Goal: Task Accomplishment & Management: Use online tool/utility

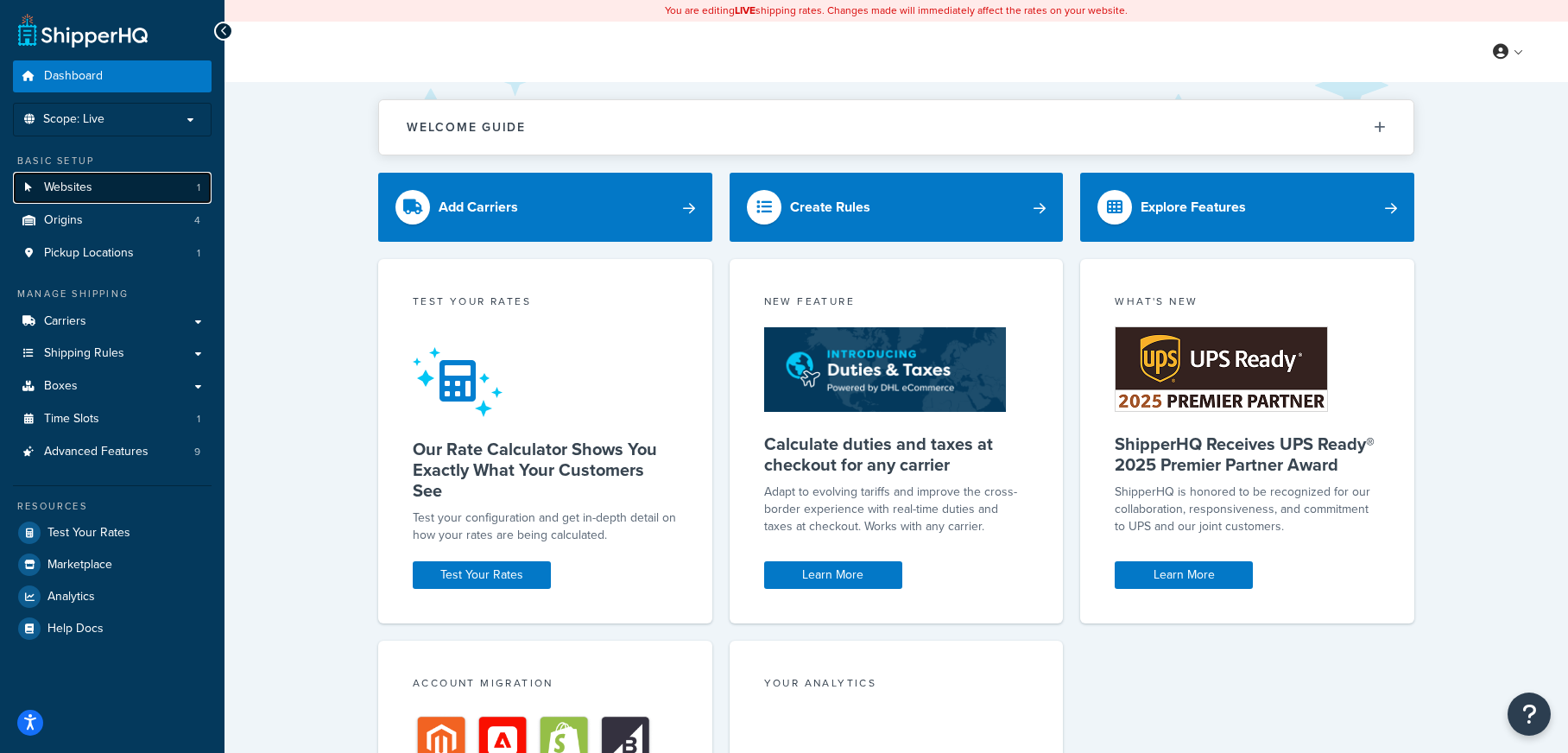
click at [146, 189] on link "Websites 1" at bounding box center [112, 188] width 199 height 32
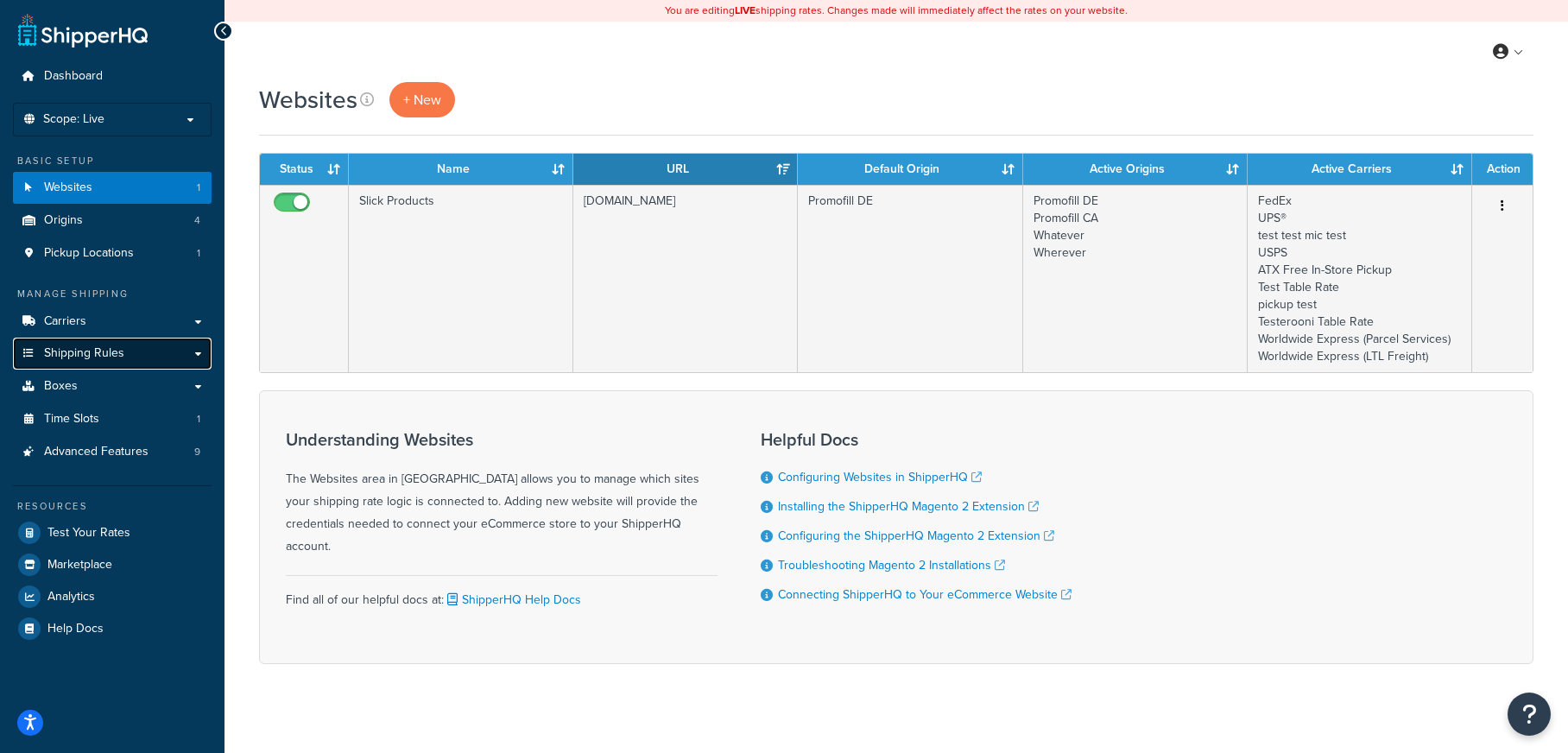
click at [176, 359] on link "Shipping Rules" at bounding box center [112, 354] width 199 height 32
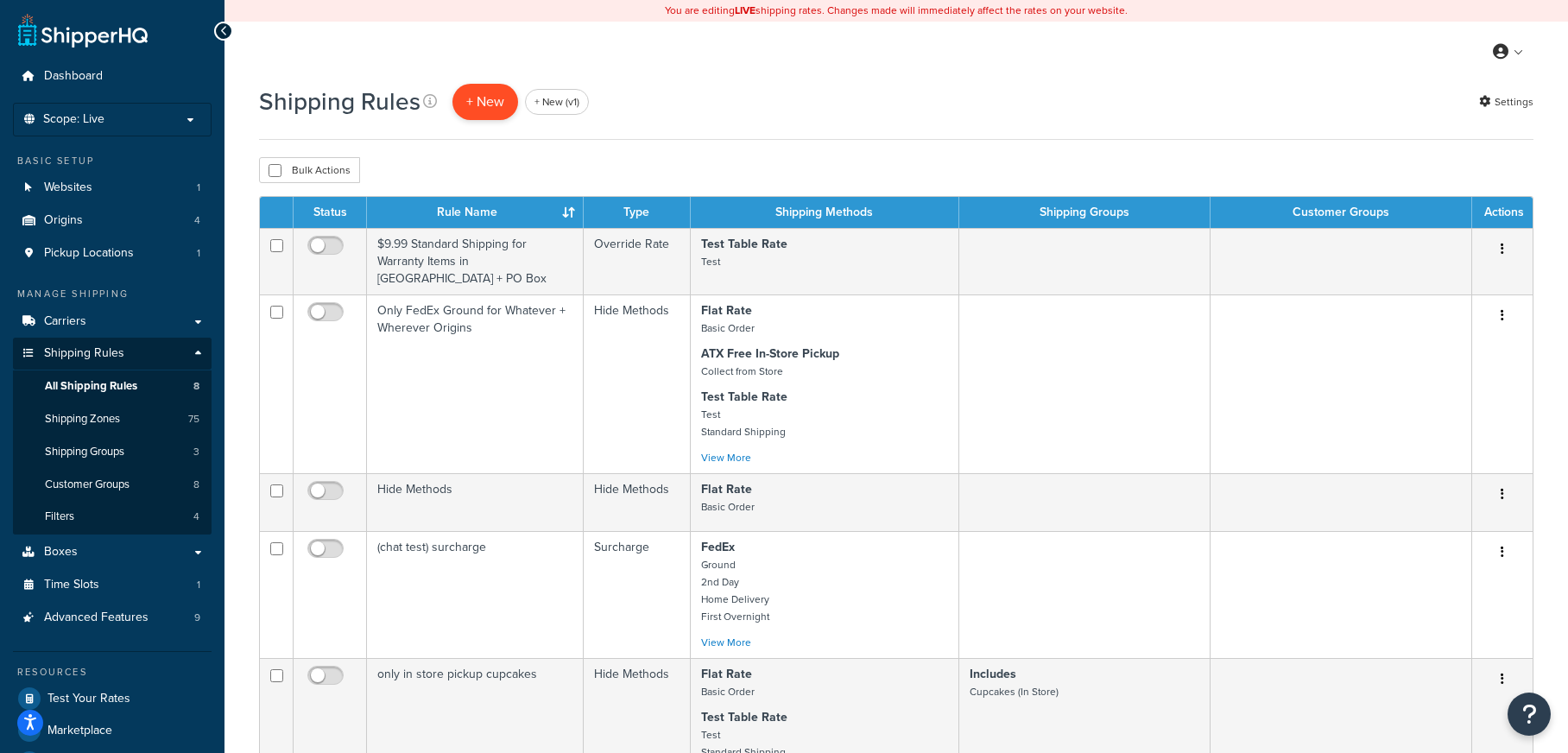
click at [490, 91] on p "+ New" at bounding box center [485, 101] width 66 height 35
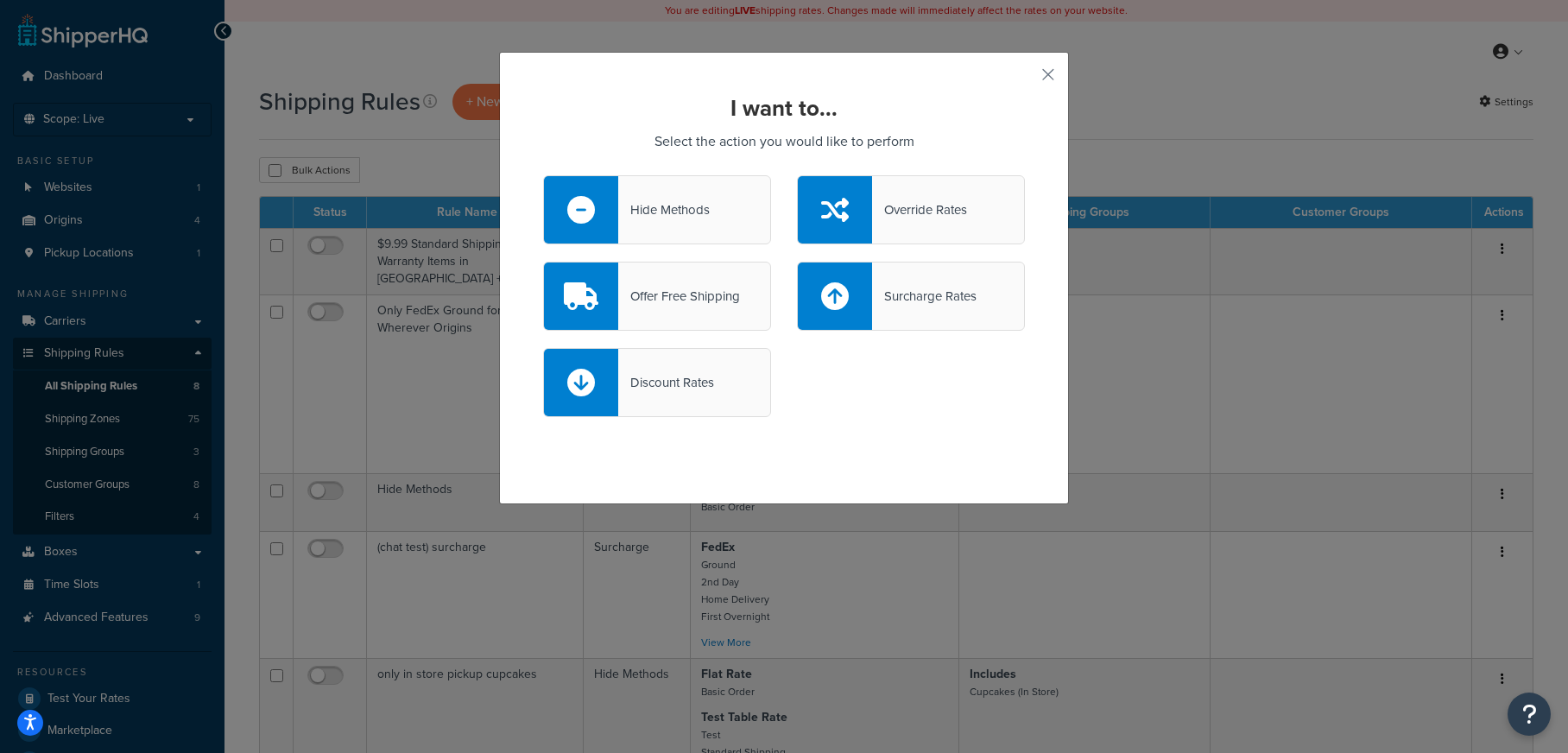
click at [701, 385] on div "Discount Rates" at bounding box center [666, 382] width 96 height 24
click at [0, 0] on input "Discount Rates" at bounding box center [0, 0] width 0 height 0
select select "CART"
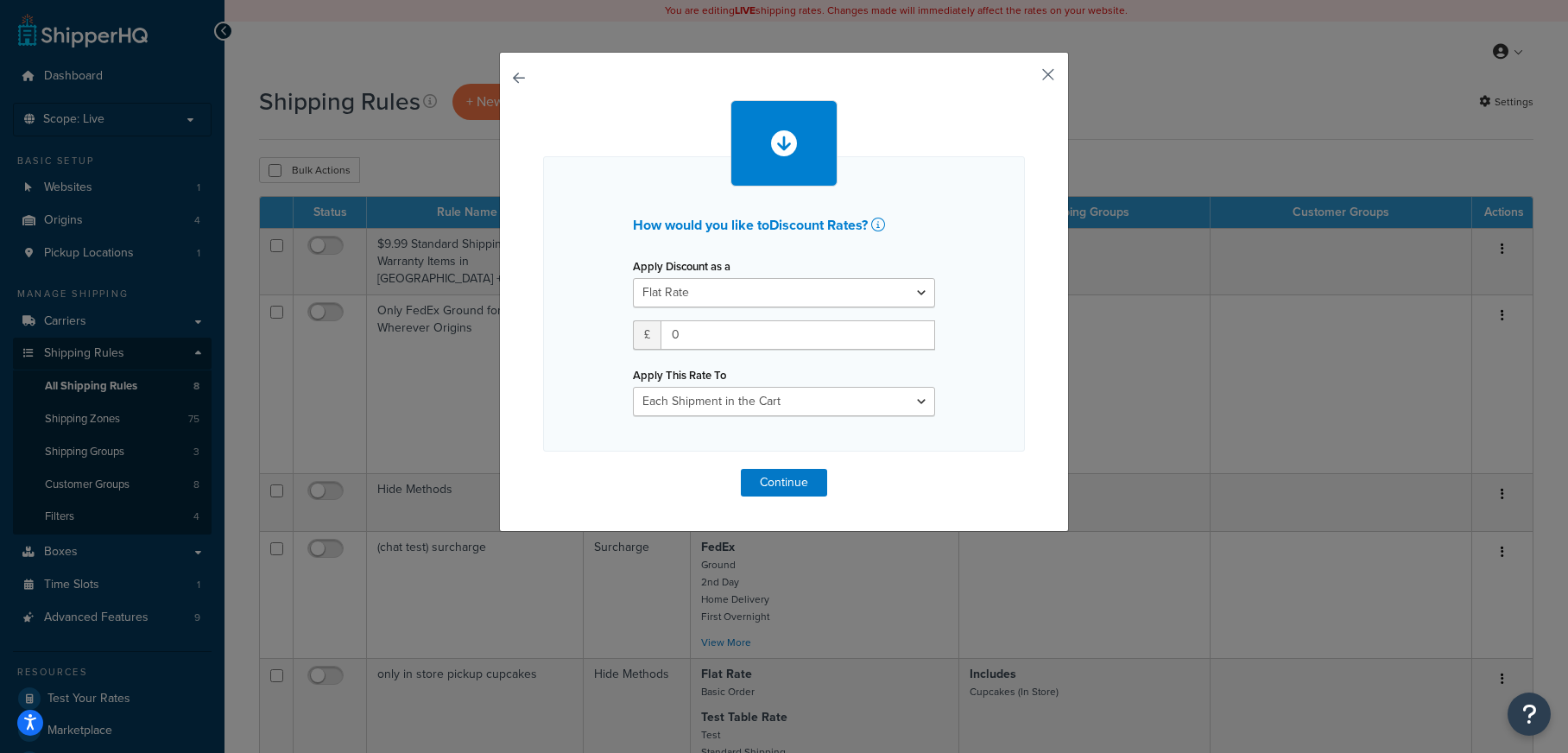
click at [1025, 79] on button "button" at bounding box center [1022, 81] width 4 height 4
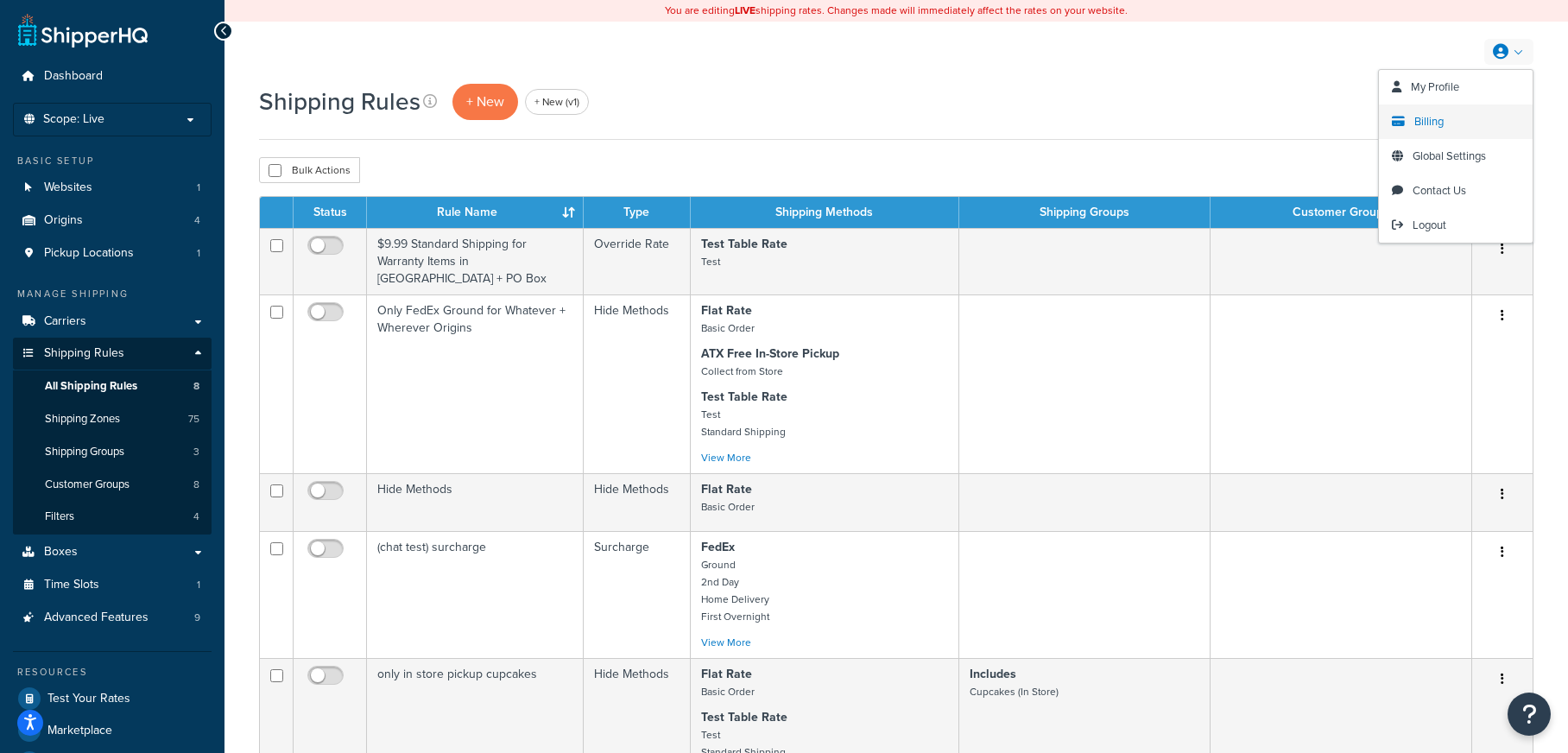
click at [1441, 121] on span "Billing" at bounding box center [1428, 121] width 29 height 16
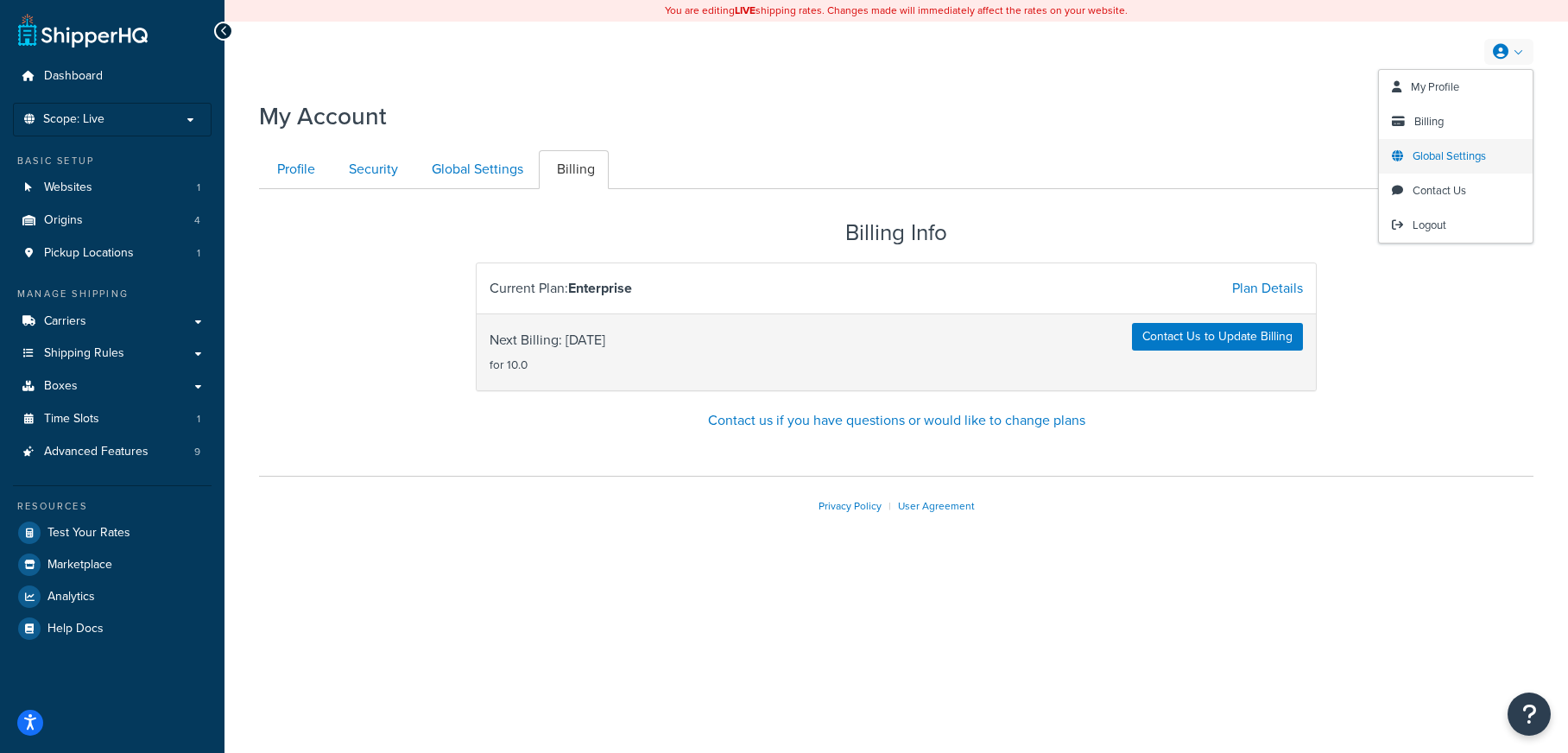
click at [1454, 150] on span "Global Settings" at bounding box center [1448, 156] width 73 height 16
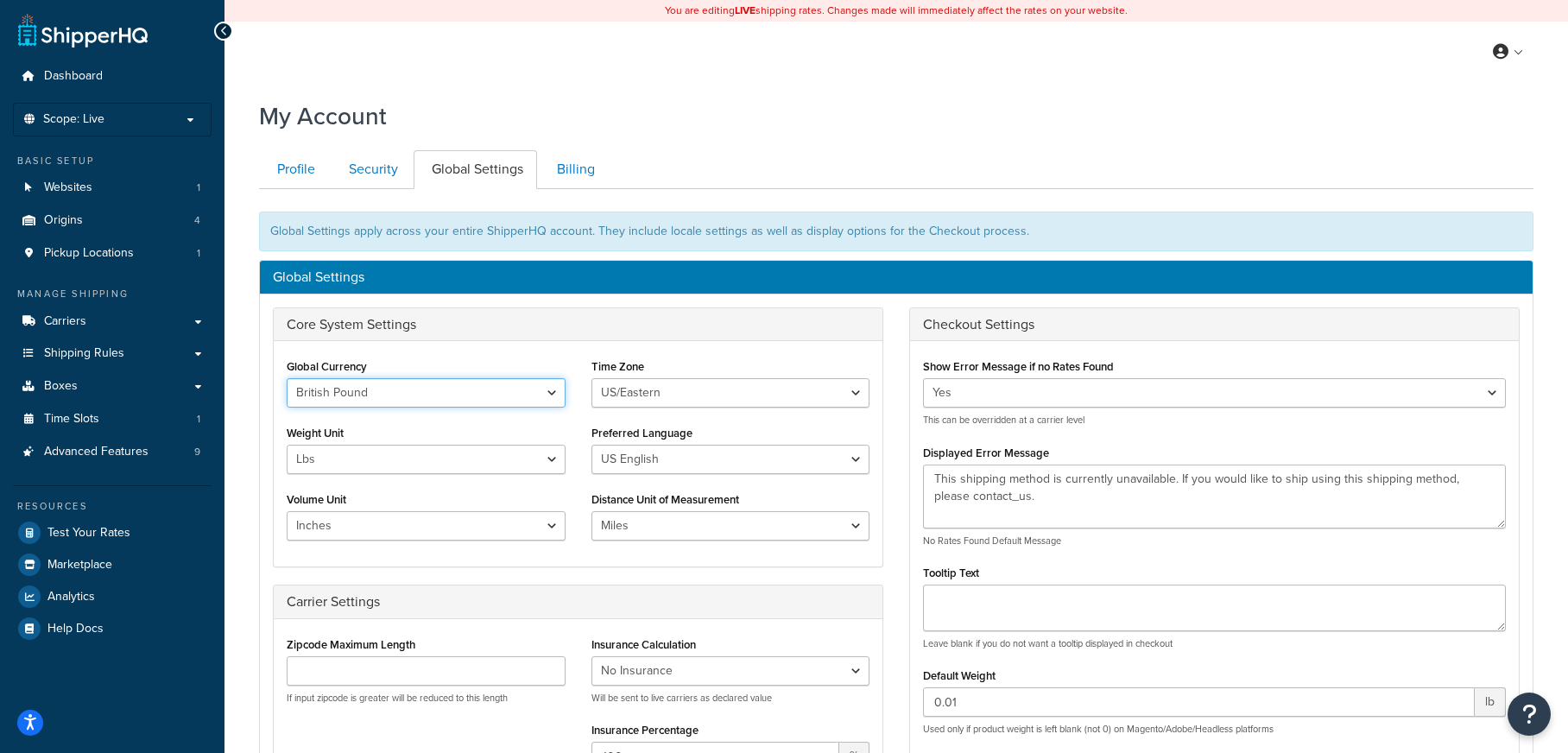
click at [436, 387] on select "United States Dollar Euro British Pound Australian Dollar Canadian Dollar Japan…" at bounding box center [426, 392] width 279 height 29
select select "USD"
click at [287, 378] on select "United States Dollar Euro British Pound Australian Dollar Canadian Dollar Japan…" at bounding box center [426, 392] width 279 height 29
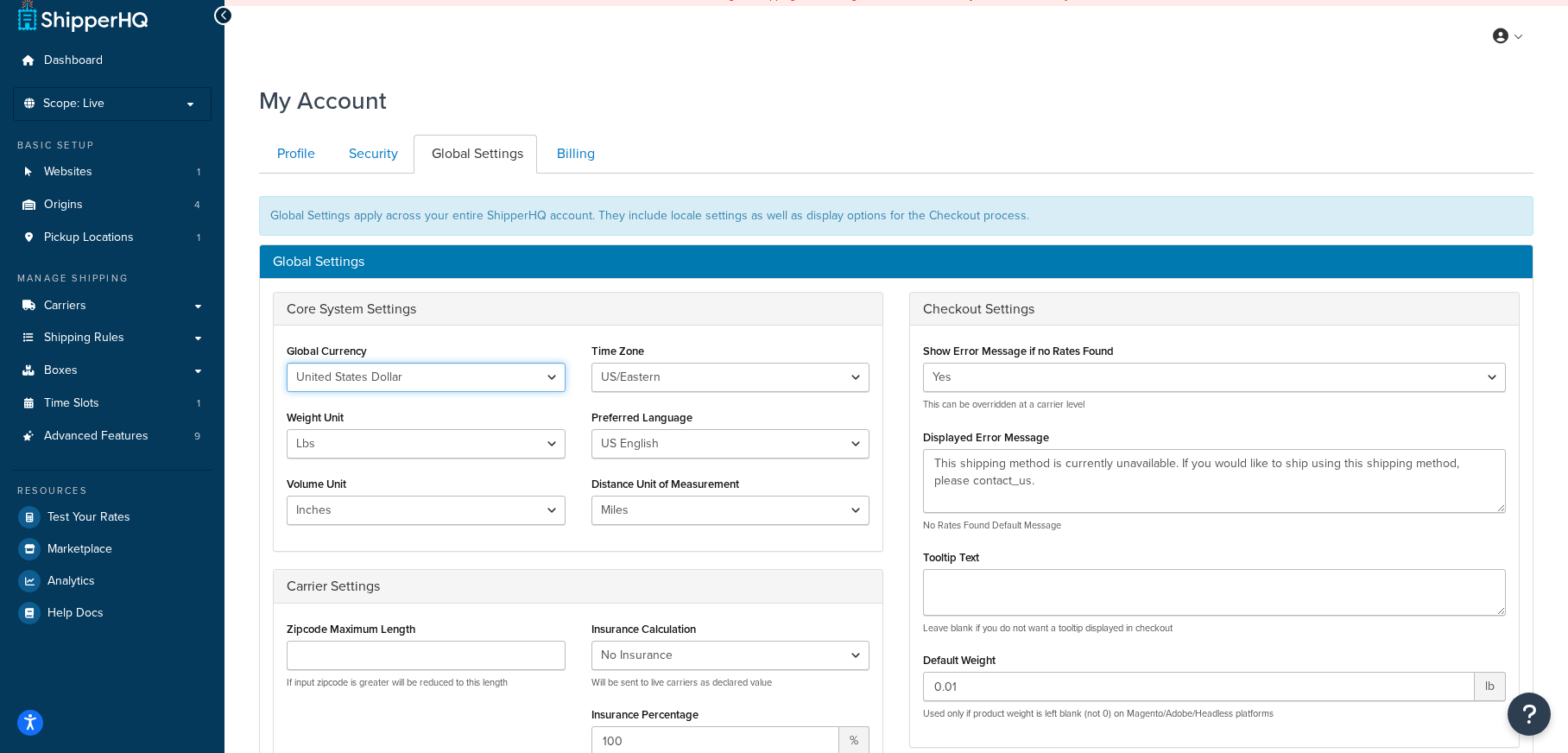
scroll to position [612, 0]
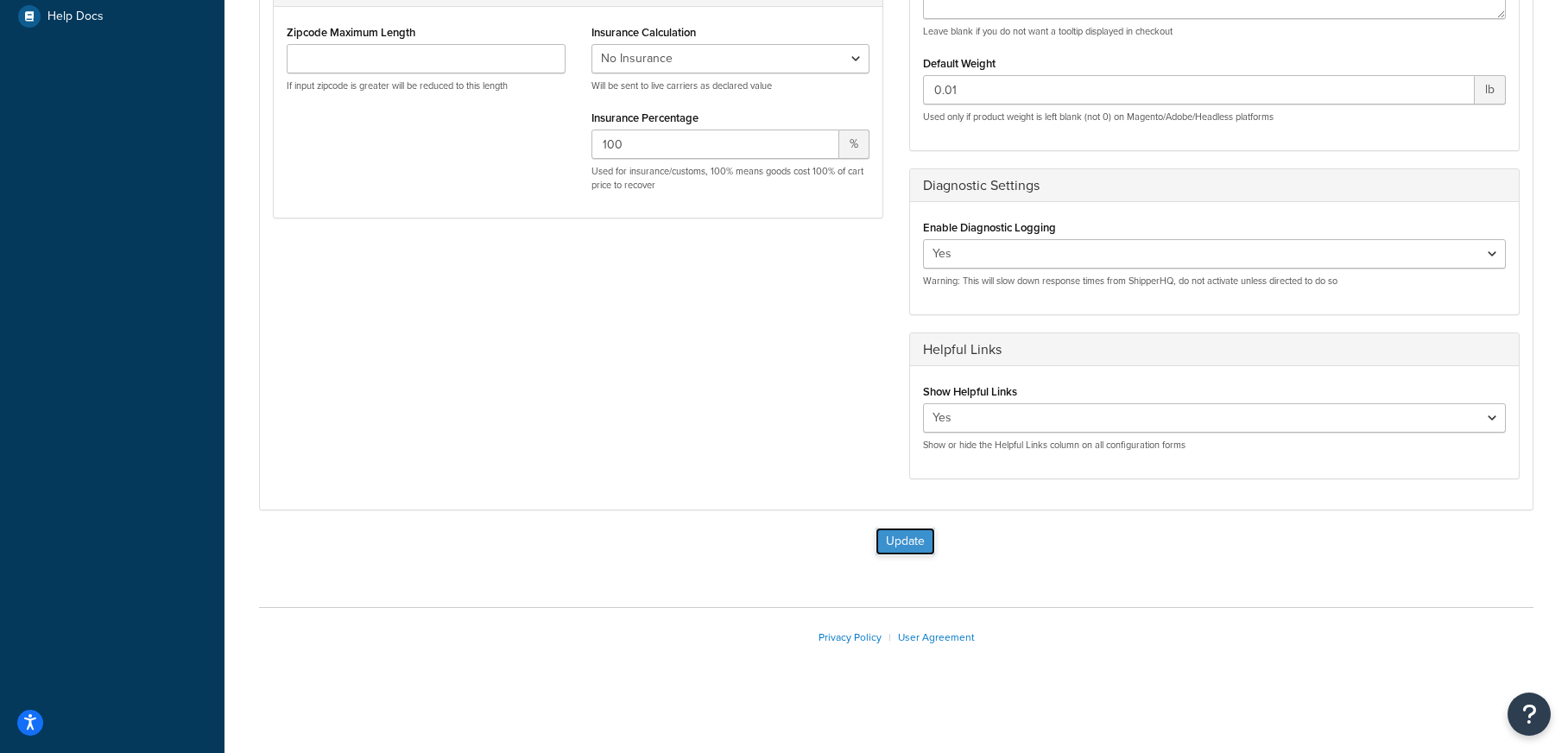
click at [903, 541] on button "Update" at bounding box center [905, 541] width 60 height 28
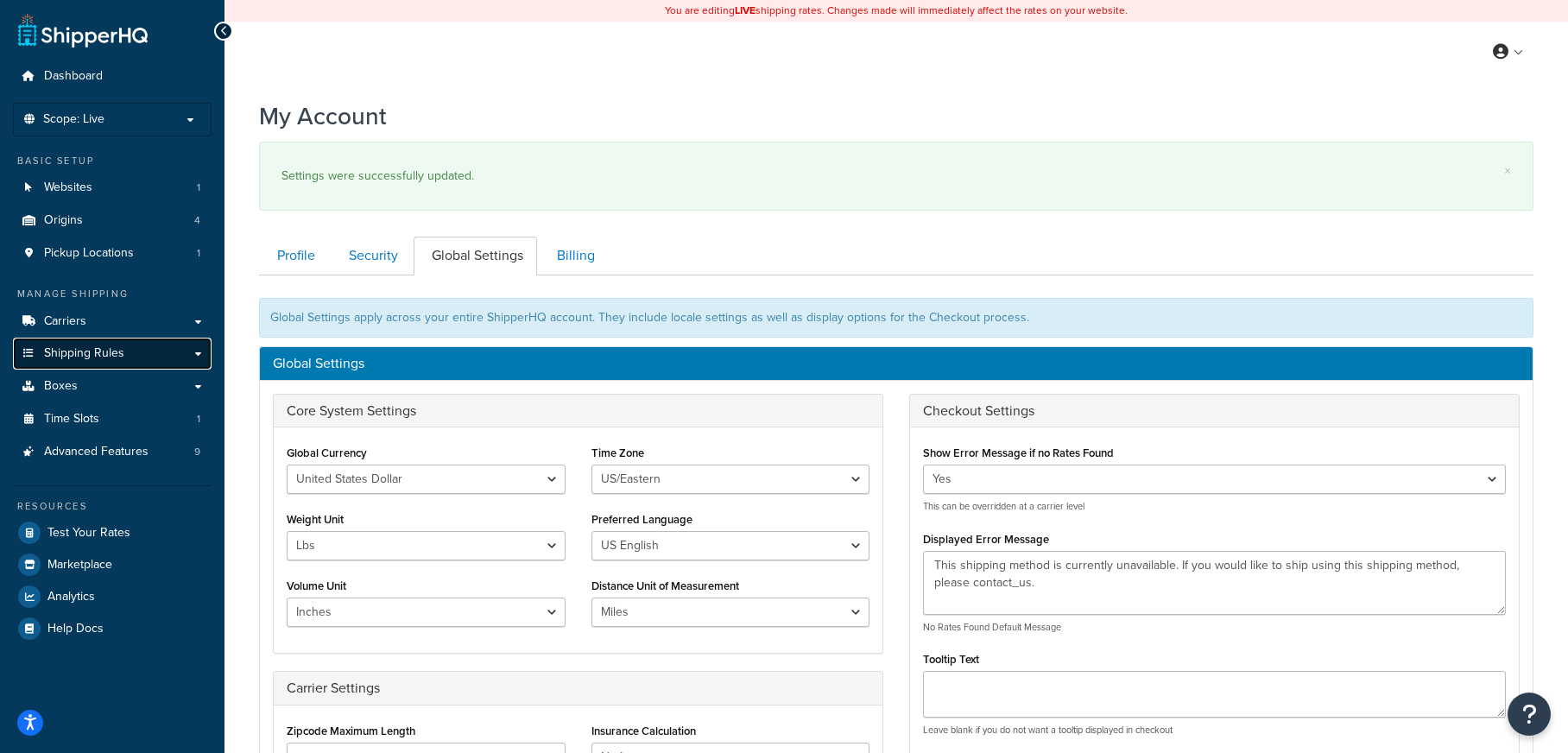
drag, startPoint x: 106, startPoint y: 351, endPoint x: 199, endPoint y: 361, distance: 93.7
click at [106, 351] on span "Shipping Rules" at bounding box center [84, 353] width 80 height 15
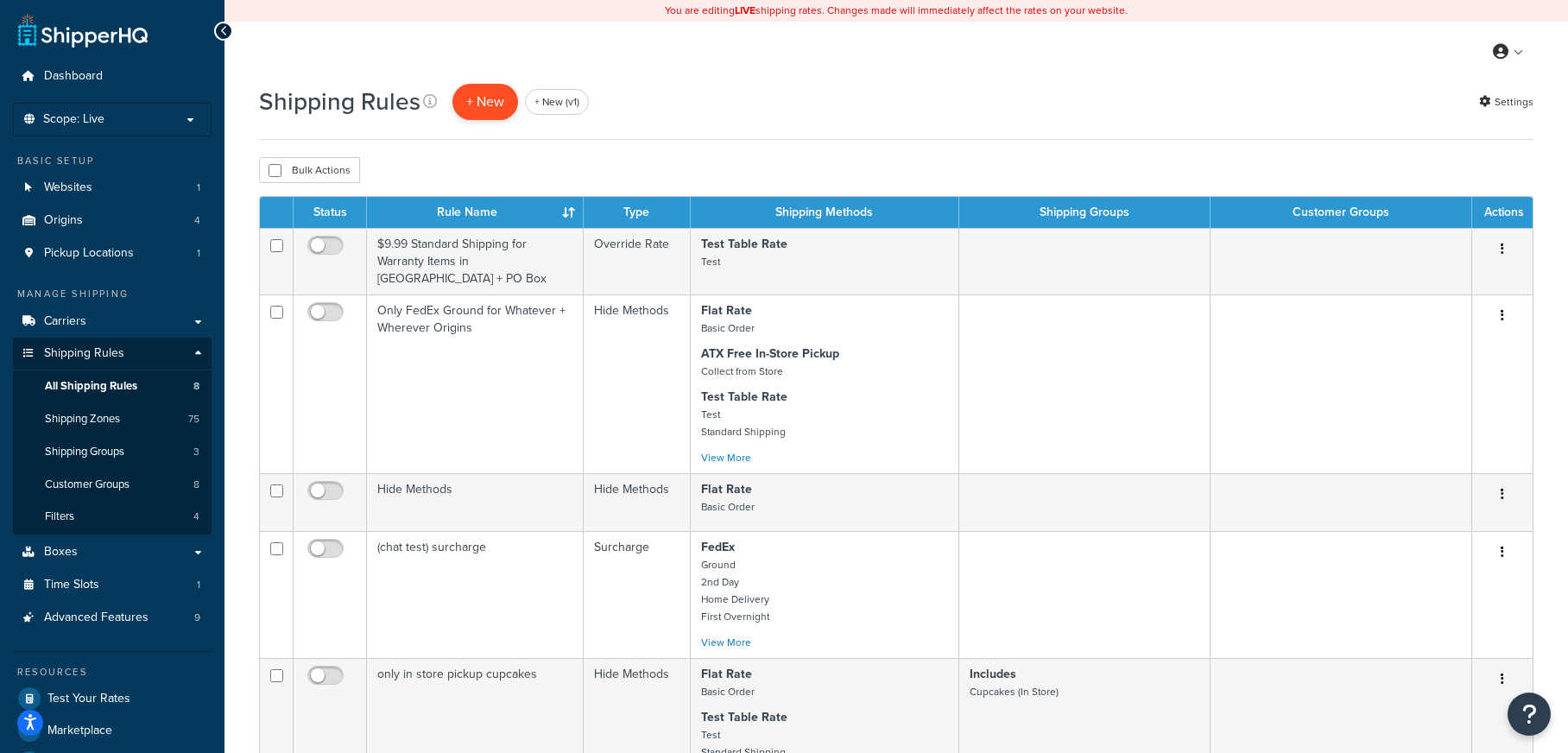
click at [477, 91] on p "+ New" at bounding box center [485, 101] width 66 height 35
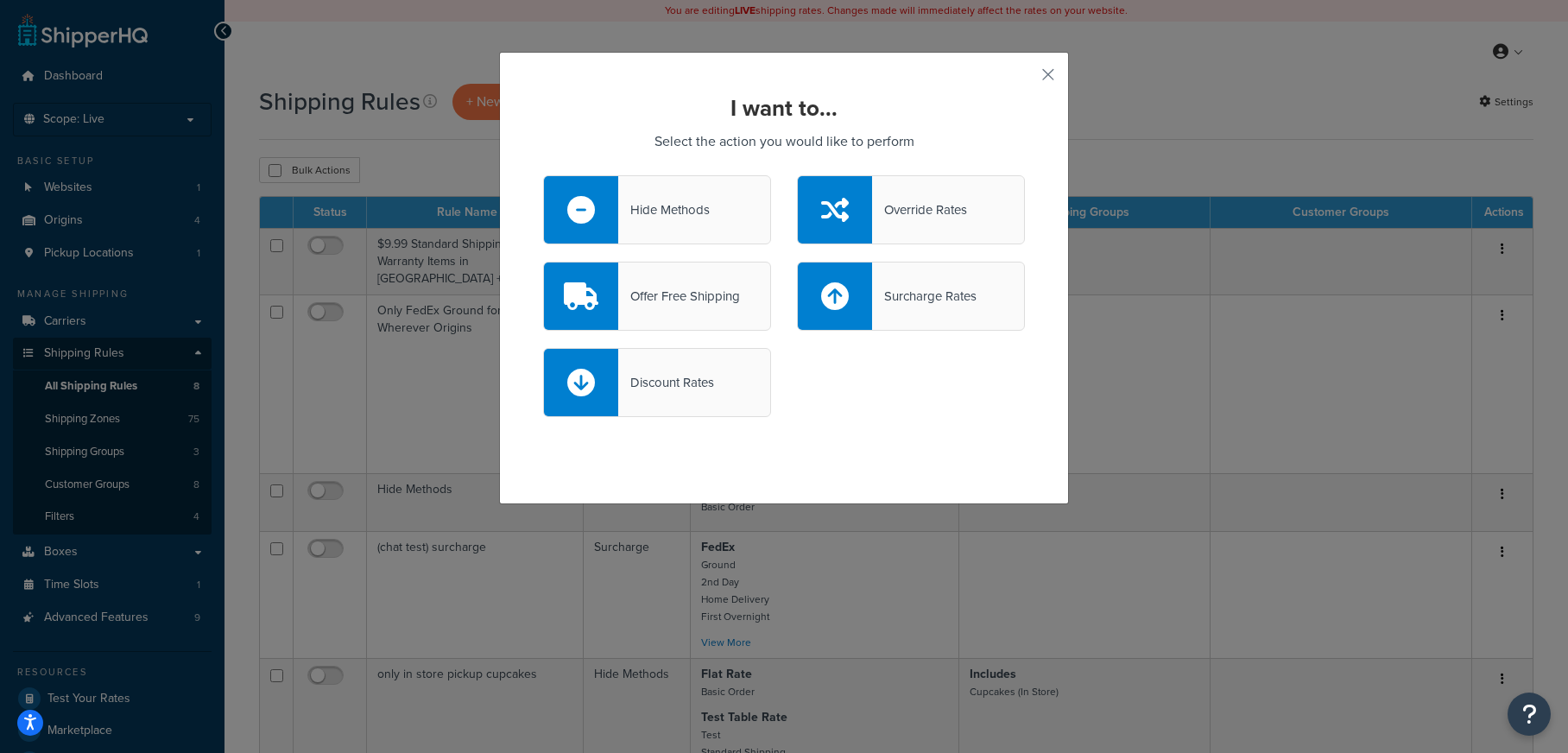
click at [617, 385] on div at bounding box center [581, 382] width 74 height 67
click at [0, 0] on input "Discount Rates" at bounding box center [0, 0] width 0 height 0
select select "CART"
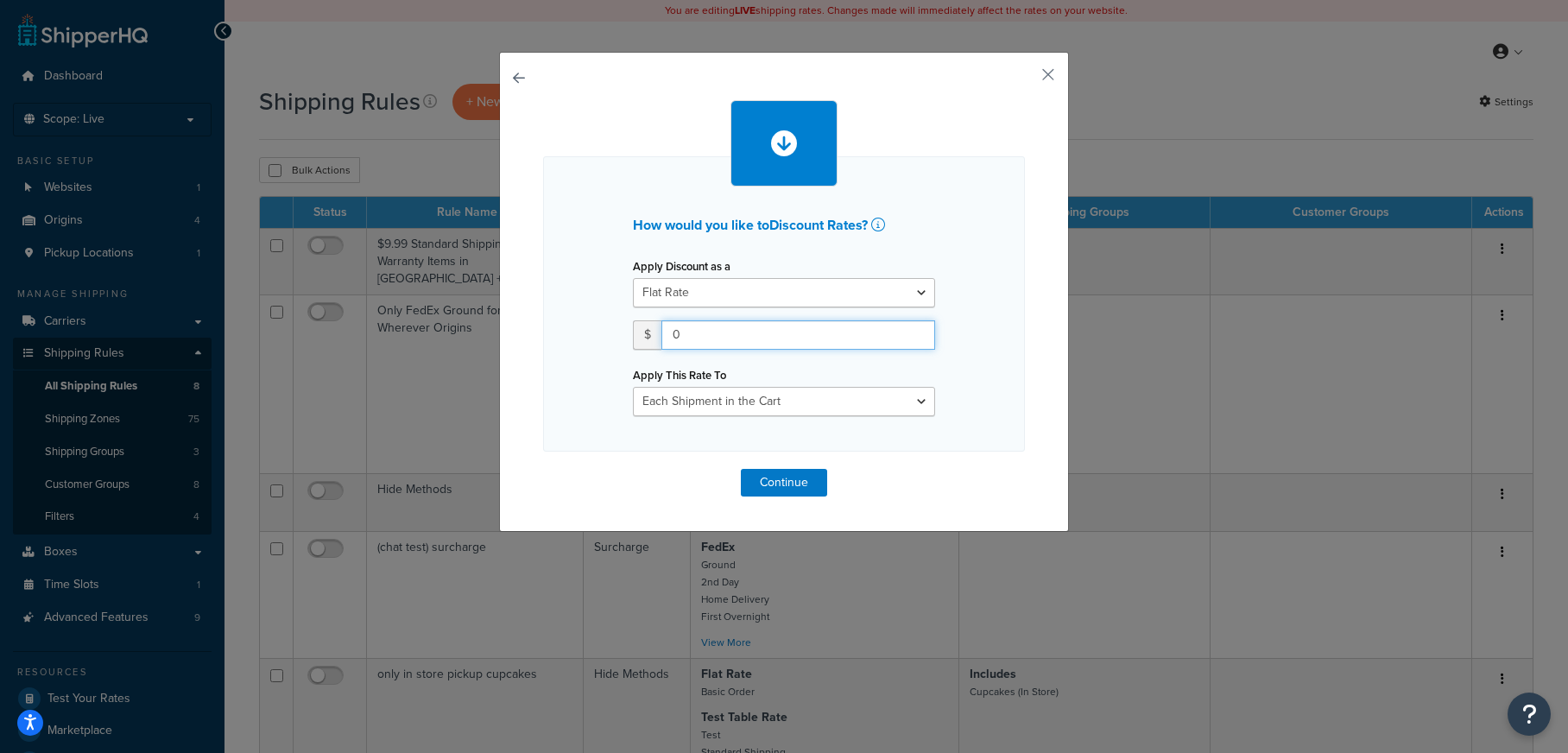
click at [764, 327] on input "0" at bounding box center [798, 334] width 274 height 29
type input "10"
click at [791, 476] on button "Continue" at bounding box center [784, 483] width 86 height 28
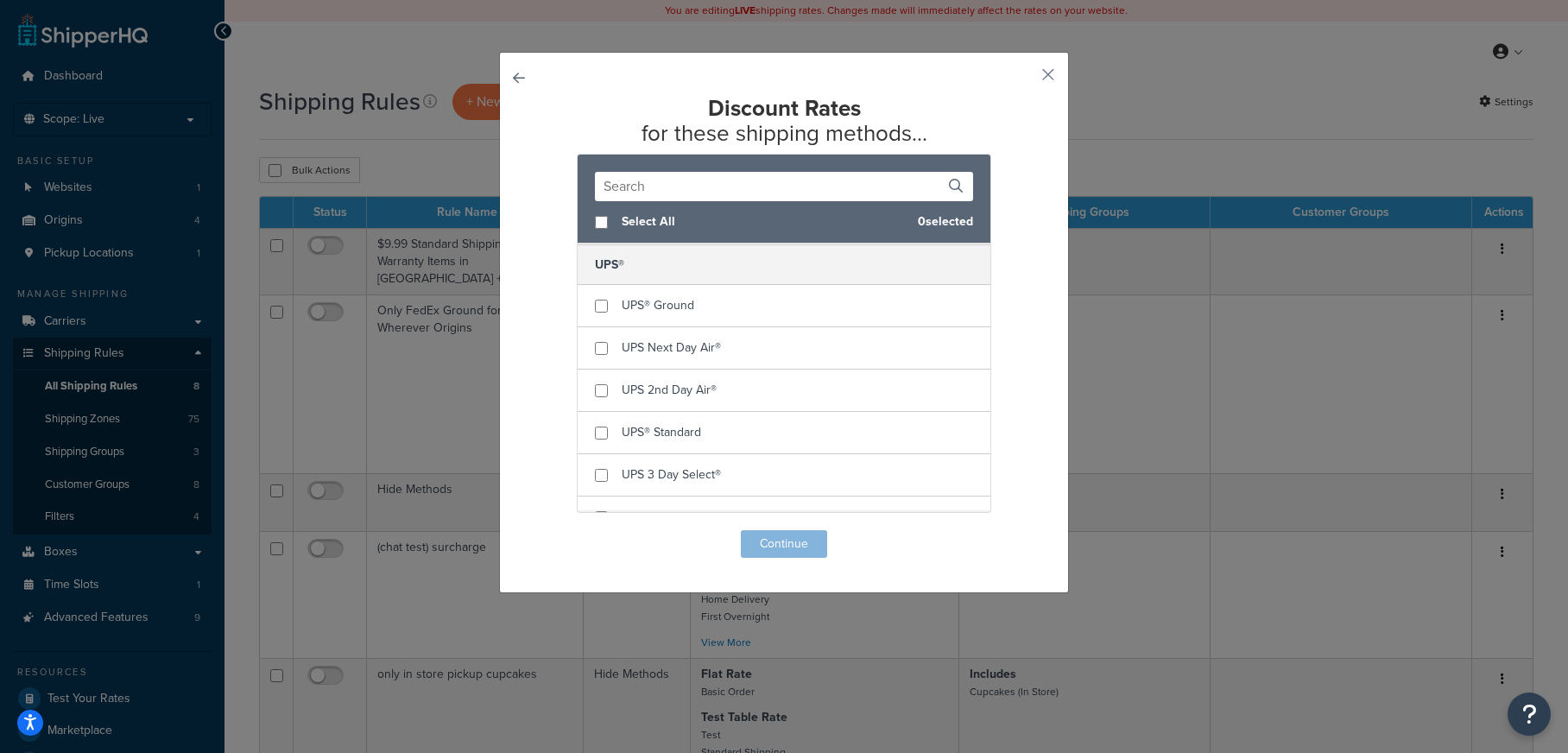
scroll to position [4875, 0]
click at [600, 298] on input "checkbox" at bounding box center [601, 299] width 13 height 13
checkbox input "true"
click at [814, 539] on button "Continue" at bounding box center [784, 544] width 86 height 28
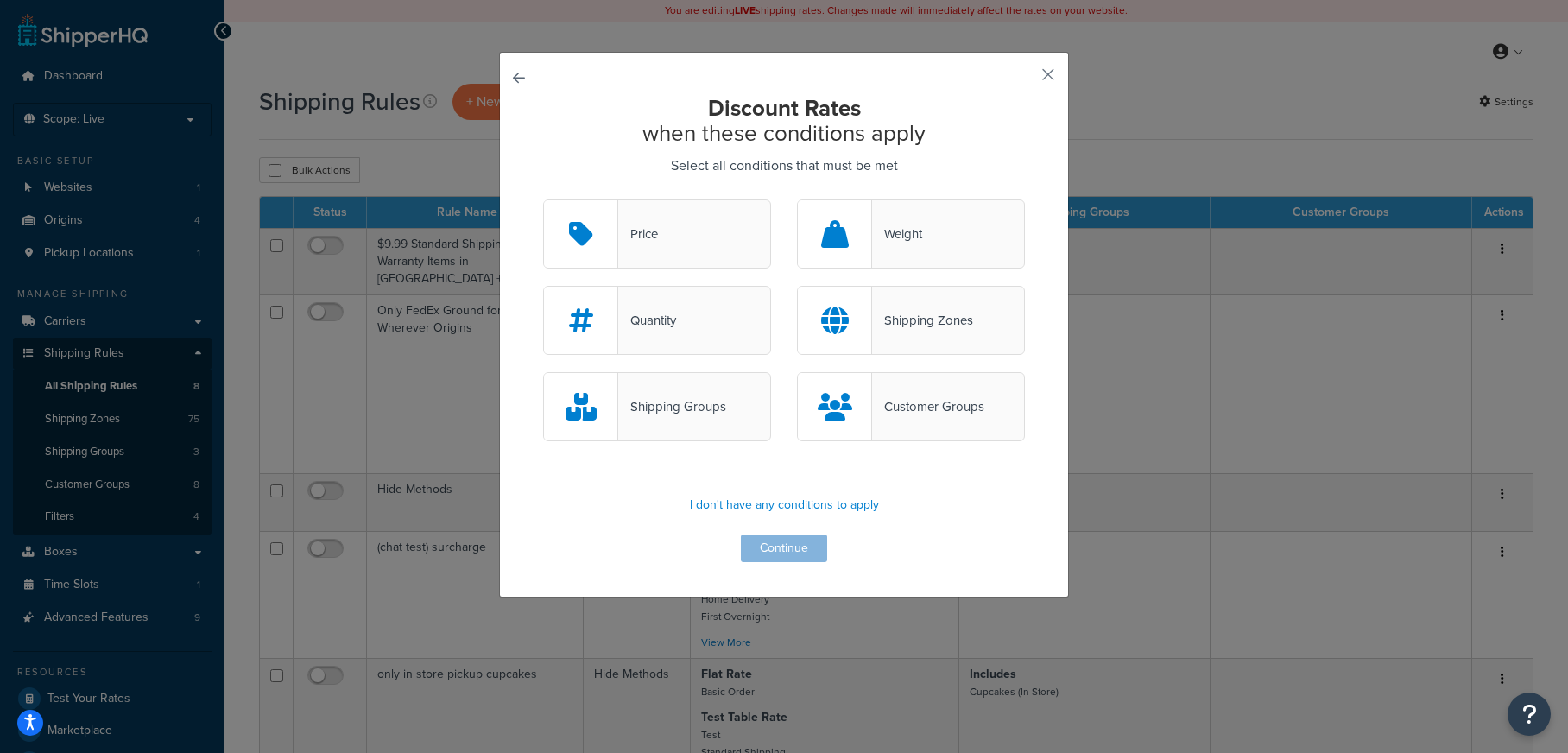
click at [682, 240] on div "Price" at bounding box center [657, 233] width 228 height 69
click at [0, 0] on input "Price" at bounding box center [0, 0] width 0 height 0
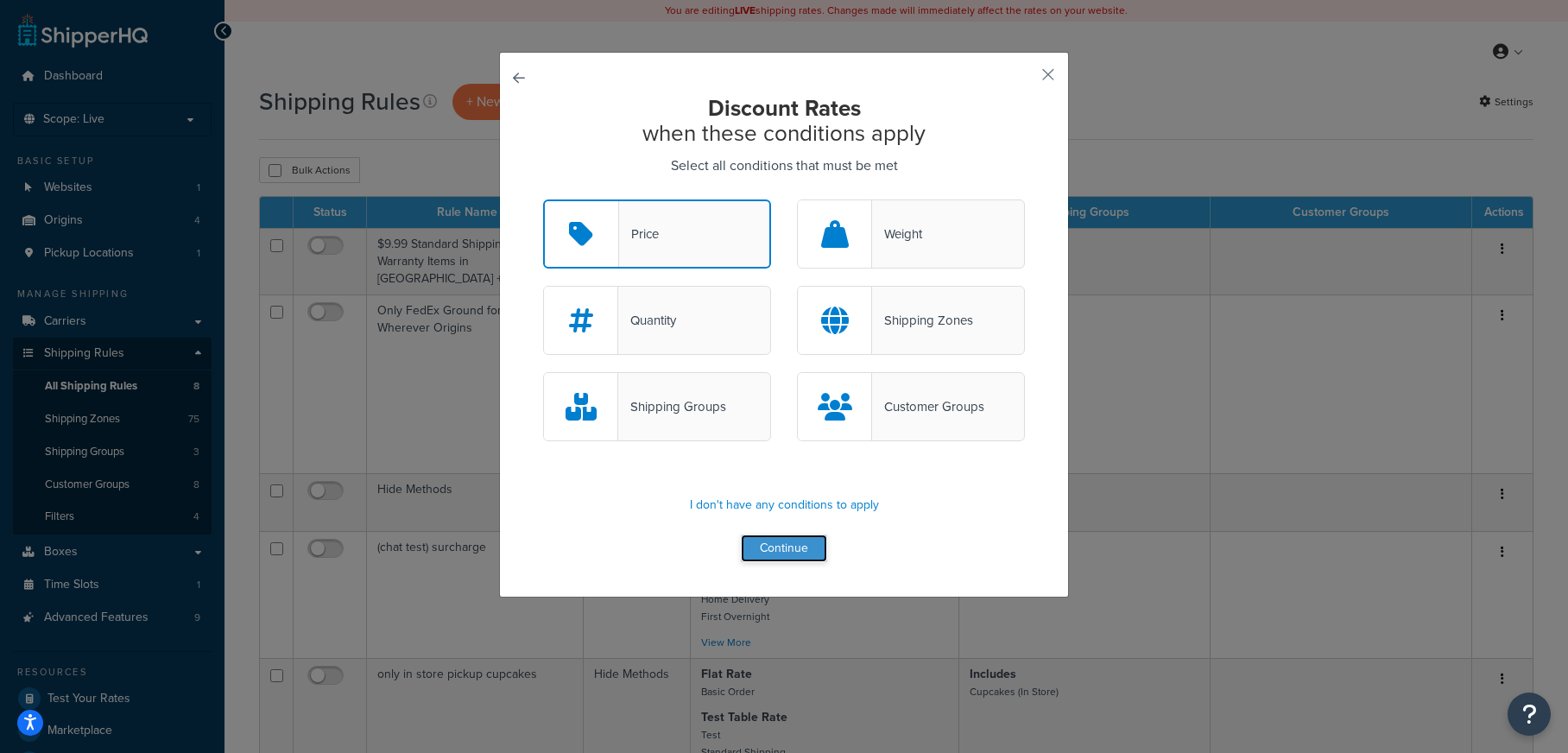
click at [817, 546] on button "Continue" at bounding box center [784, 548] width 86 height 28
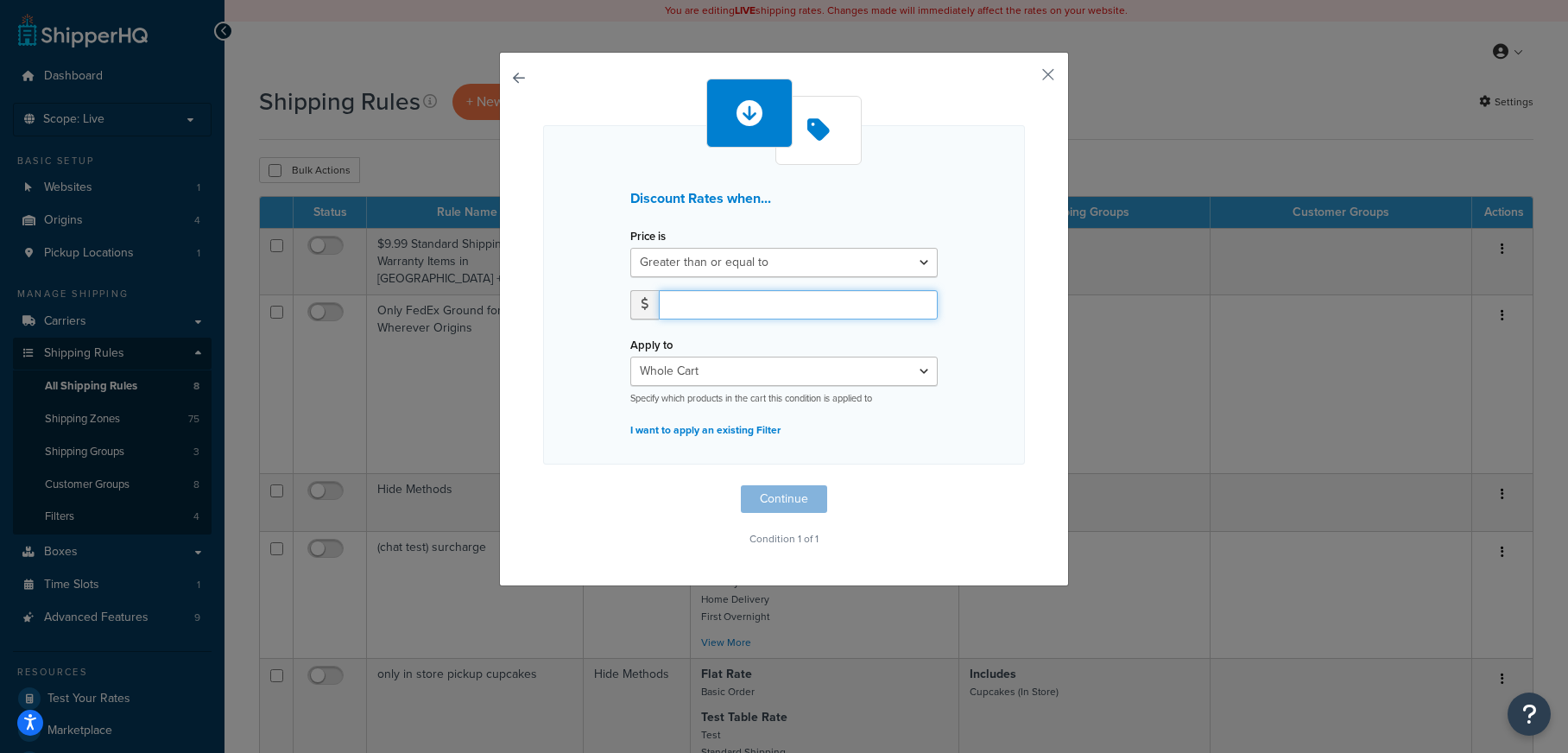
click at [768, 305] on input "number" at bounding box center [798, 304] width 279 height 29
type input "100"
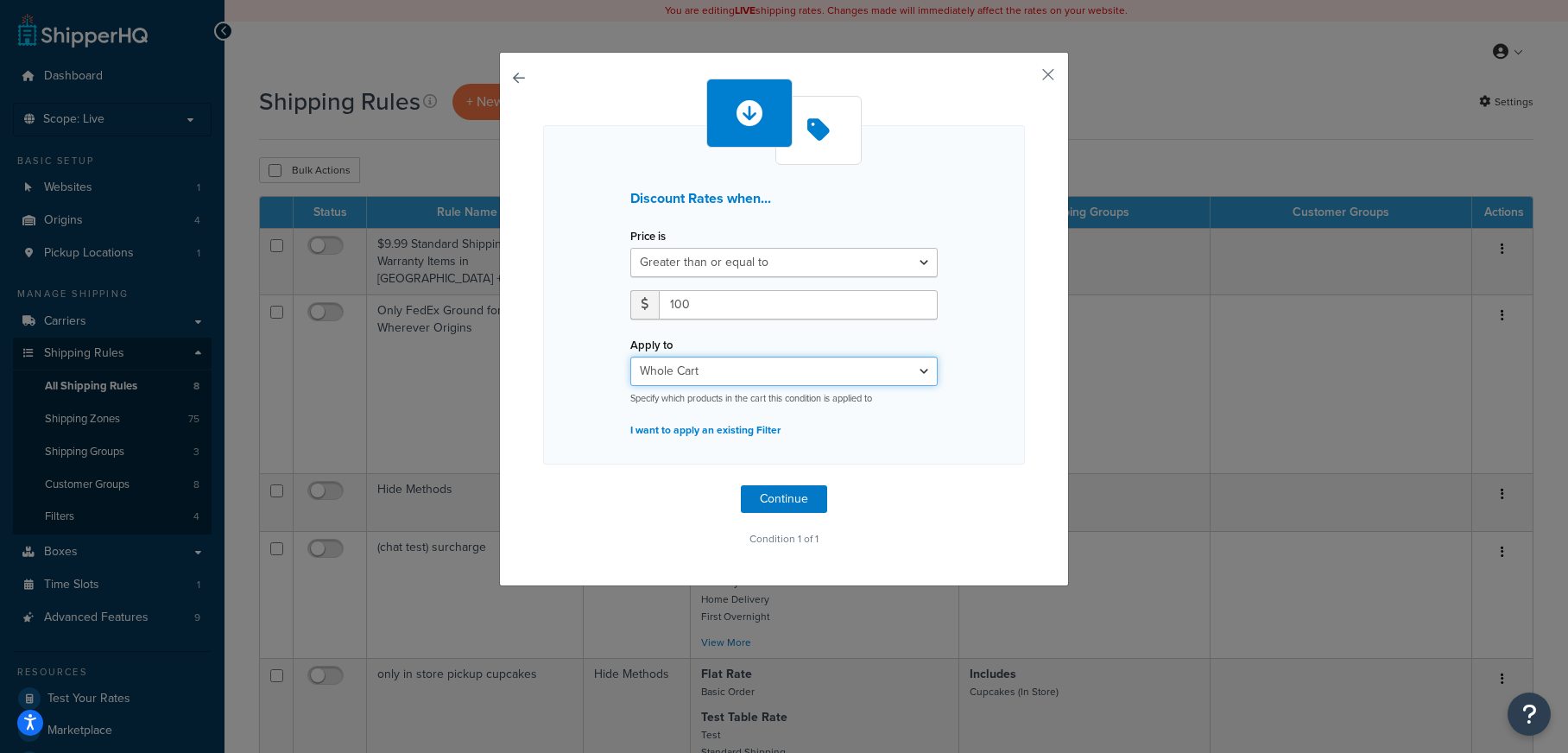
click at [739, 374] on select "Whole Cart Everything in Shipping Group Everything at Origin Each Item within S…" at bounding box center [783, 370] width 307 height 29
click at [901, 256] on select "Greater than or equal to Between or equal to Less than or equal to" at bounding box center [783, 262] width 307 height 29
click at [630, 248] on select "Greater than or equal to Between or equal to Less than or equal to" at bounding box center [783, 262] width 307 height 29
click at [757, 428] on p "I want to apply an existing Filter" at bounding box center [783, 430] width 307 height 24
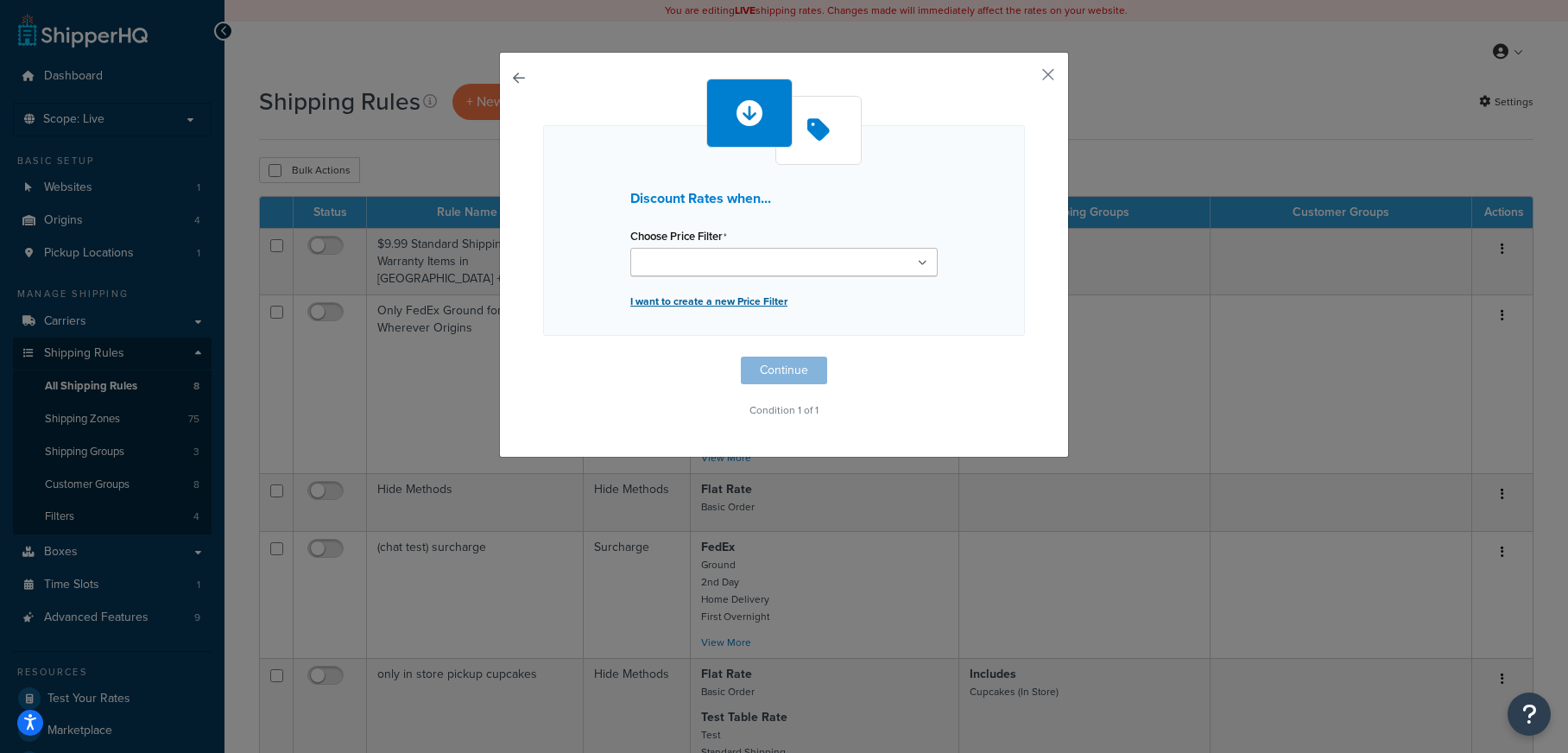
click at [743, 309] on p "I want to create a new Price Filter" at bounding box center [783, 301] width 307 height 24
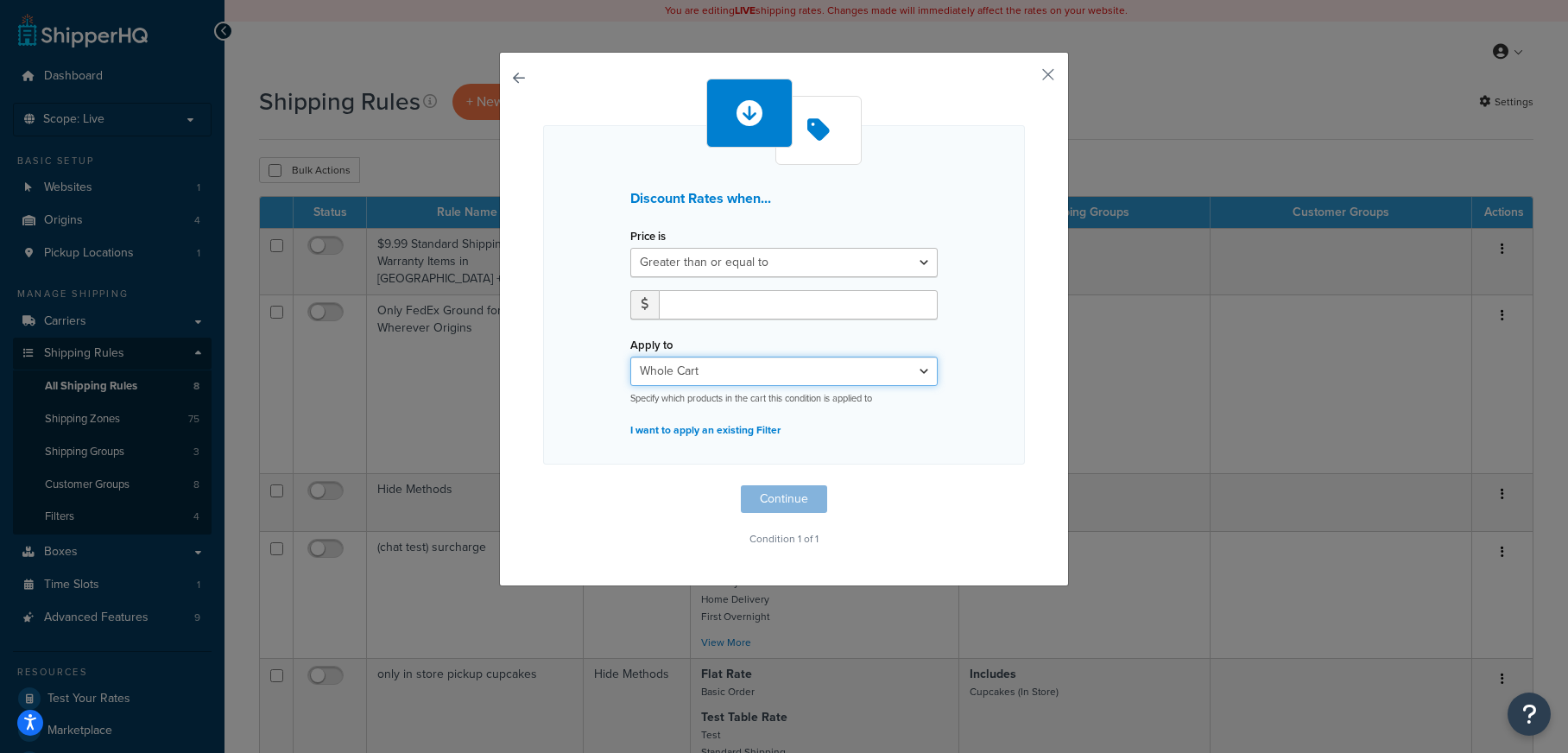
click at [748, 367] on select "Whole Cart Everything in Shipping Group Everything at Origin Each Item within S…" at bounding box center [783, 370] width 307 height 29
click at [1025, 79] on button "button" at bounding box center [1022, 81] width 4 height 4
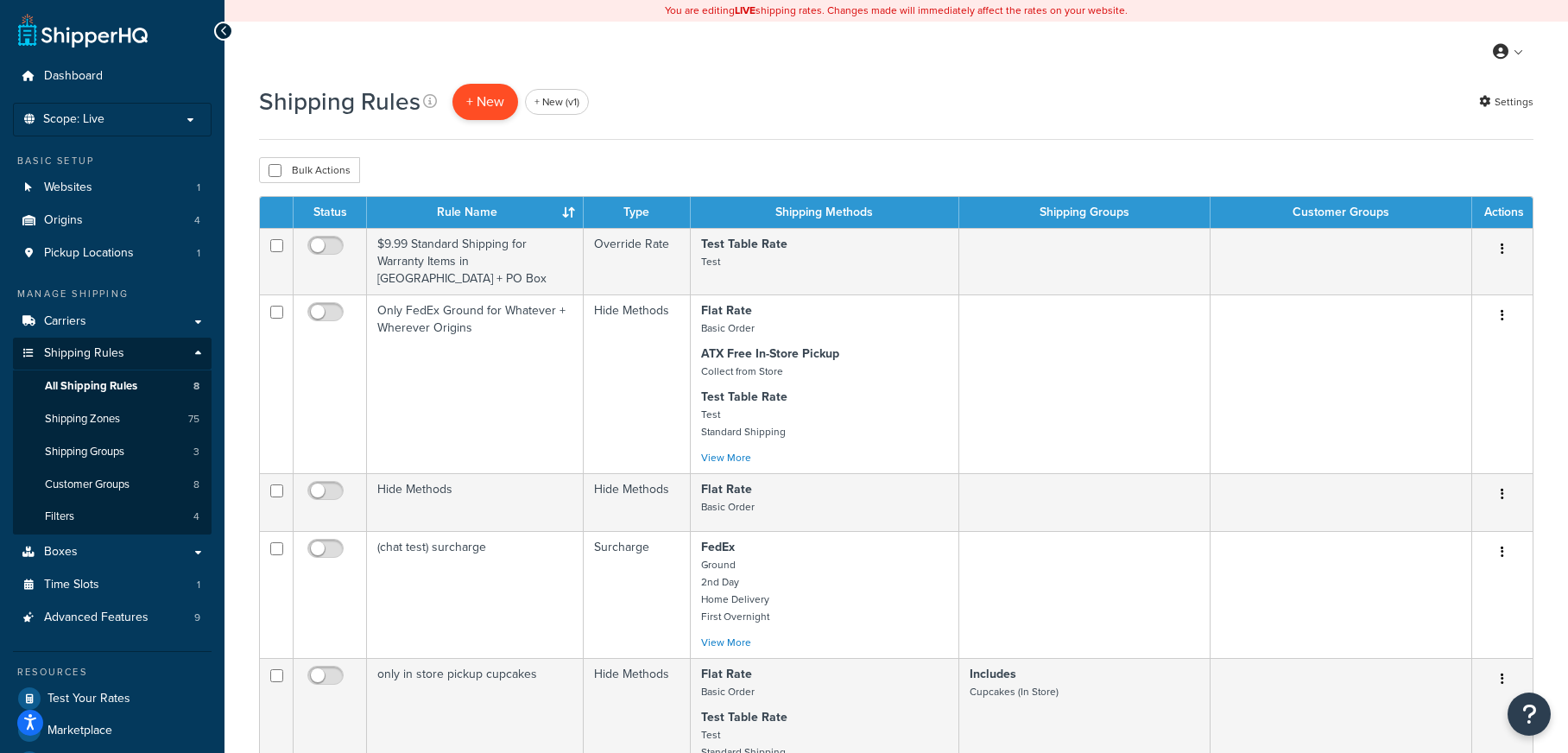
click at [489, 104] on p "+ New" at bounding box center [485, 101] width 66 height 35
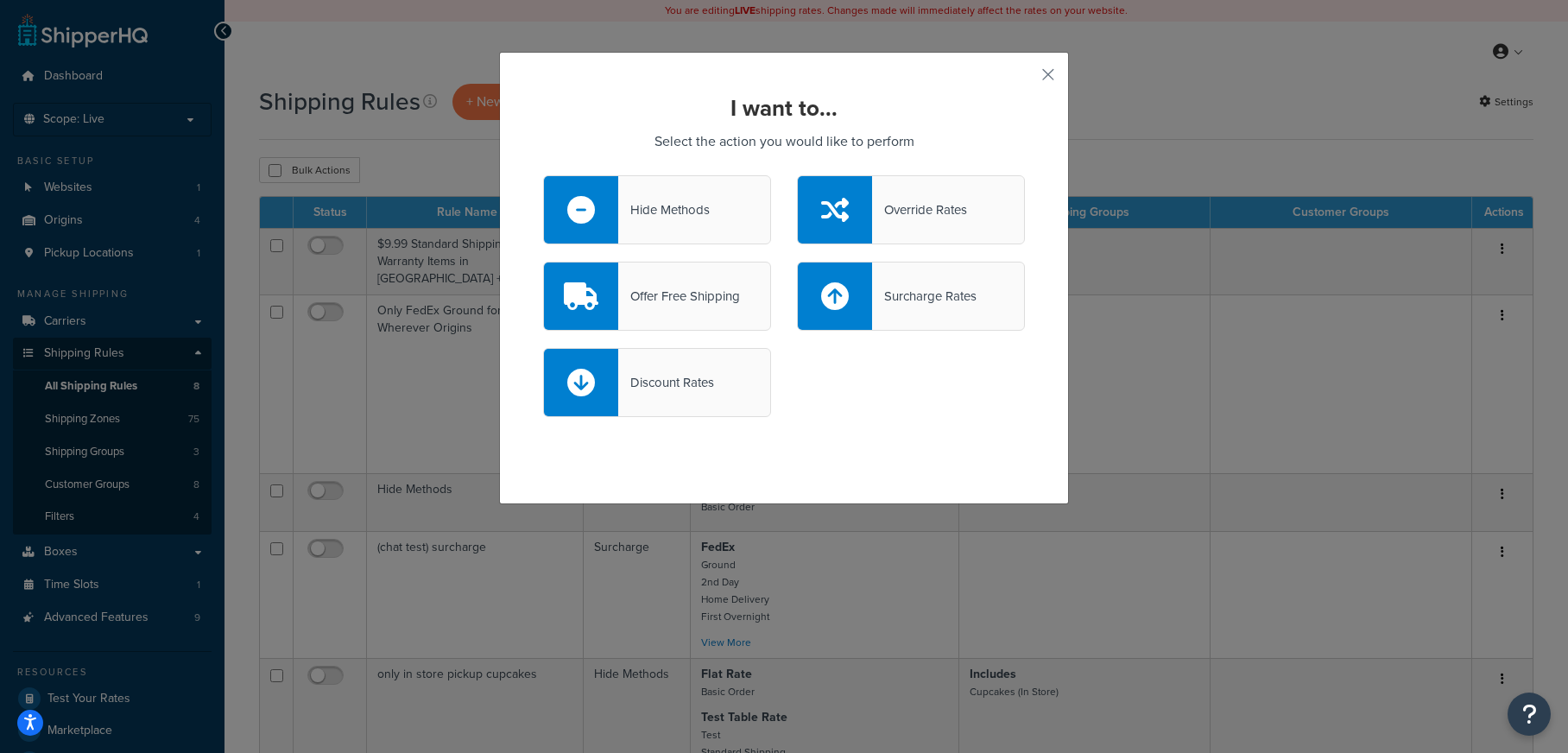
click at [677, 384] on div "Discount Rates" at bounding box center [666, 382] width 96 height 24
click at [0, 0] on input "Discount Rates" at bounding box center [0, 0] width 0 height 0
select select "CART"
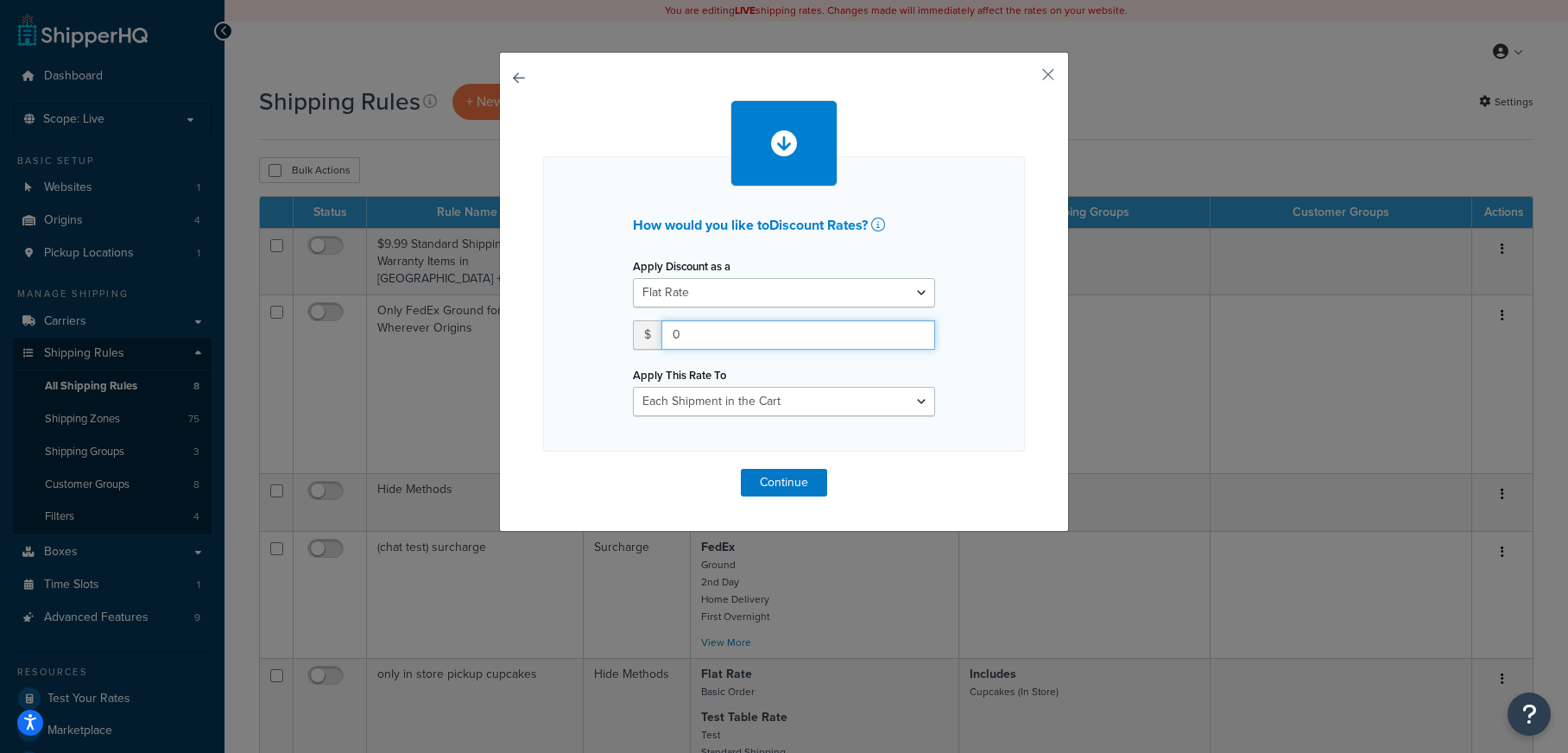
click at [784, 338] on input "0" at bounding box center [798, 334] width 274 height 29
type input "10.00"
click at [798, 476] on button "Continue" at bounding box center [784, 483] width 86 height 28
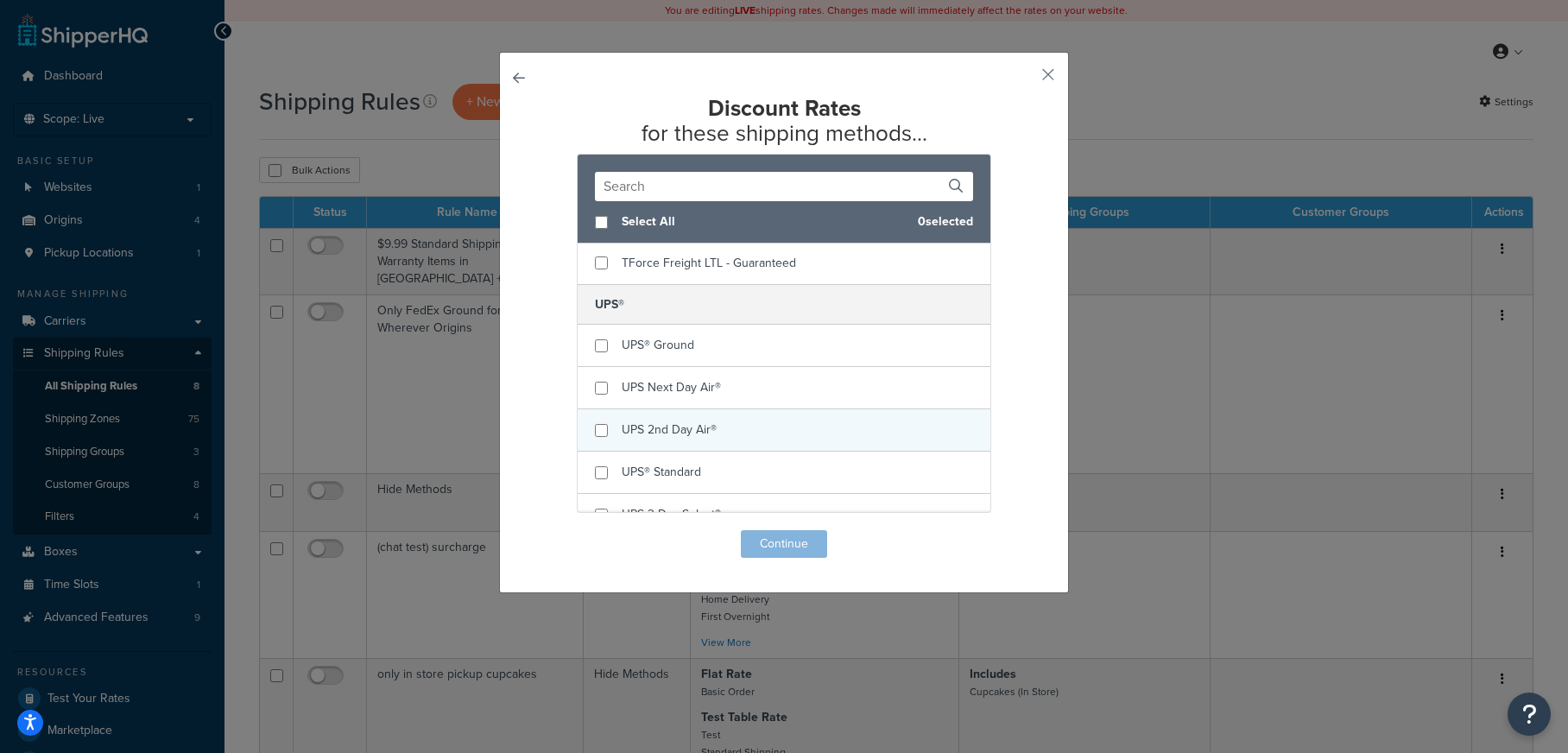
scroll to position [4888, 0]
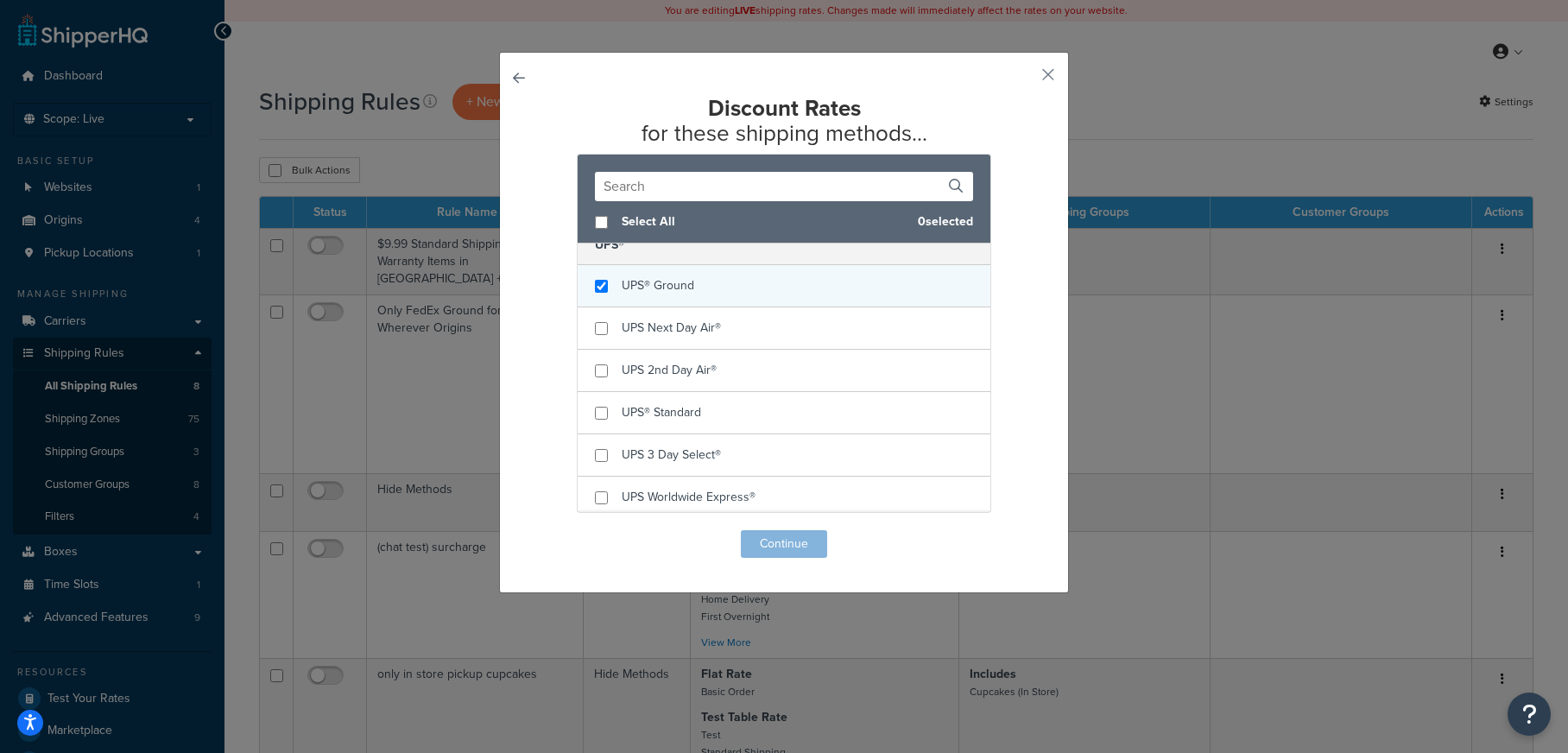
checkbox input "true"
click at [695, 287] on div "UPS® Ground" at bounding box center [783, 286] width 413 height 42
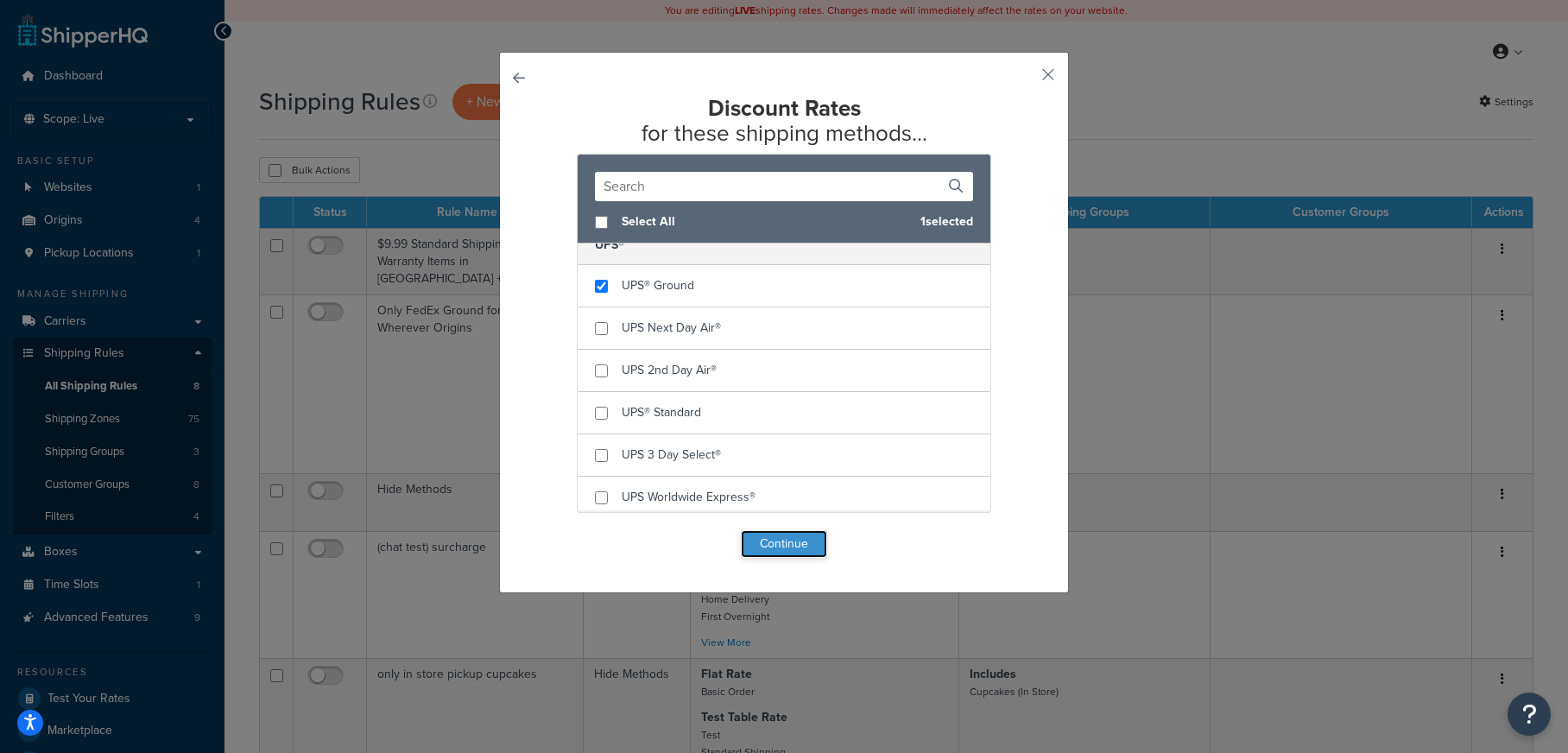
click at [811, 539] on button "Continue" at bounding box center [784, 544] width 86 height 28
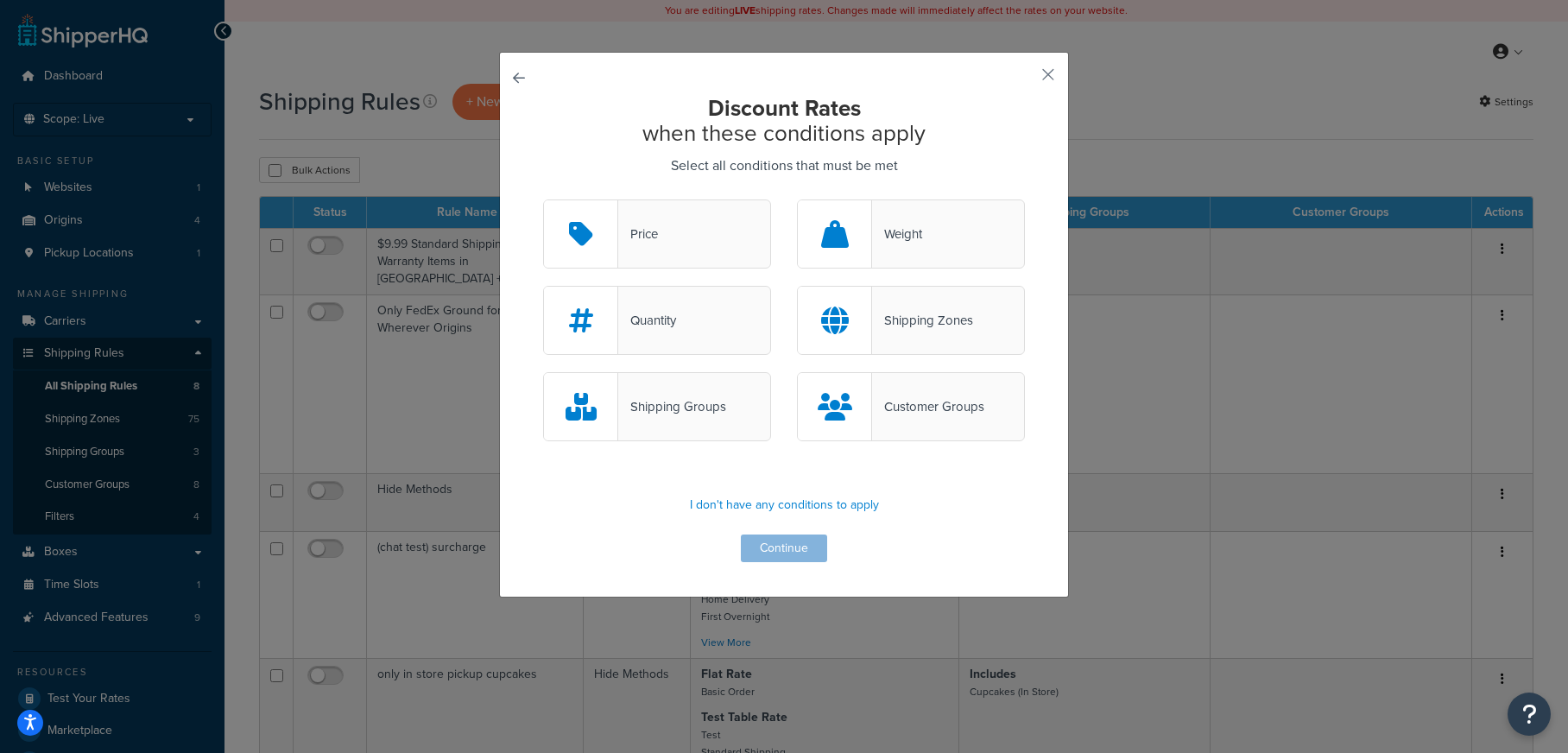
click at [678, 256] on div "Price" at bounding box center [657, 233] width 228 height 69
click at [0, 0] on input "Price" at bounding box center [0, 0] width 0 height 0
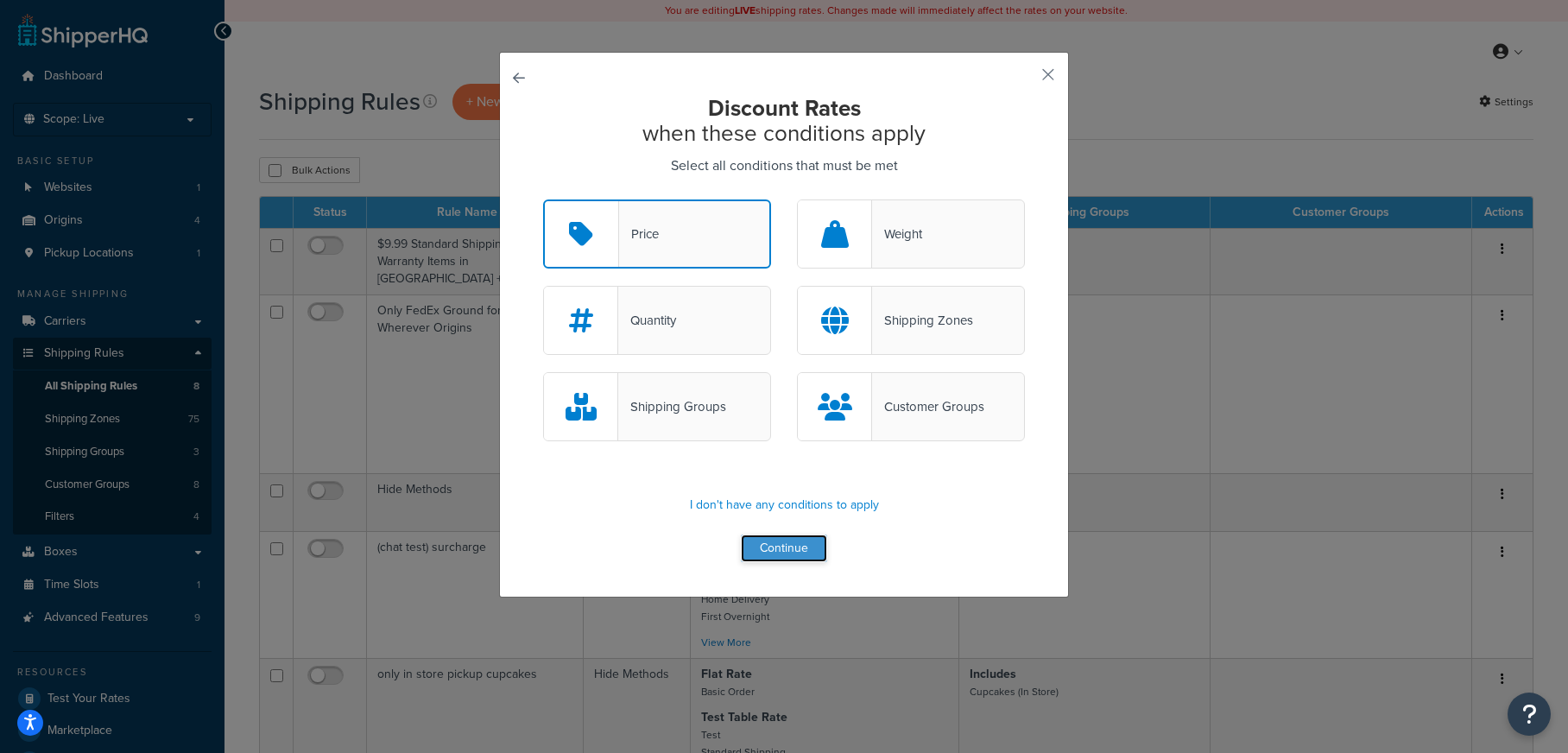
click at [816, 546] on button "Continue" at bounding box center [784, 548] width 86 height 28
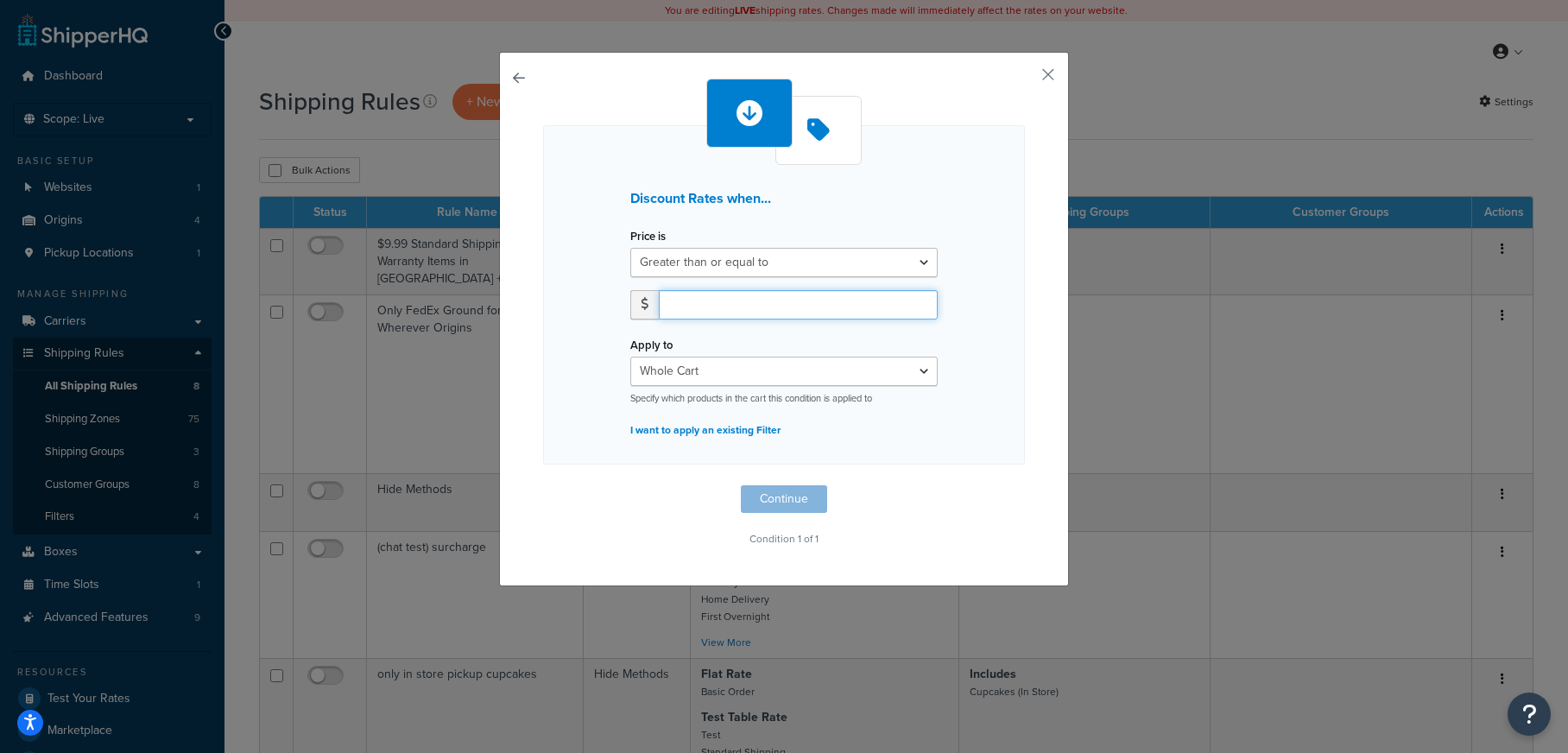
click at [747, 303] on input "number" at bounding box center [798, 304] width 279 height 29
type input "100.00"
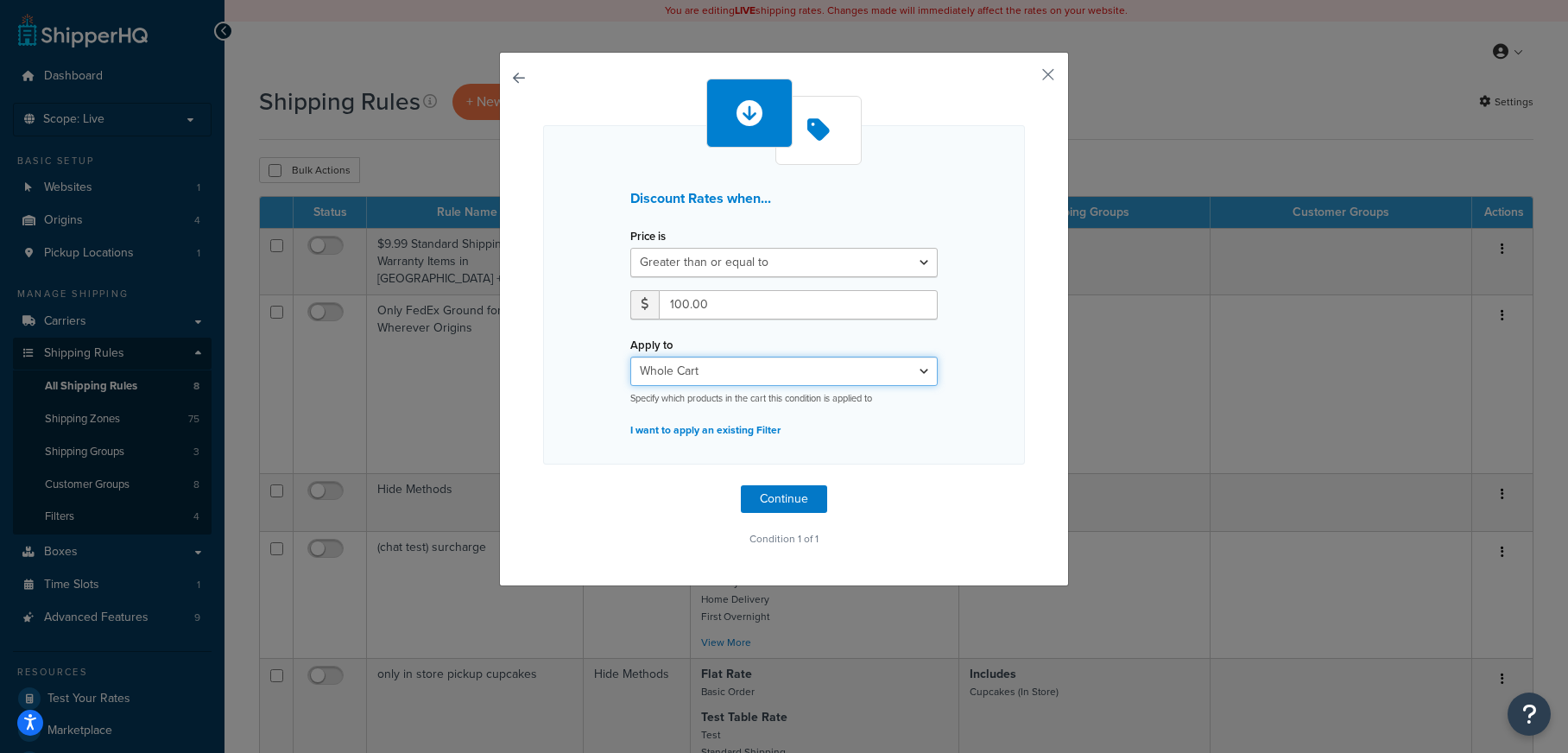
click at [866, 375] on select "Whole Cart Everything in Shipping Group Everything at Origin Each Item within S…" at bounding box center [783, 370] width 307 height 29
click at [1025, 79] on button "button" at bounding box center [1022, 81] width 4 height 4
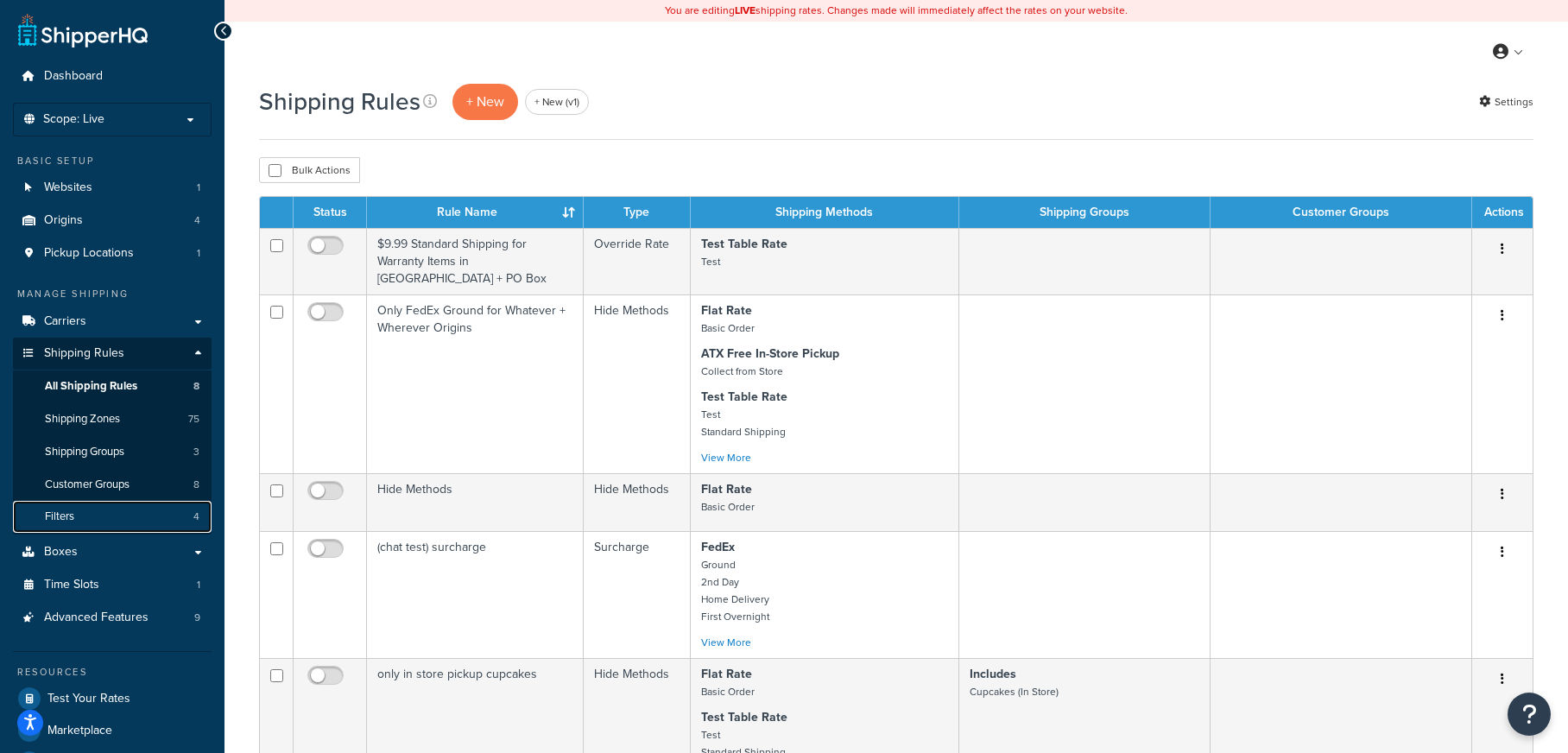
click at [185, 511] on link "Filters 4" at bounding box center [112, 517] width 199 height 32
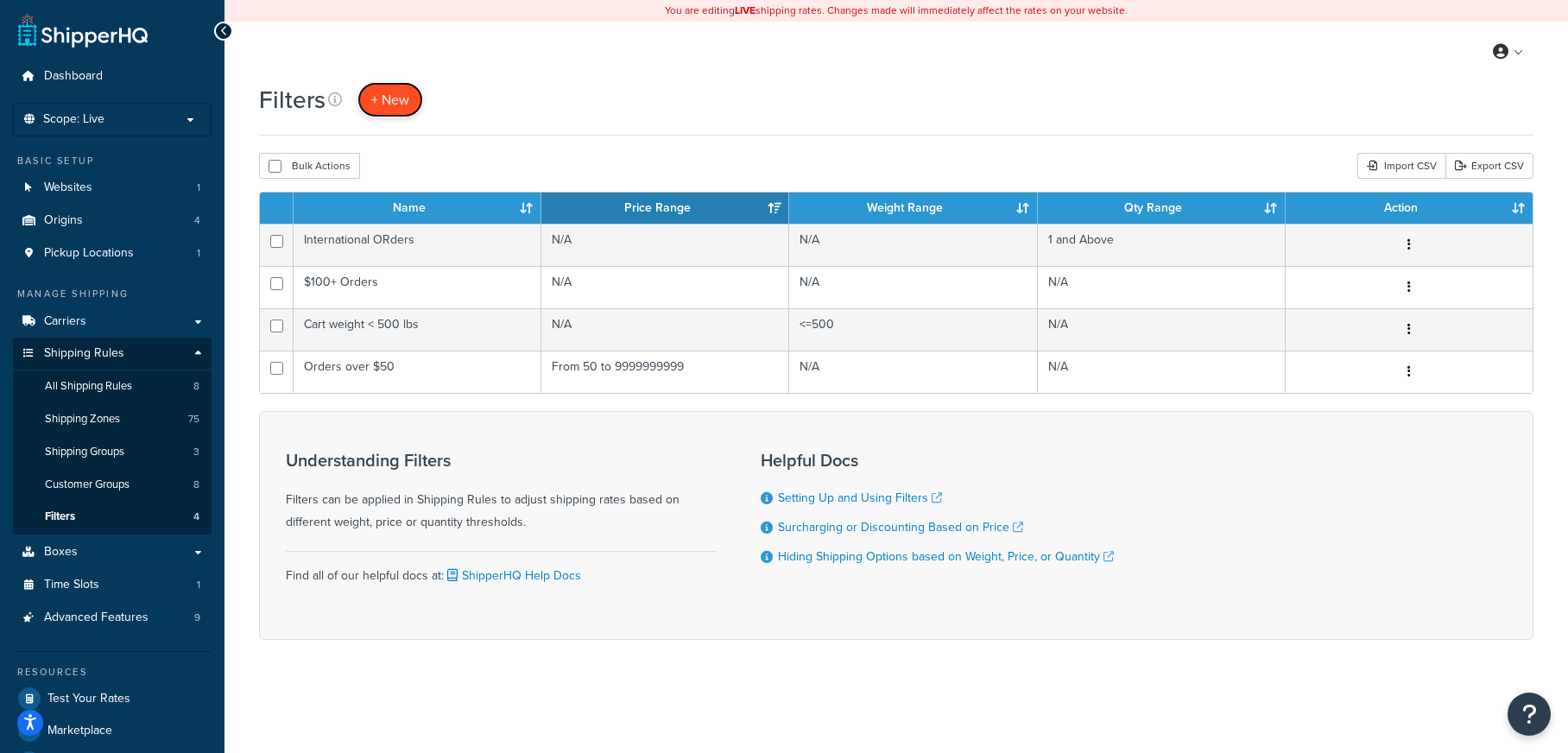
click at [401, 109] on link "+ New" at bounding box center [390, 99] width 66 height 35
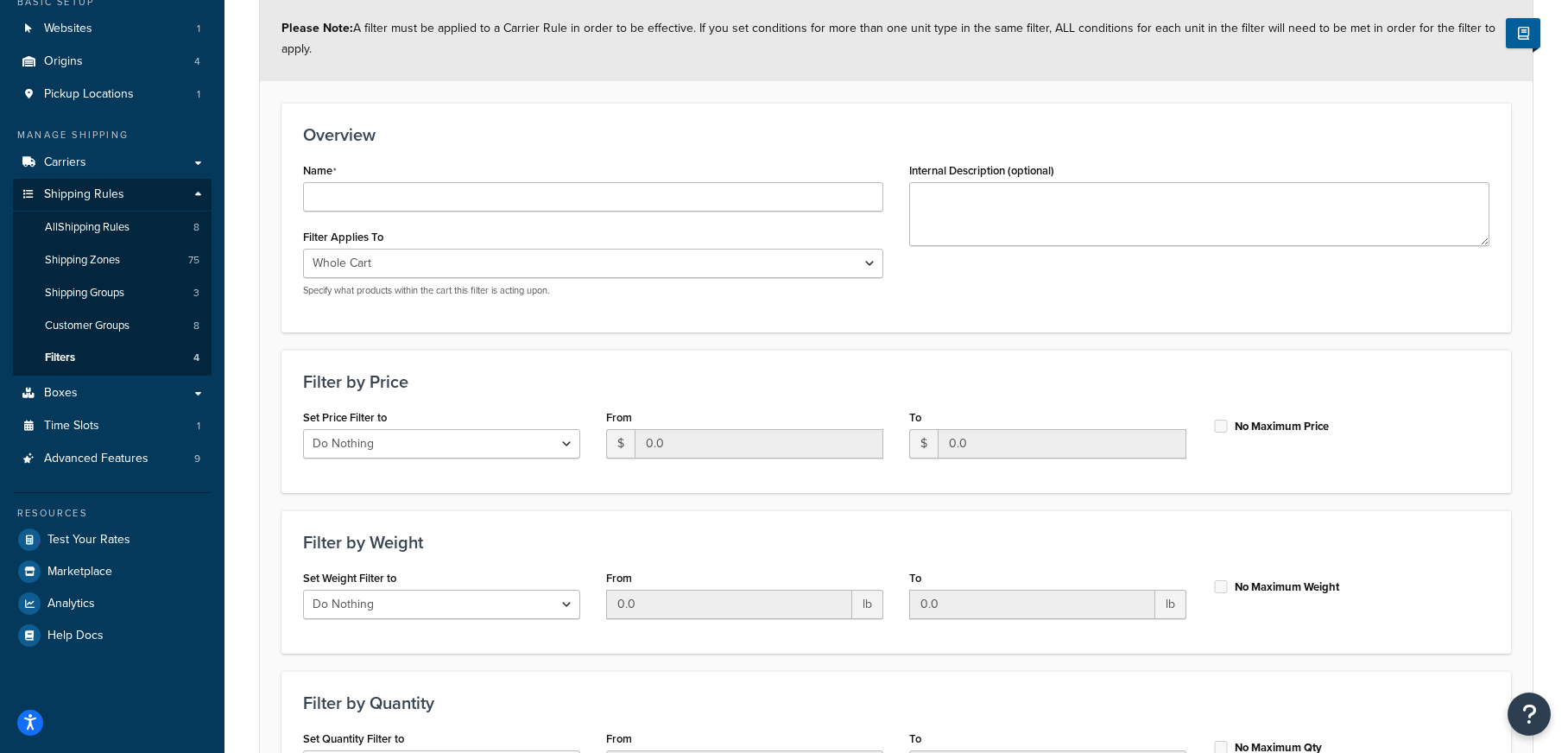
scroll to position [156, 0]
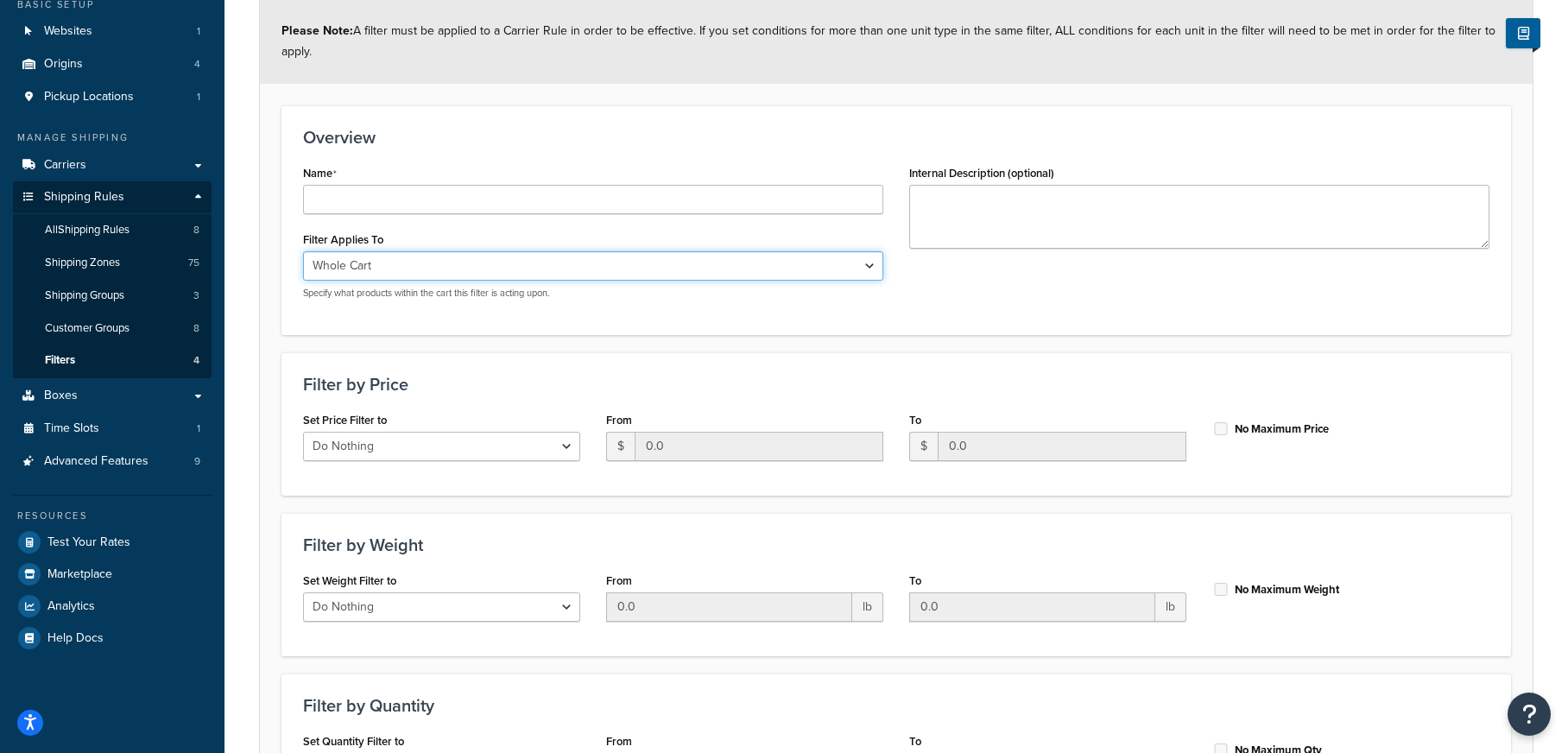
click at [781, 263] on select "Whole Cart Everything in Shipping Group Everything at Origin Each Item within S…" at bounding box center [593, 265] width 580 height 29
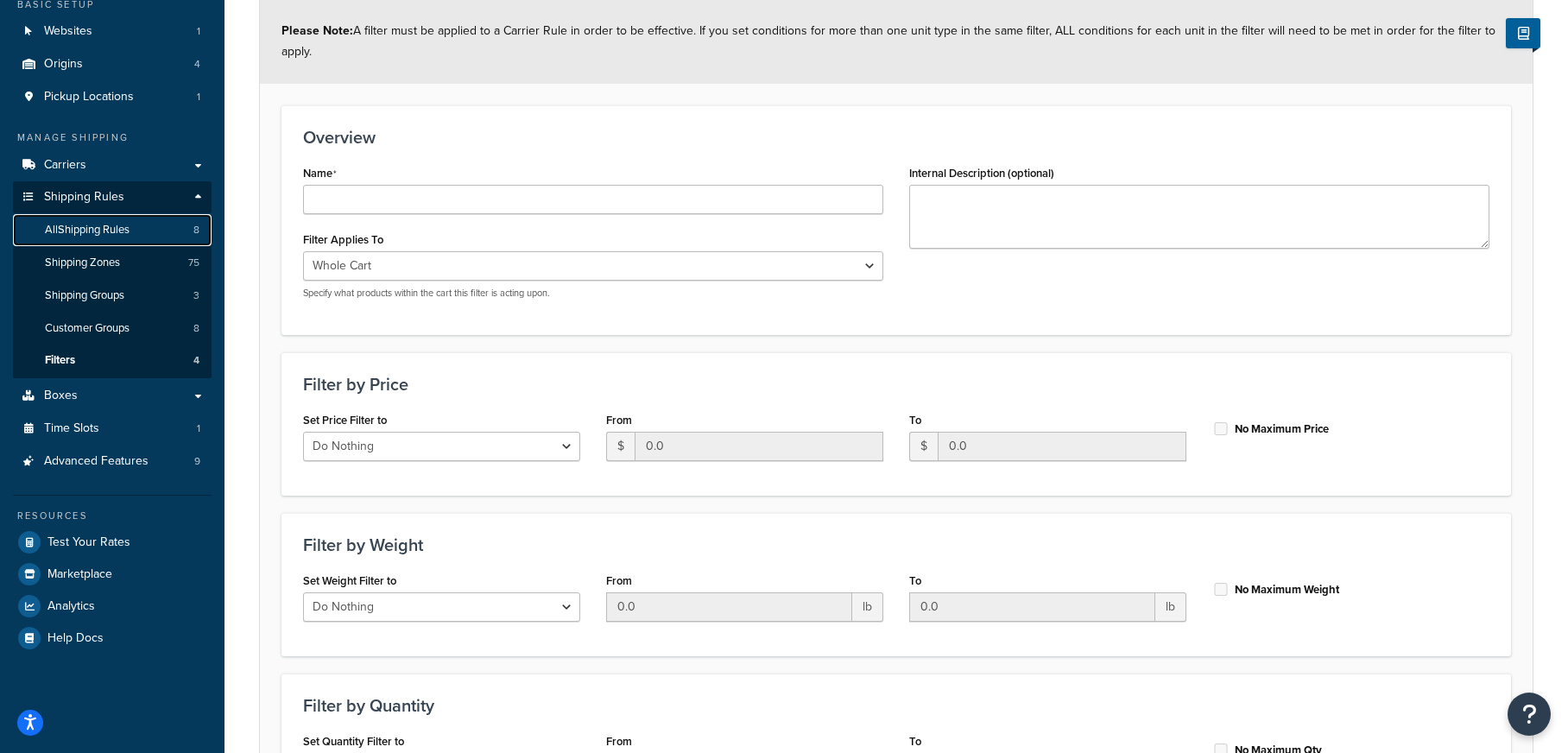
drag, startPoint x: 145, startPoint y: 225, endPoint x: 151, endPoint y: 243, distance: 18.3
click at [145, 225] on link "All Shipping Rules 8" at bounding box center [112, 230] width 199 height 32
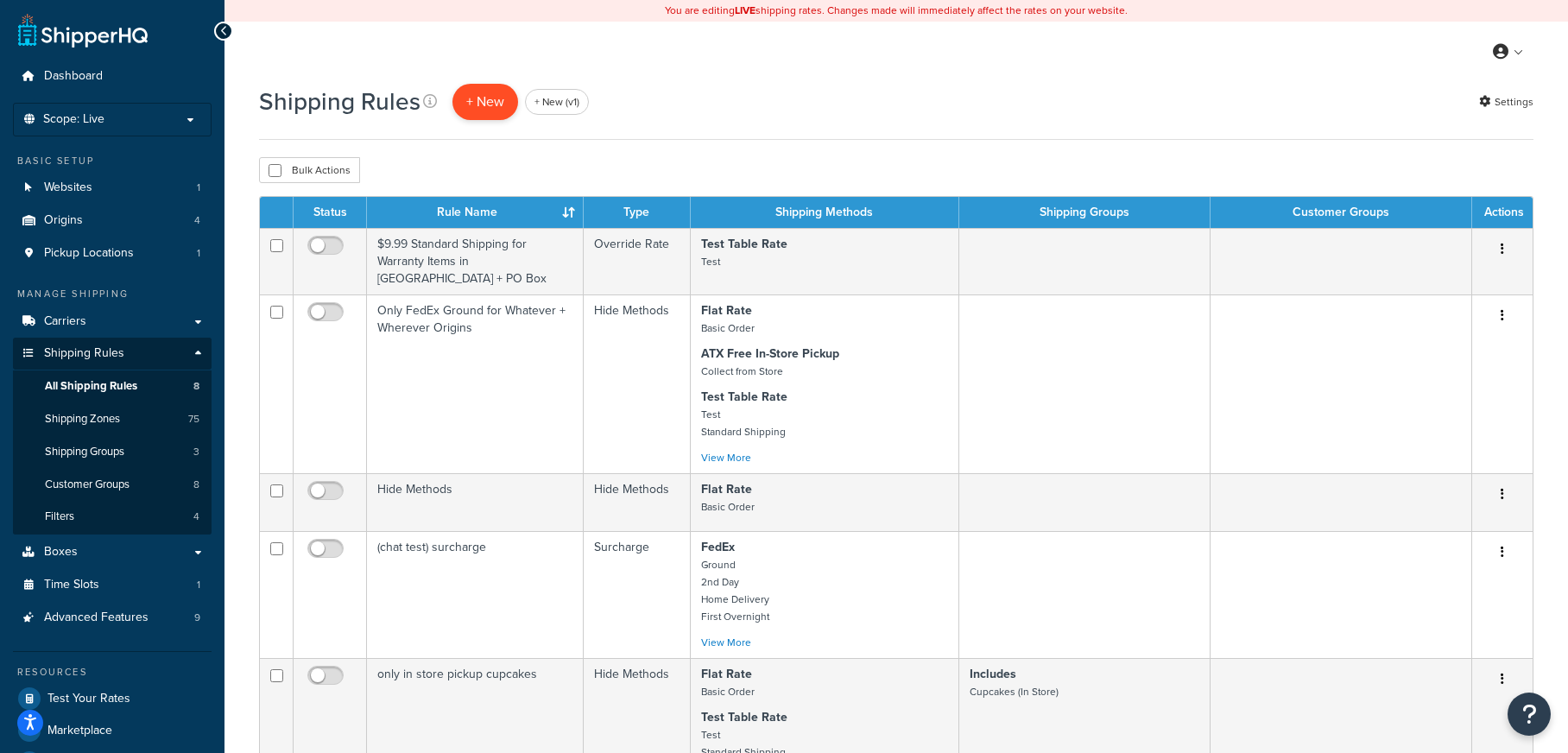
click at [480, 106] on p "+ New" at bounding box center [485, 101] width 66 height 35
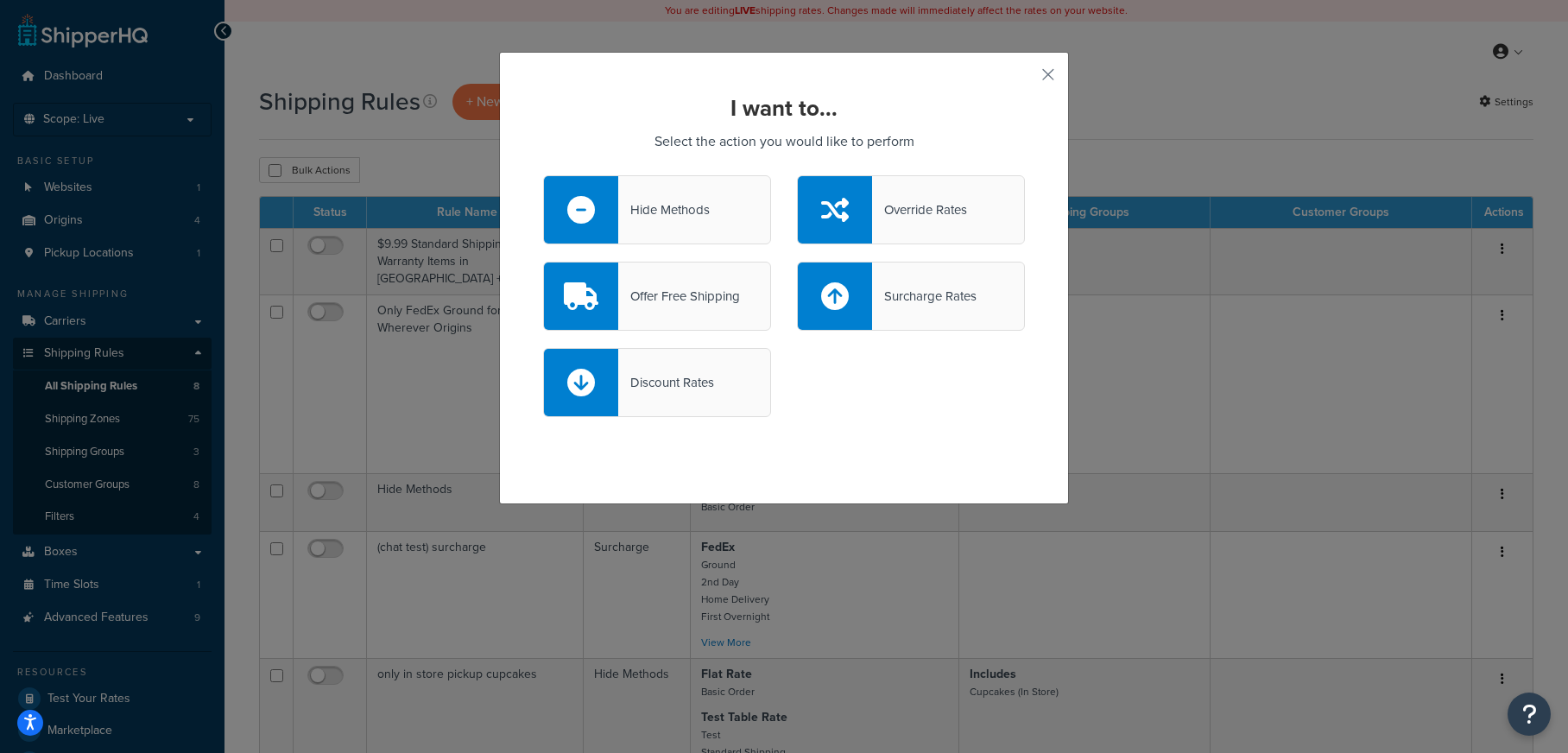
click at [912, 291] on div "Surcharge Rates" at bounding box center [924, 296] width 104 height 24
click at [0, 0] on input "Surcharge Rates" at bounding box center [0, 0] width 0 height 0
select select "CART"
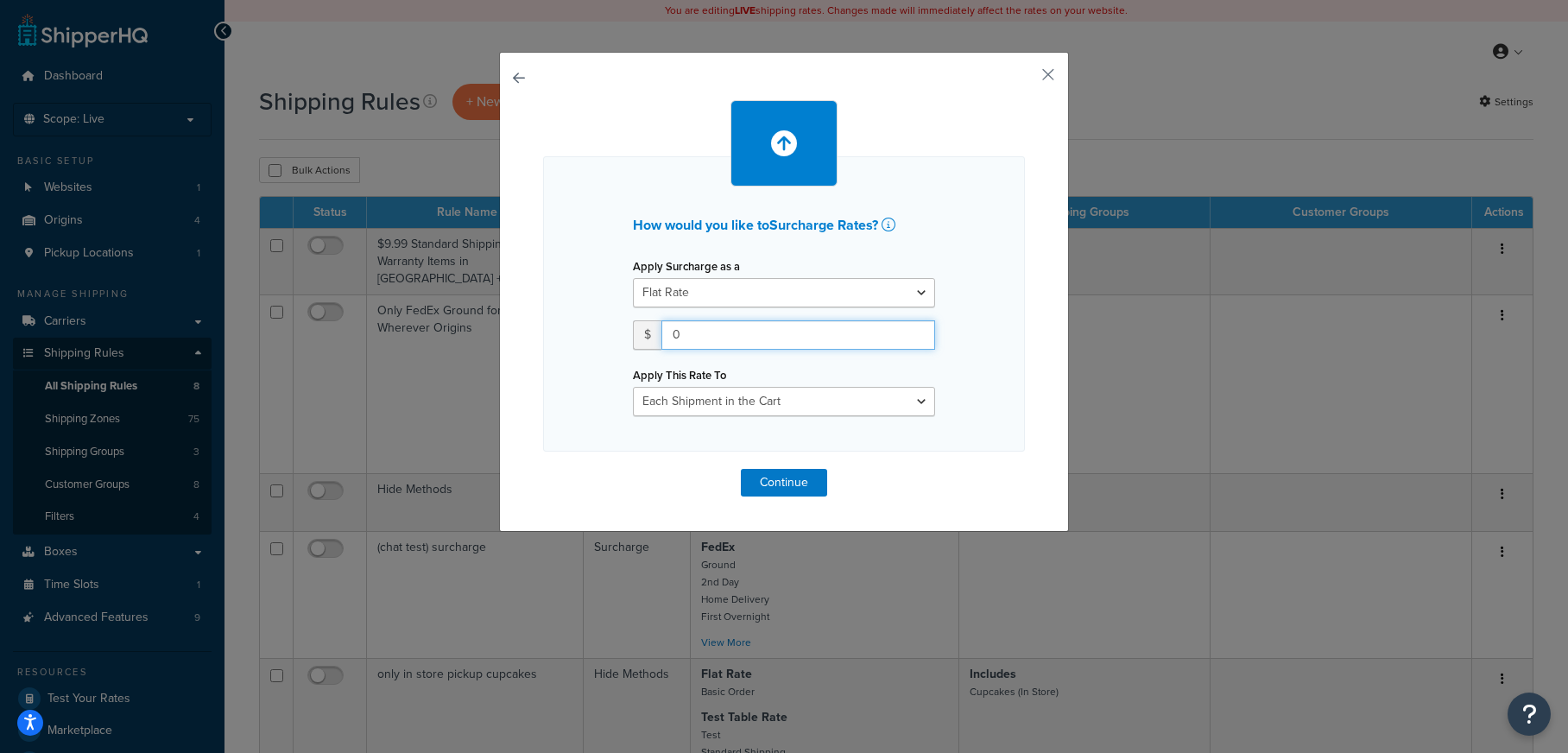
click at [763, 340] on input "0" at bounding box center [798, 334] width 274 height 29
type input "10"
click at [809, 476] on button "Continue" at bounding box center [784, 483] width 86 height 28
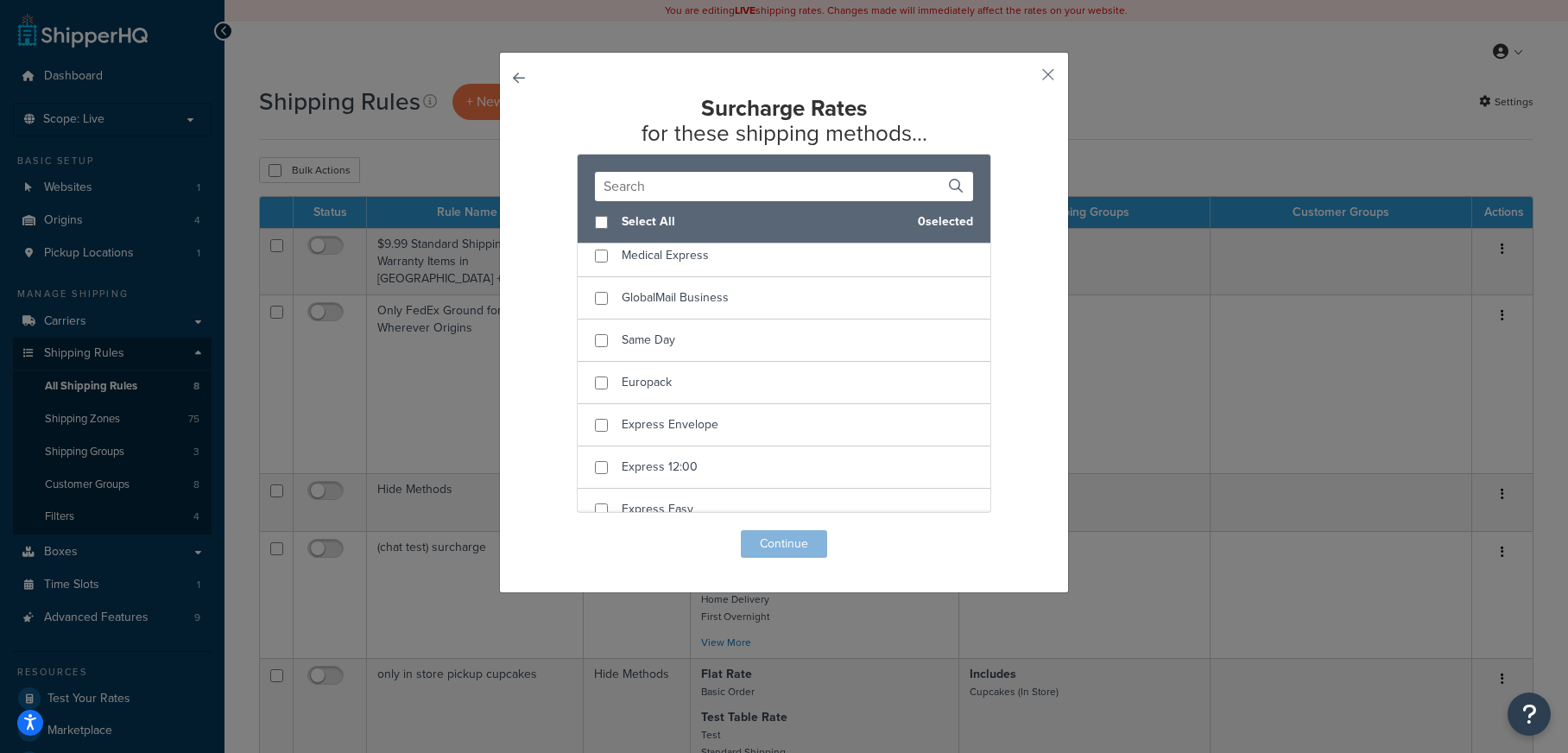
scroll to position [2722, 0]
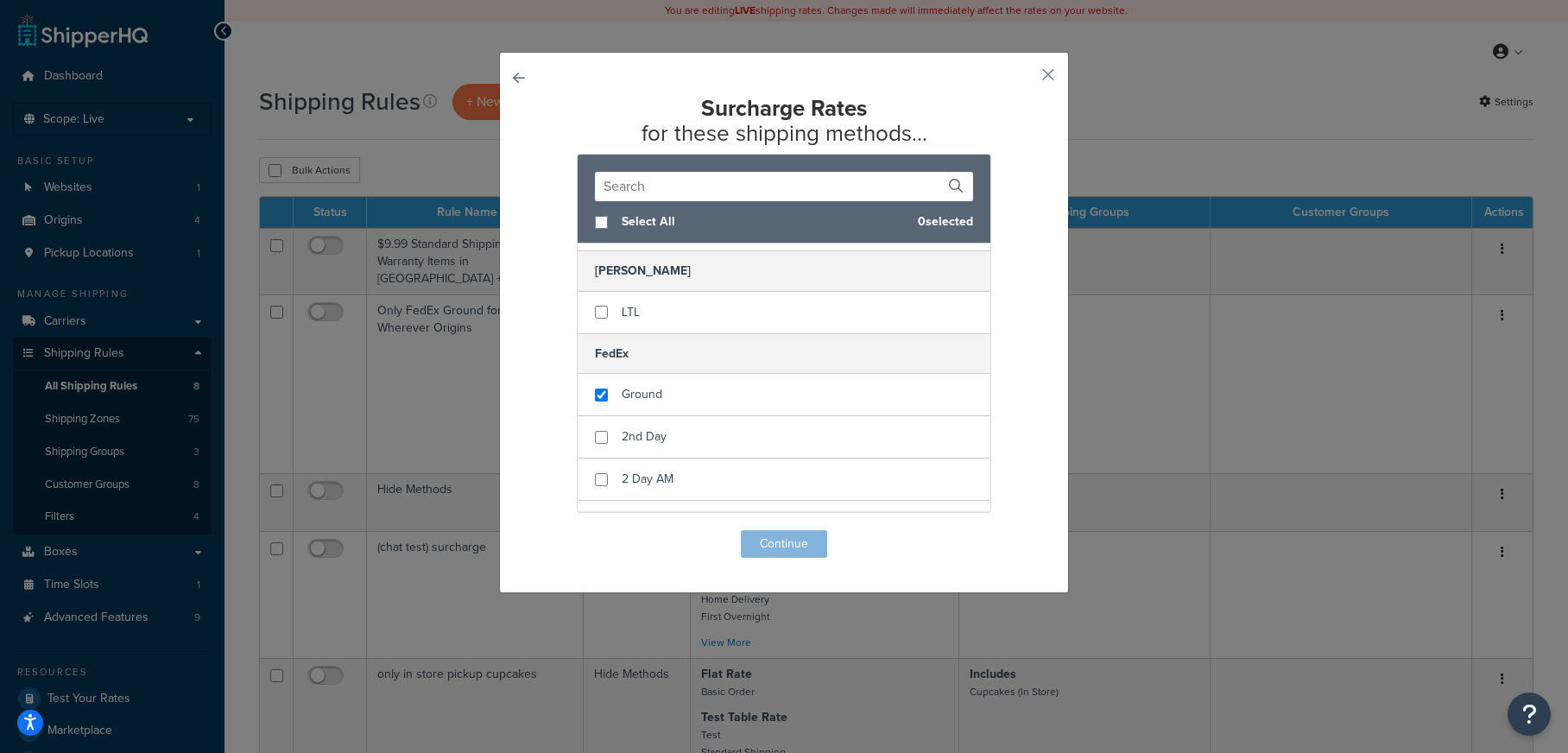
checkbox input "true"
click at [786, 413] on div "Ground" at bounding box center [783, 395] width 413 height 42
click at [807, 541] on button "Continue" at bounding box center [784, 544] width 86 height 28
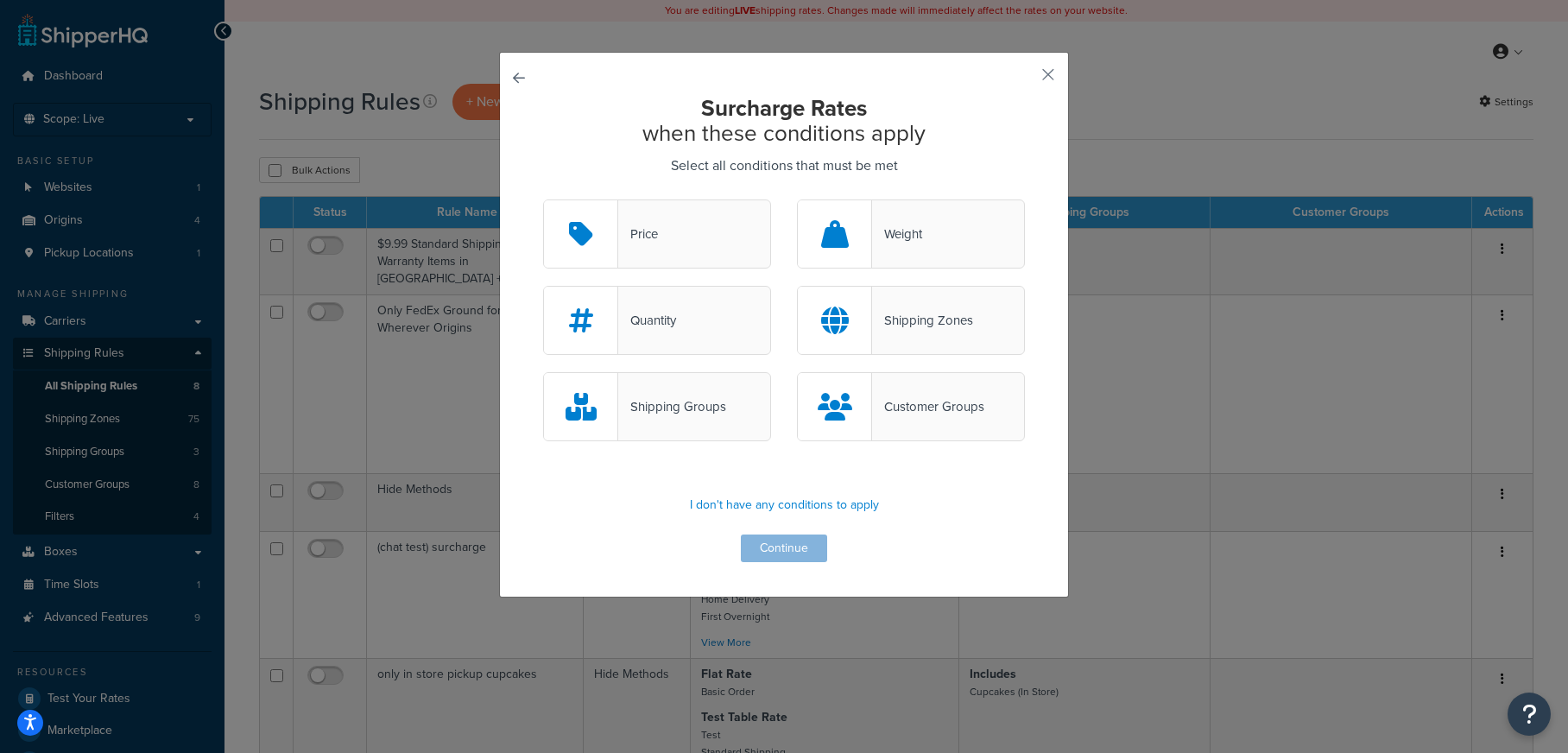
click at [725, 254] on div "Price" at bounding box center [657, 233] width 228 height 69
click at [0, 0] on input "Price" at bounding box center [0, 0] width 0 height 0
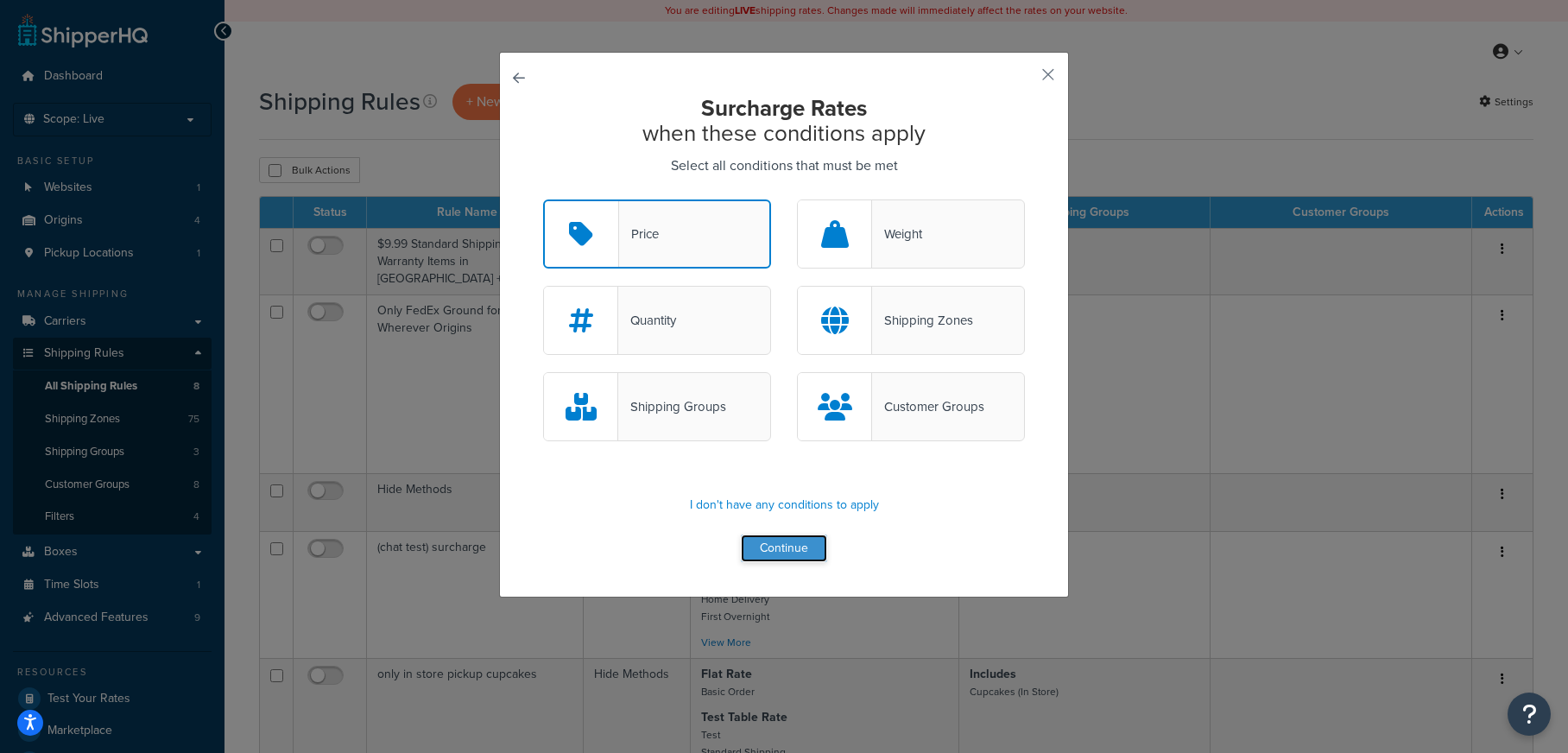
click at [807, 550] on button "Continue" at bounding box center [784, 548] width 86 height 28
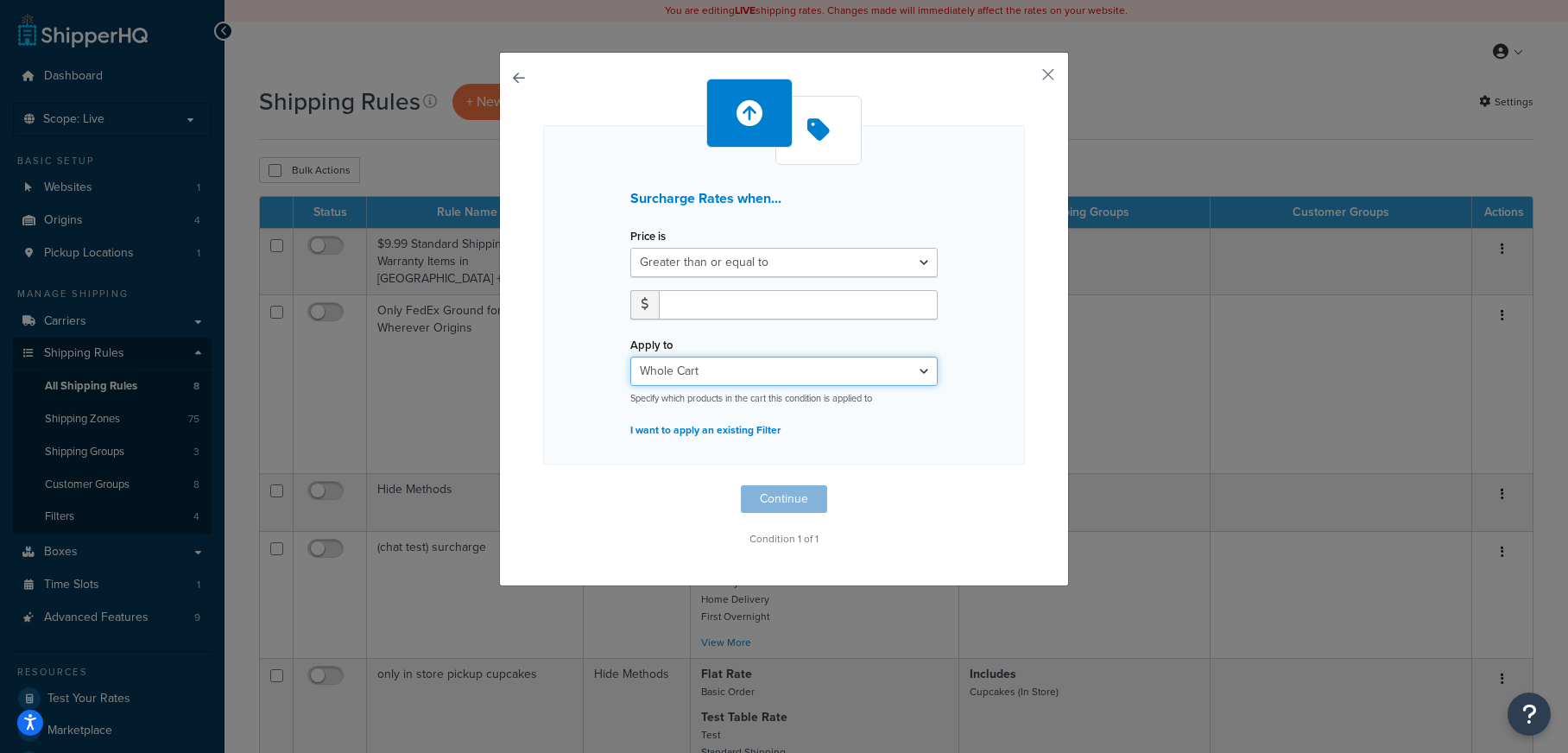
click at [779, 370] on select "Whole Cart Everything in Shipping Group Everything at Origin Each Item within S…" at bounding box center [783, 370] width 307 height 29
click at [630, 356] on select "Whole Cart Everything in Shipping Group Everything at Origin Each Item within S…" at bounding box center [783, 370] width 307 height 29
click at [785, 372] on select "Whole Cart Everything in Shipping Group Everything at Origin Each Item within S…" at bounding box center [783, 370] width 307 height 29
click at [1025, 79] on button "button" at bounding box center [1022, 81] width 4 height 4
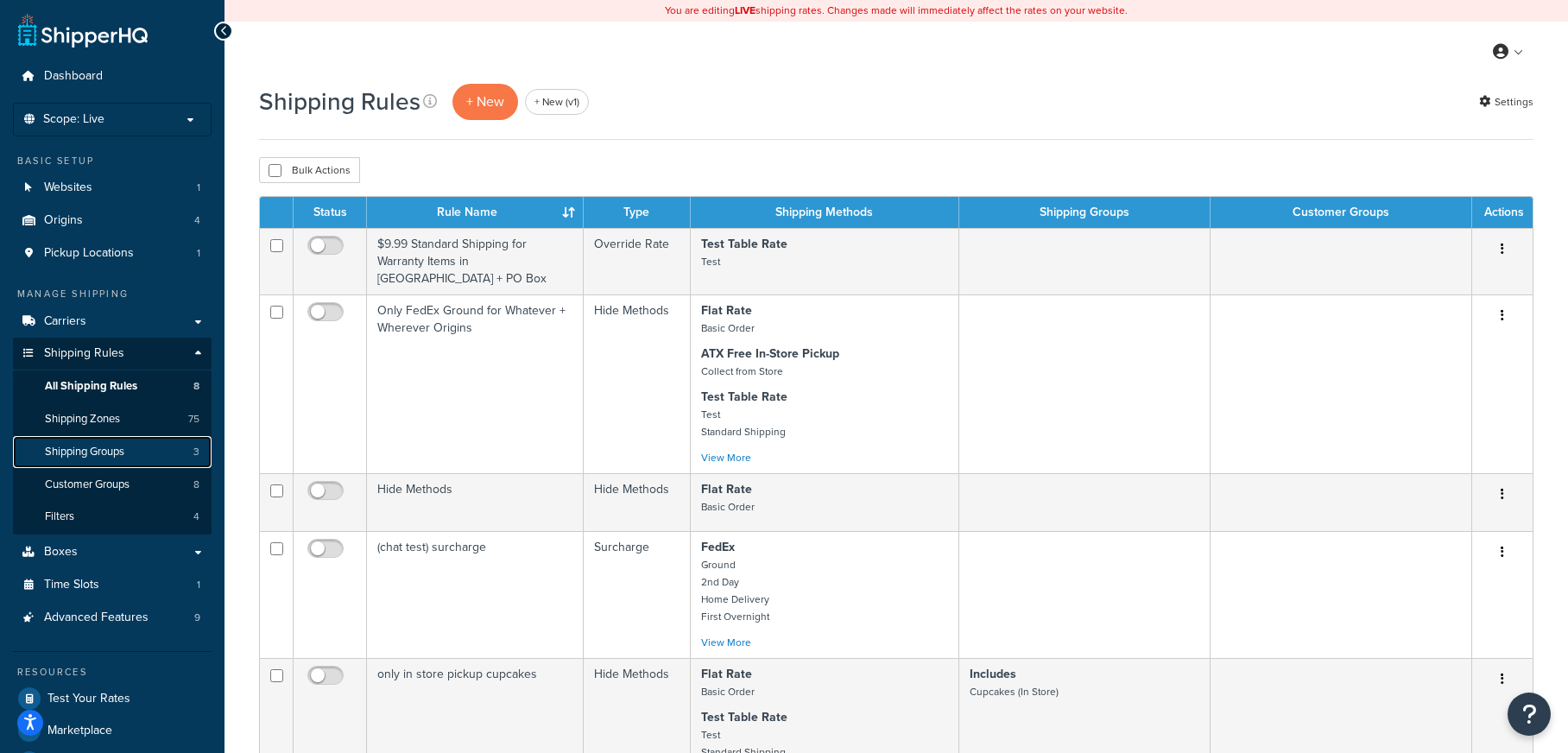
click at [141, 450] on link "Shipping Groups 3" at bounding box center [112, 452] width 199 height 32
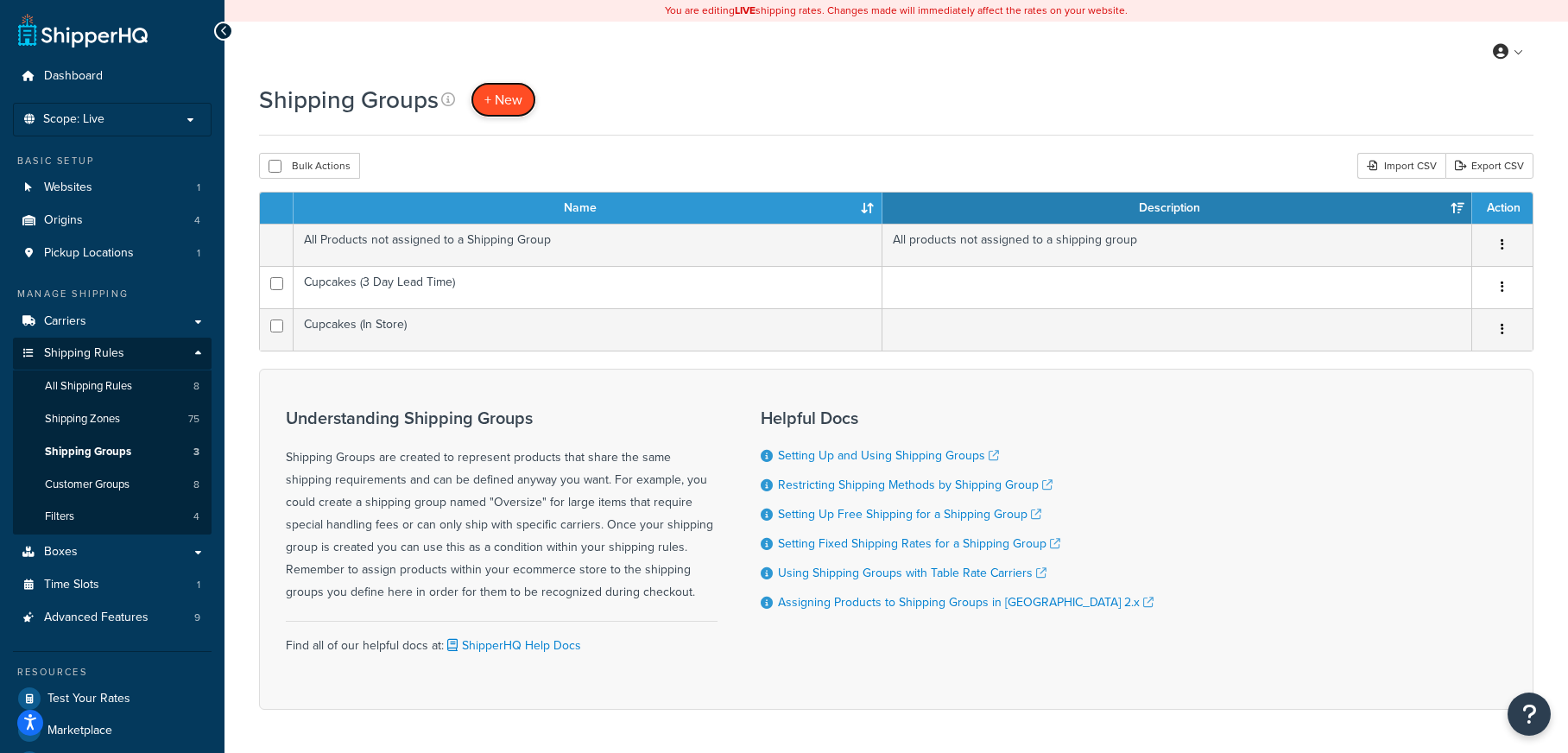
click at [507, 110] on link "+ New" at bounding box center [503, 99] width 66 height 35
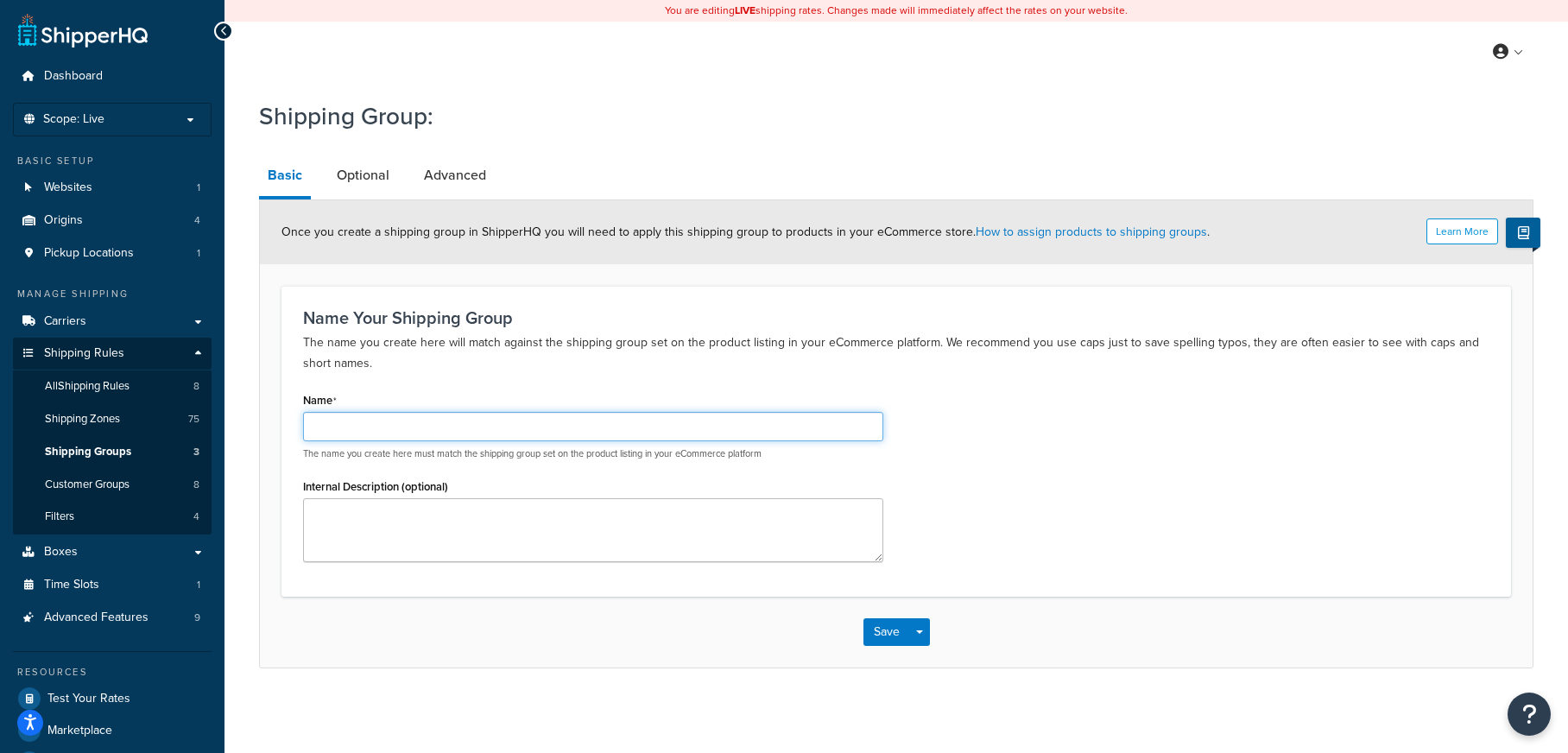
click at [428, 418] on input "Name" at bounding box center [593, 426] width 580 height 29
paste input "UICK"
type input "QUICK"
click at [868, 632] on button "Save" at bounding box center [886, 632] width 47 height 28
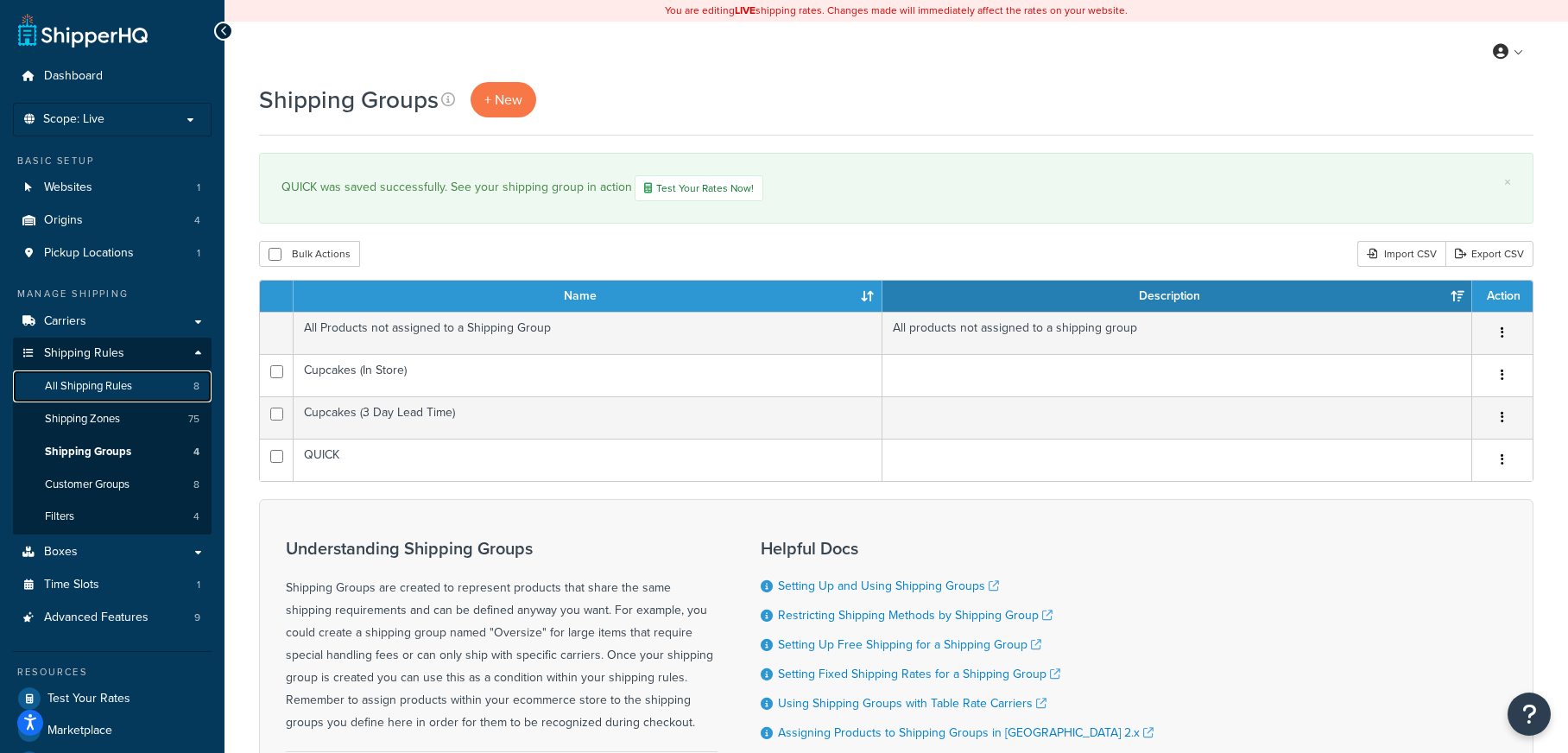
click at [137, 384] on link "All Shipping Rules 8" at bounding box center [112, 386] width 199 height 32
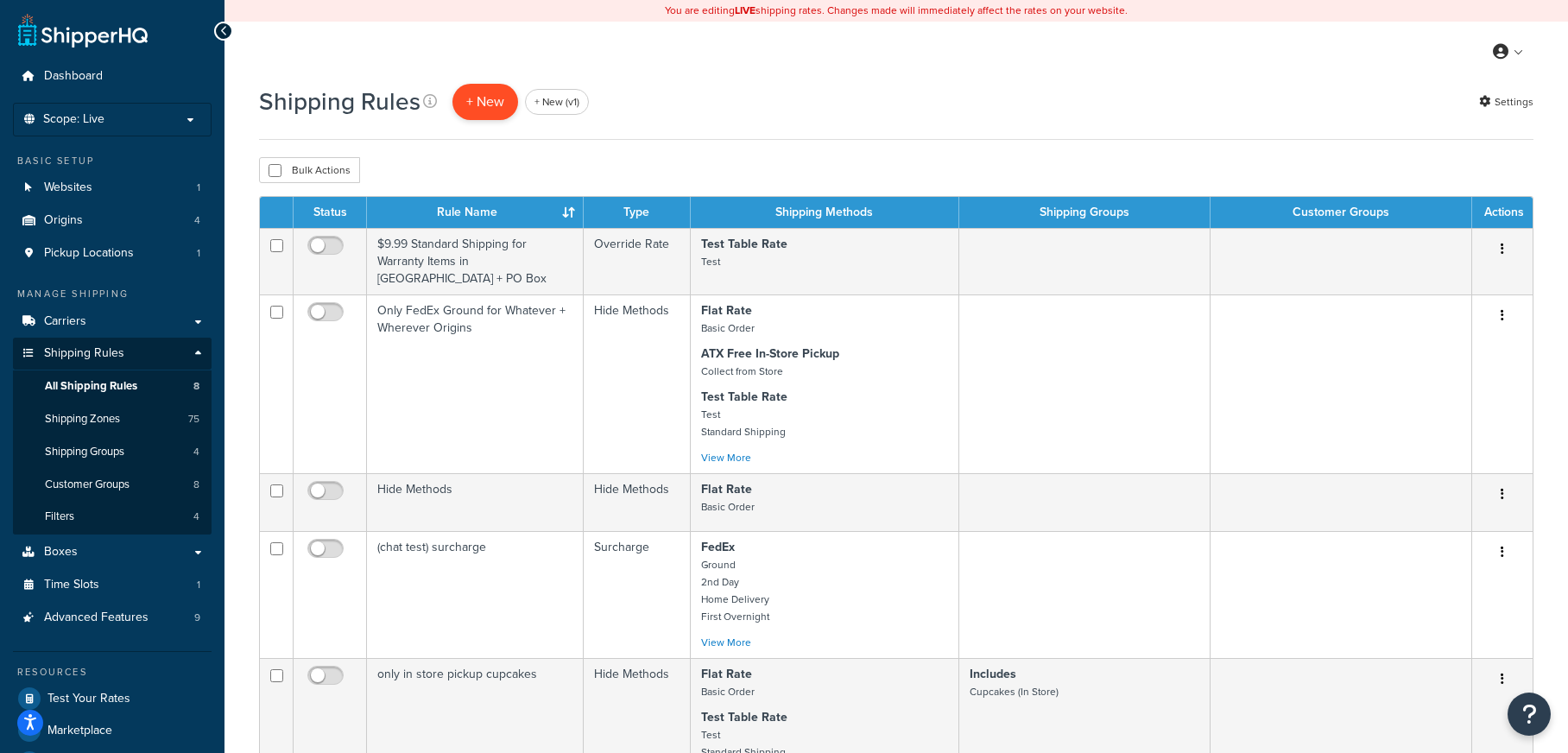
click at [478, 115] on p "+ New" at bounding box center [485, 101] width 66 height 35
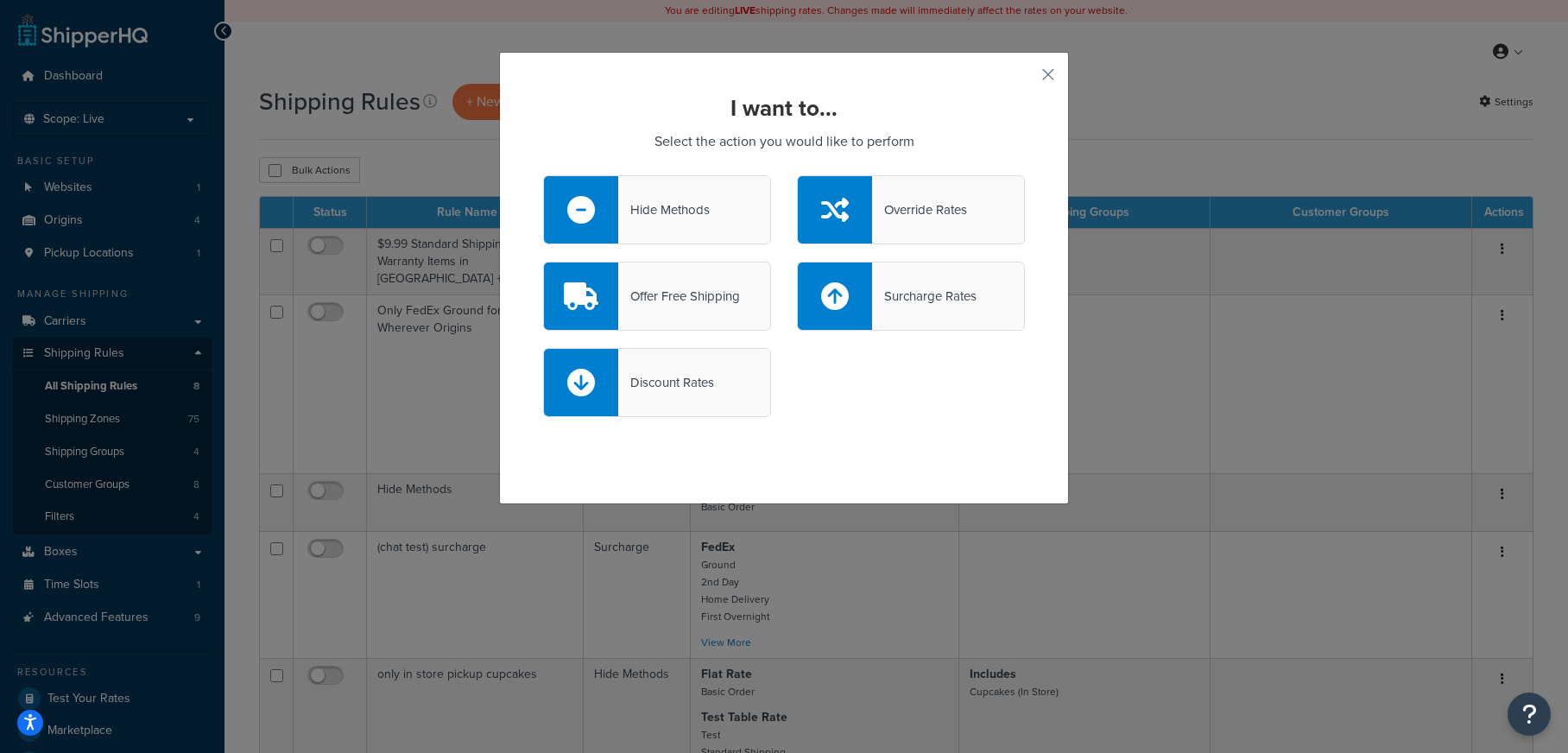
click at [708, 224] on div "Hide Methods" at bounding box center [657, 209] width 228 height 69
click at [0, 0] on input "Hide Methods" at bounding box center [0, 0] width 0 height 0
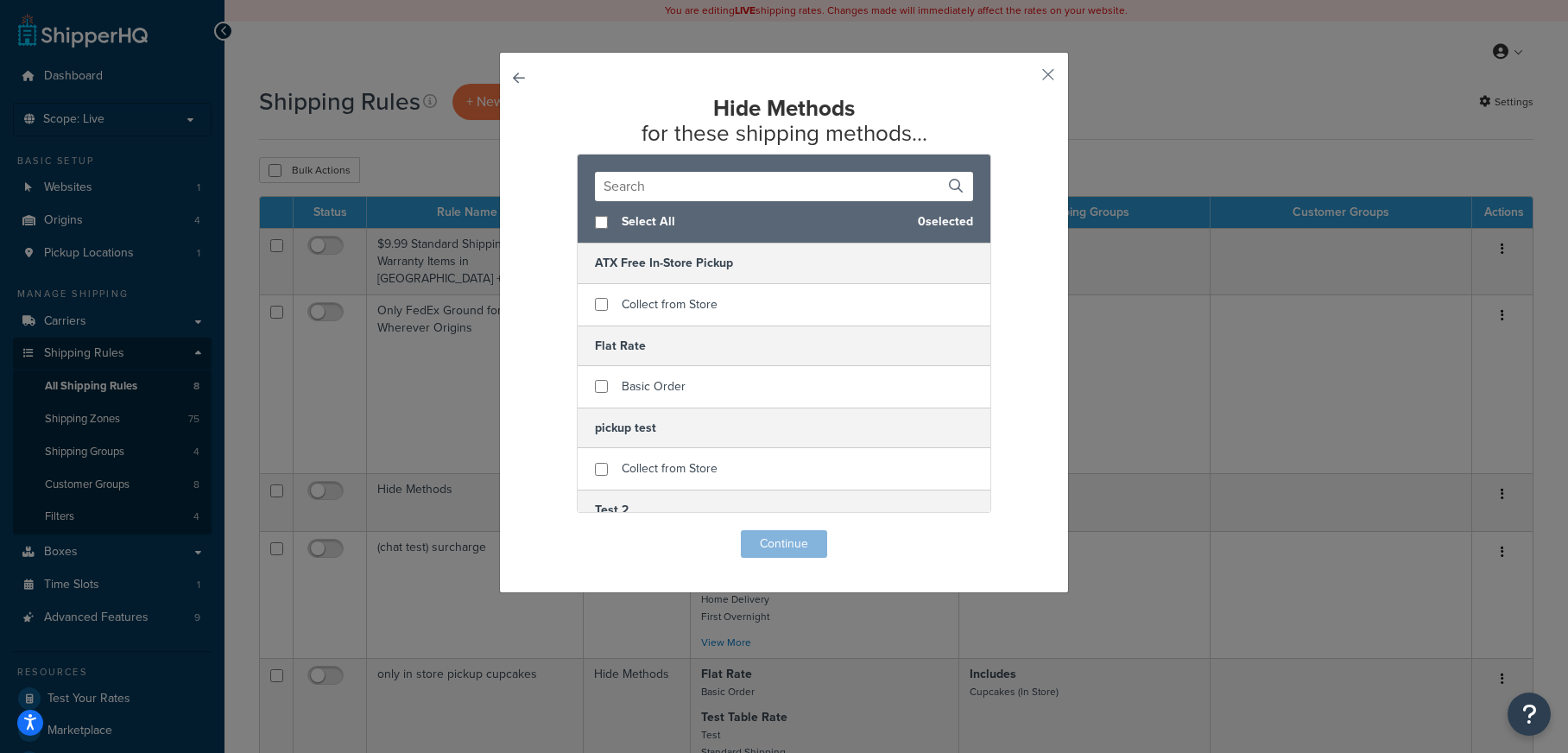
click at [612, 223] on div "Select All 0 selected" at bounding box center [783, 222] width 413 height 42
checkbox input "true"
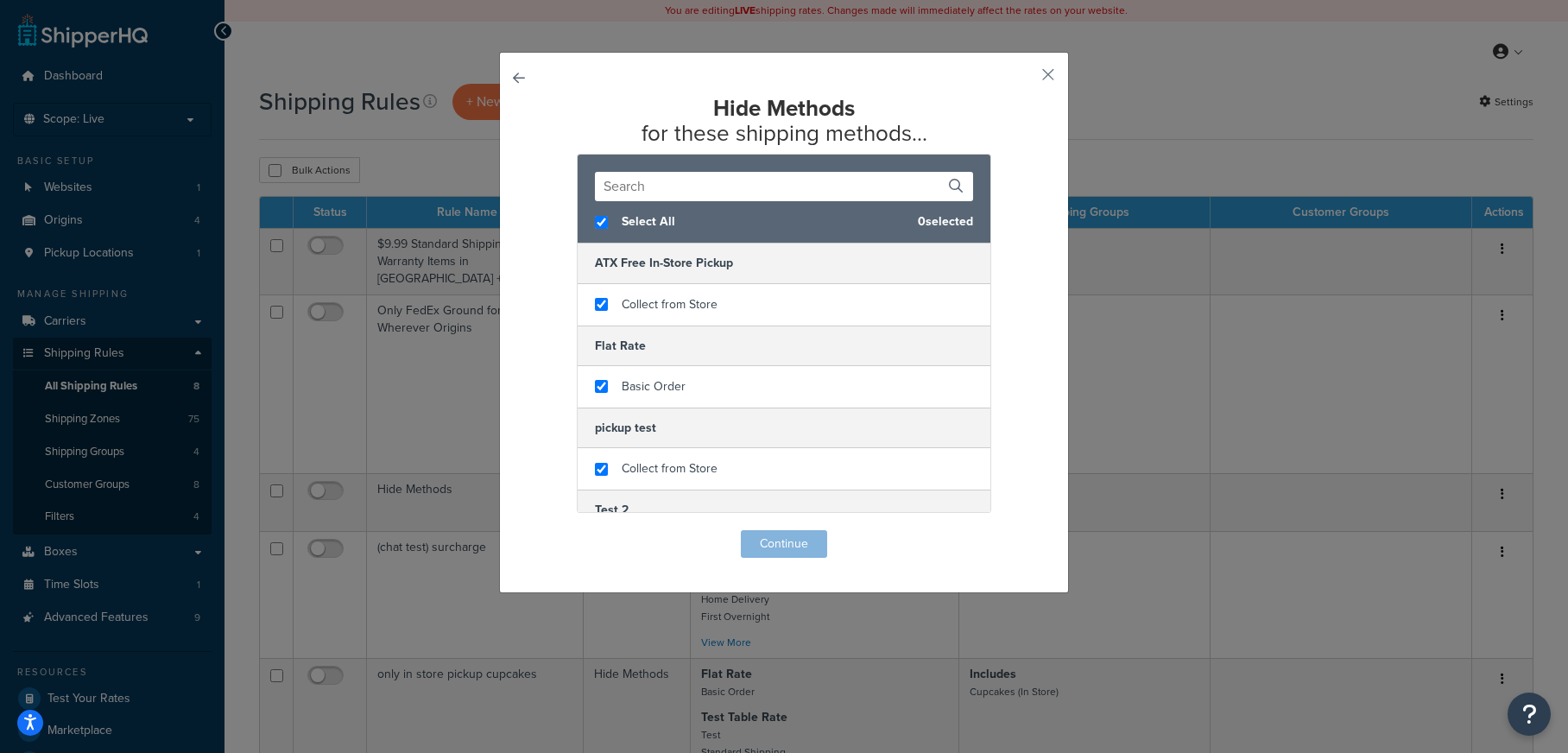
checkbox input "true"
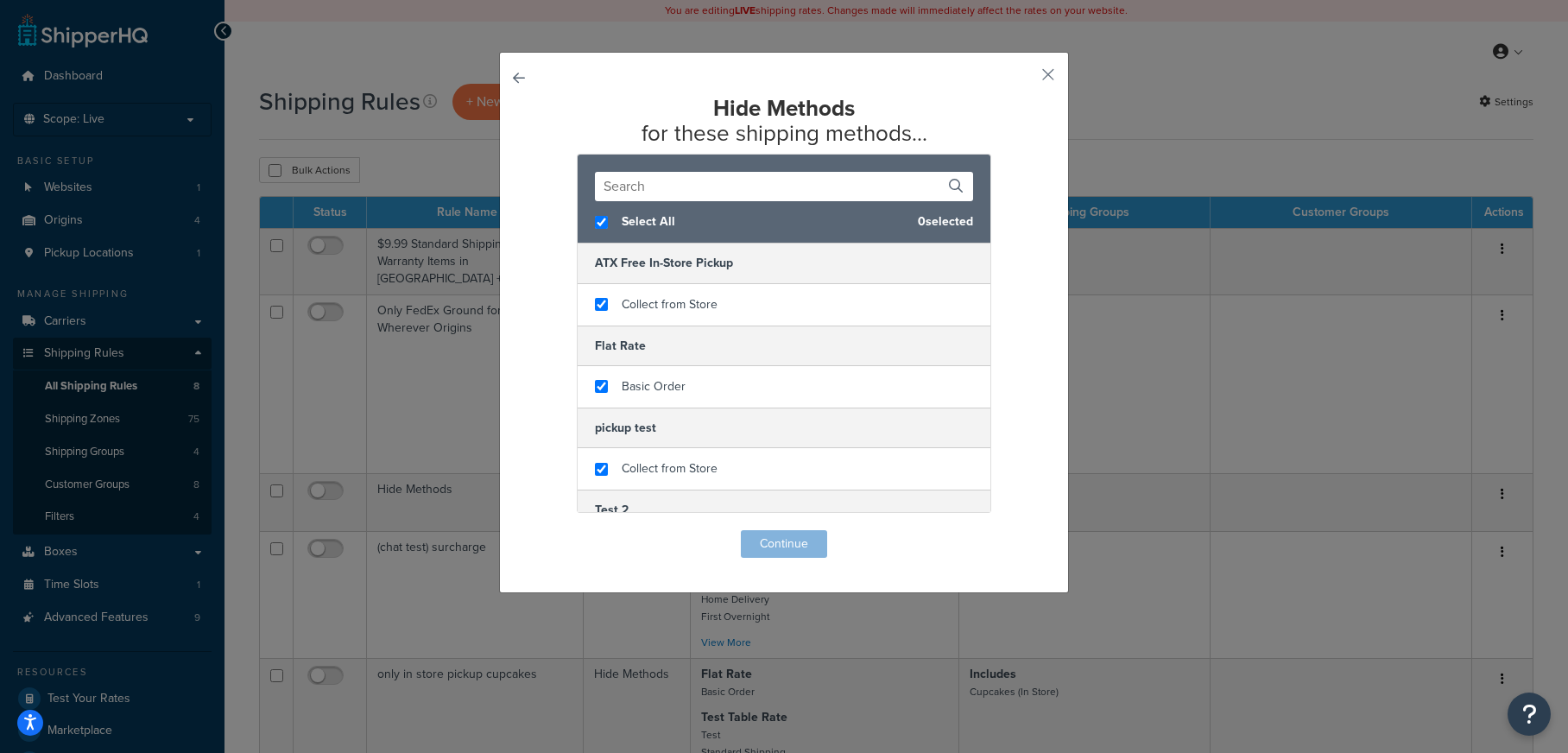
checkbox input "true"
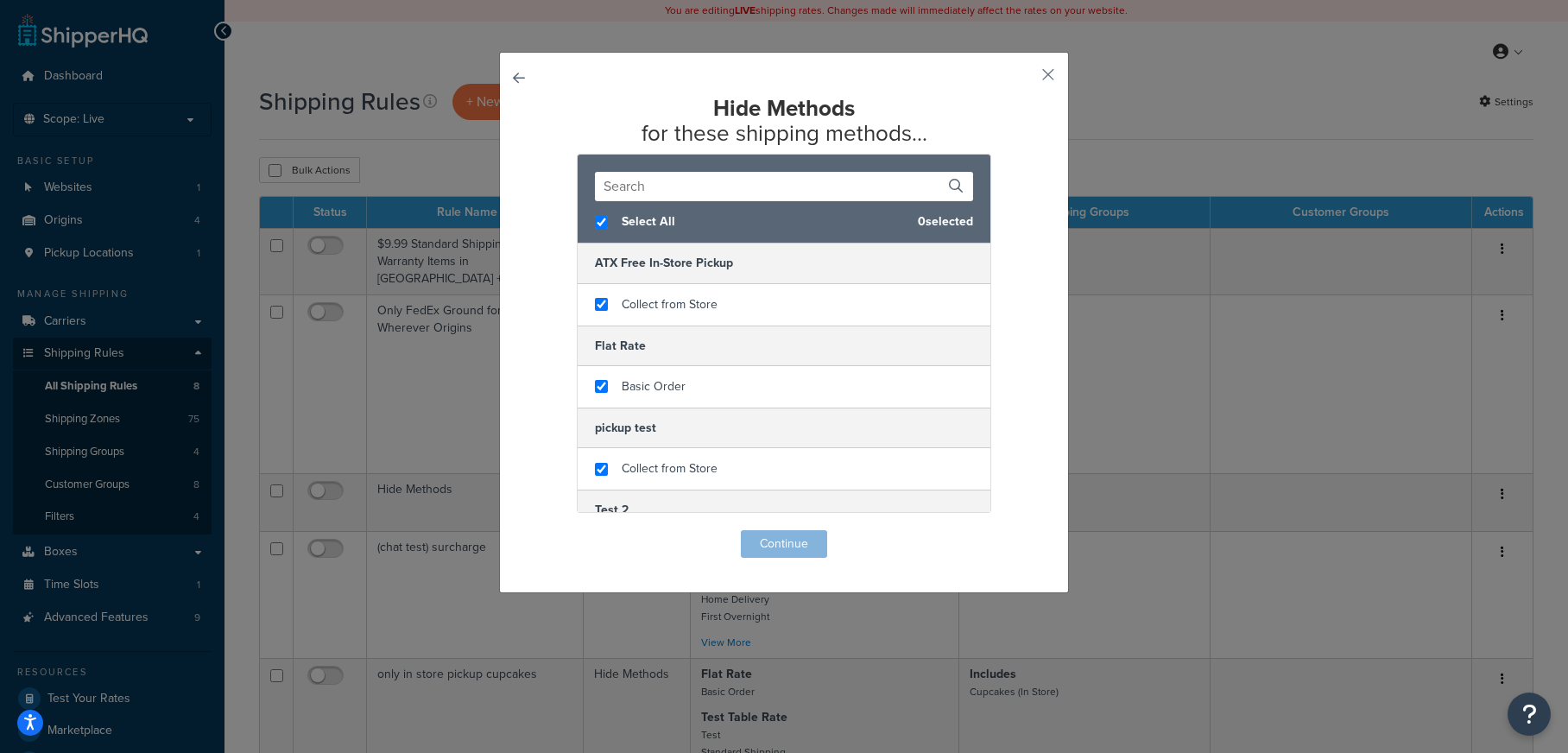
checkbox input "true"
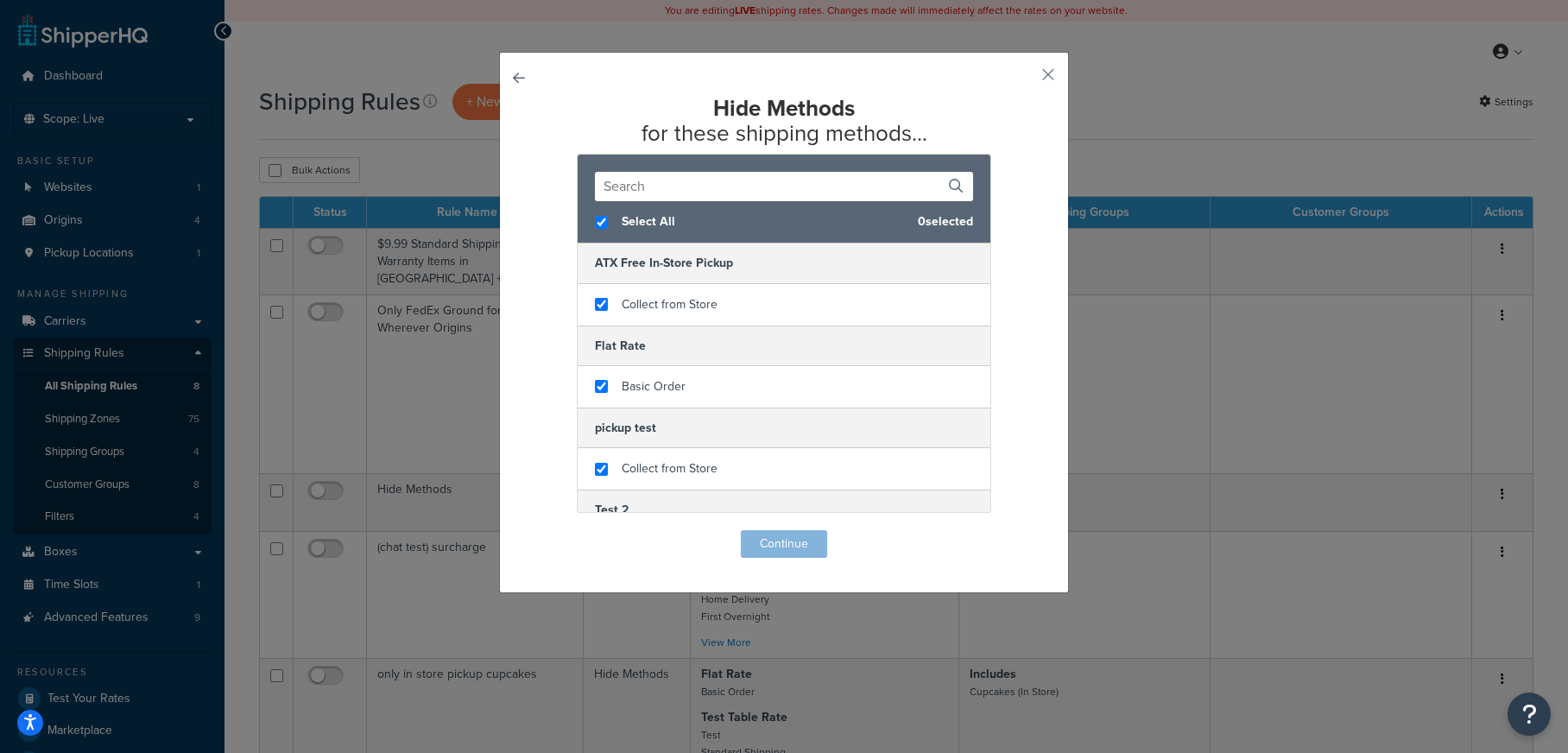
checkbox input "true"
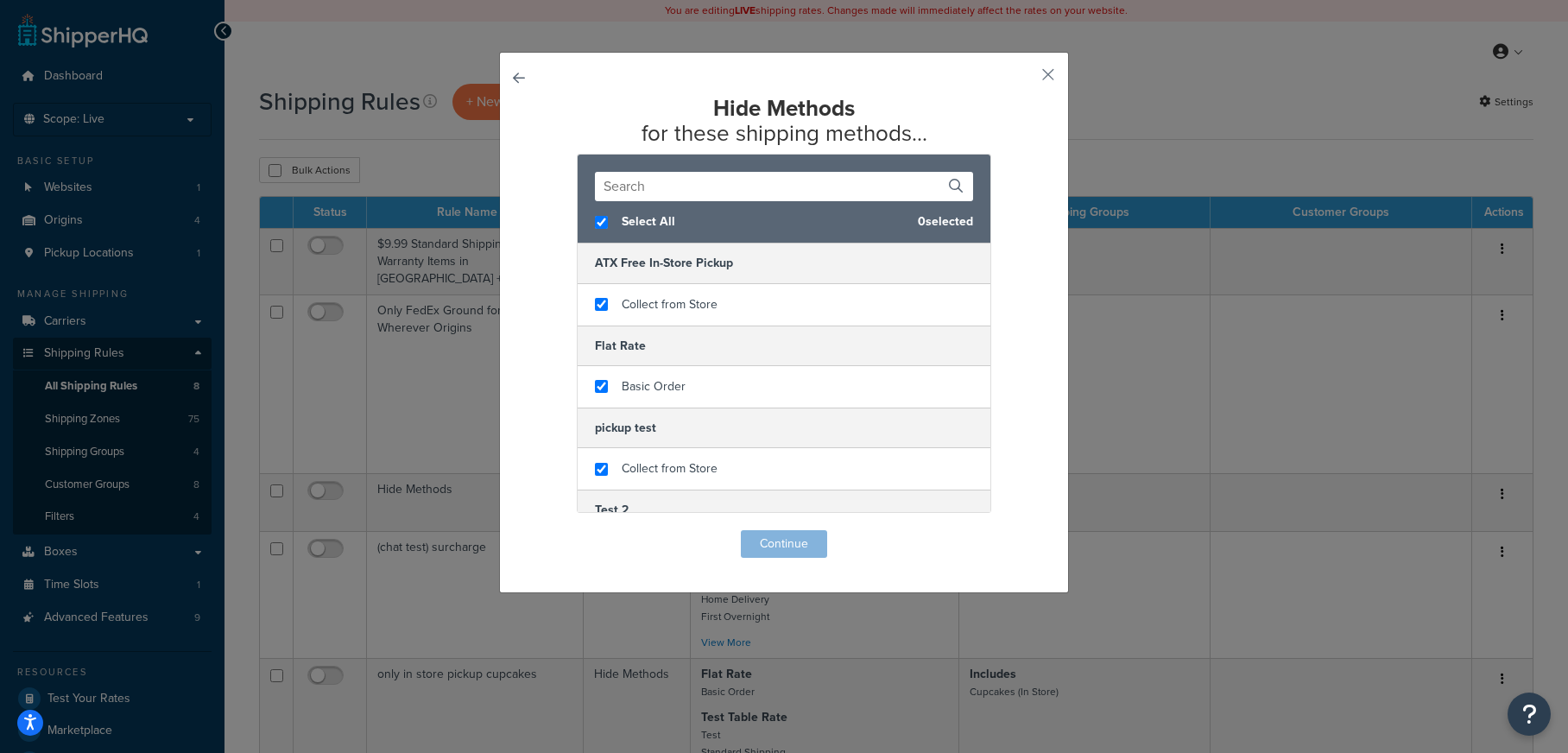
checkbox input "true"
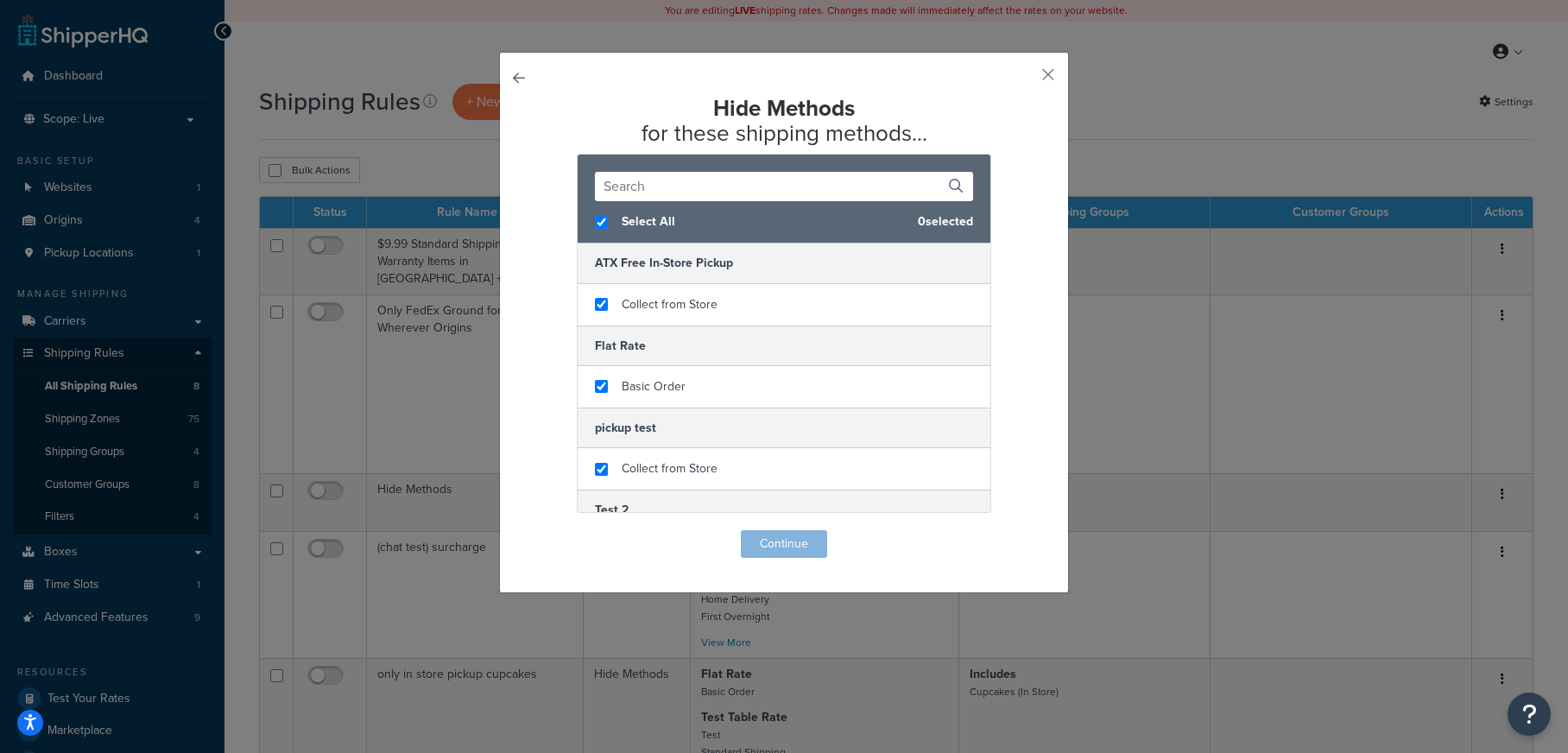
checkbox input "true"
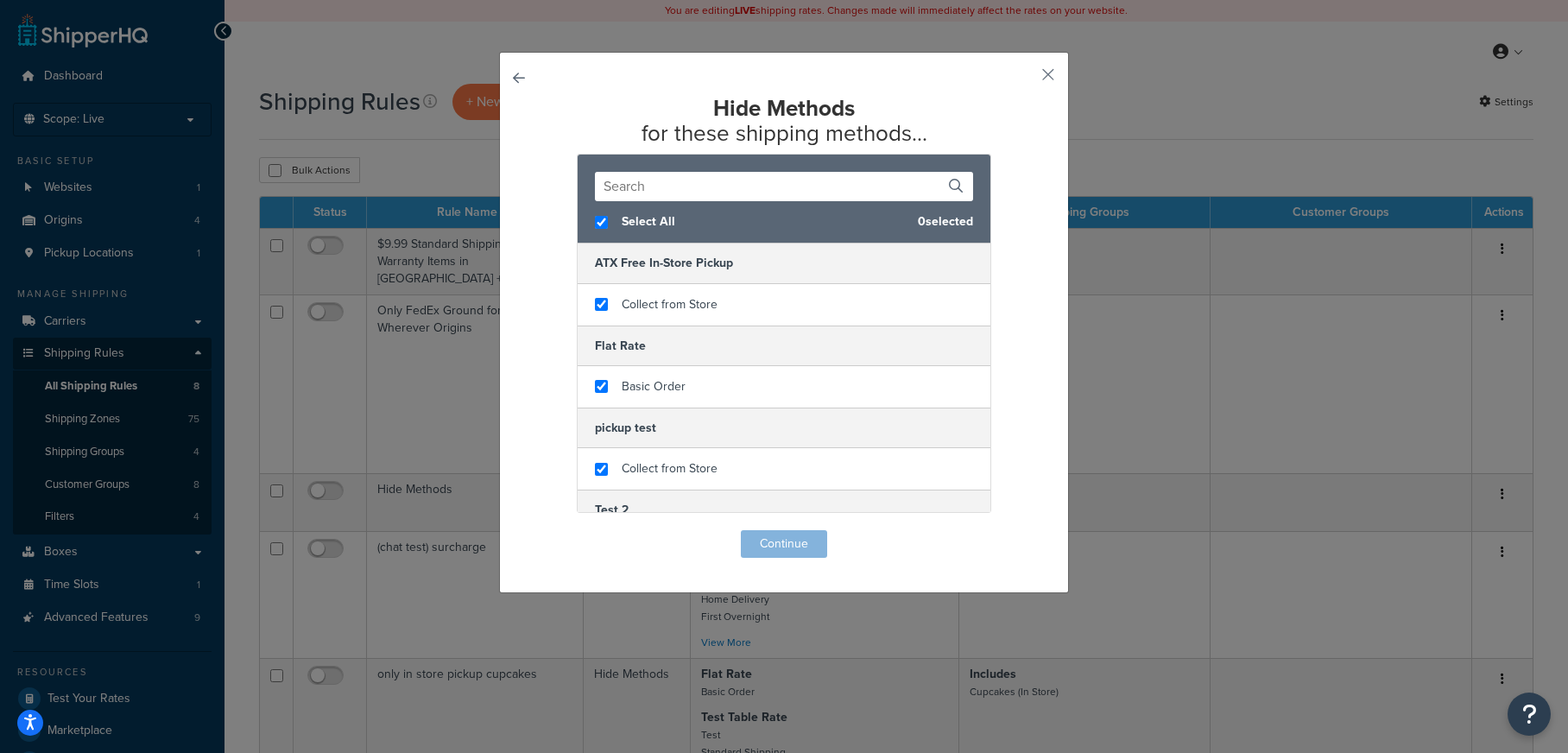
checkbox input "true"
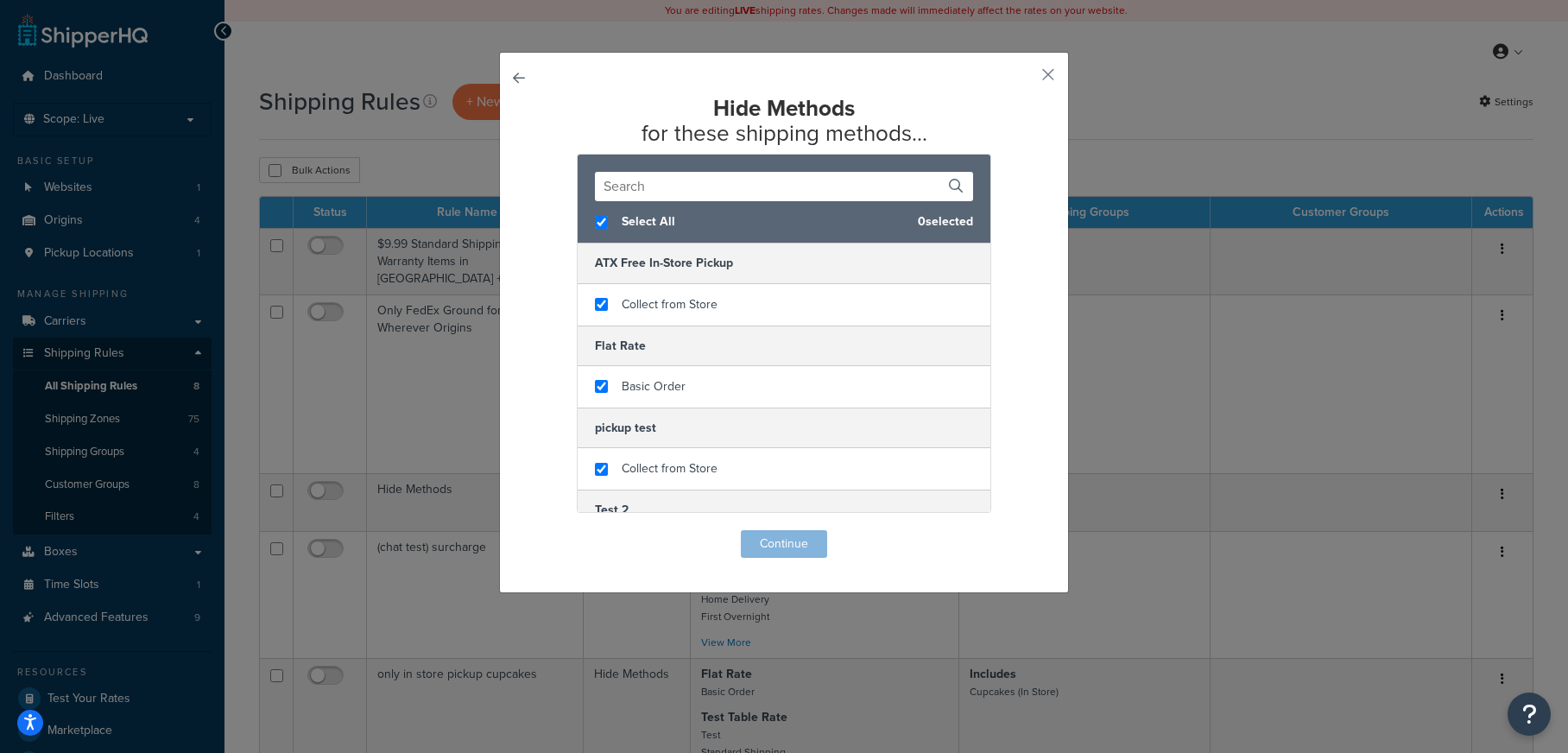
checkbox input "true"
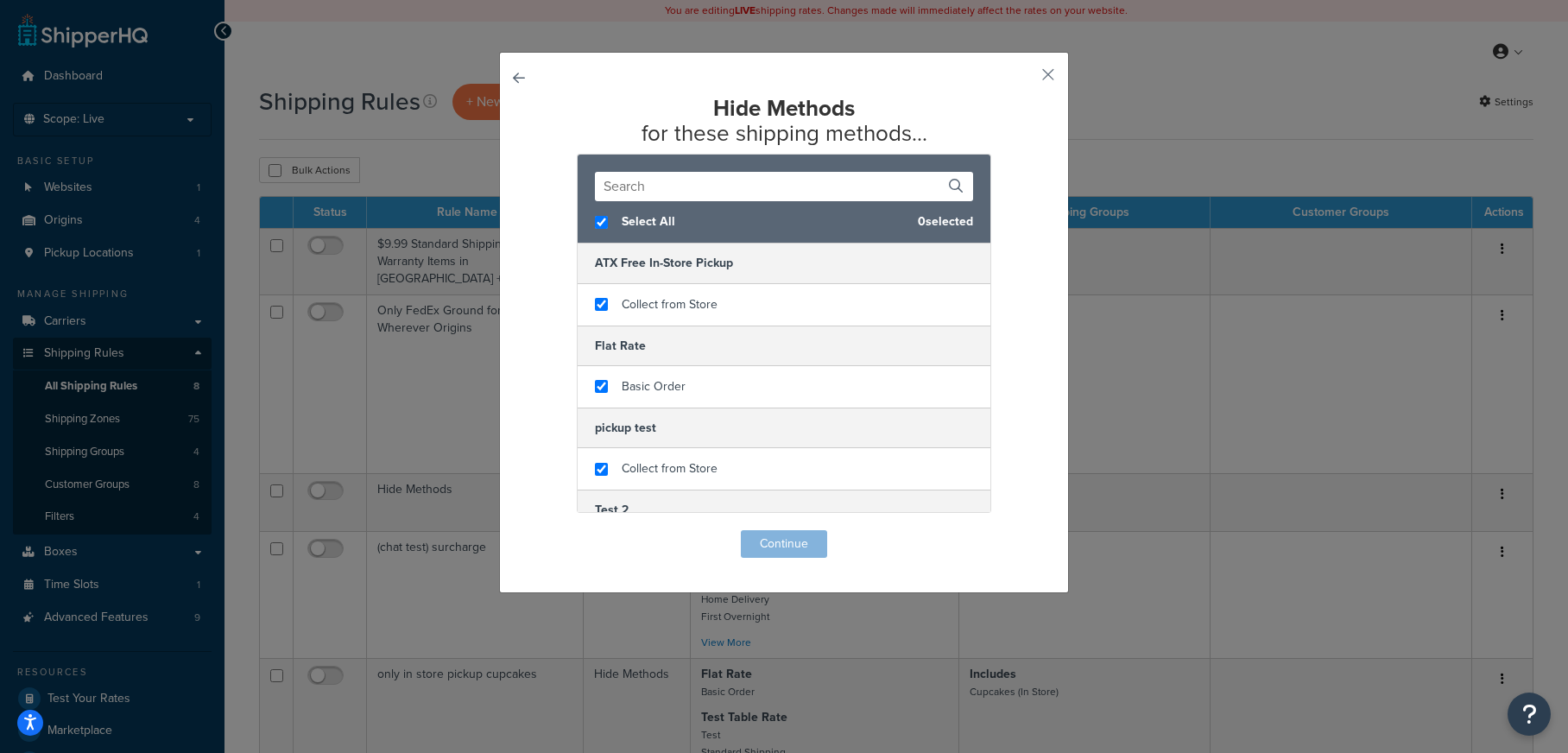
checkbox input "true"
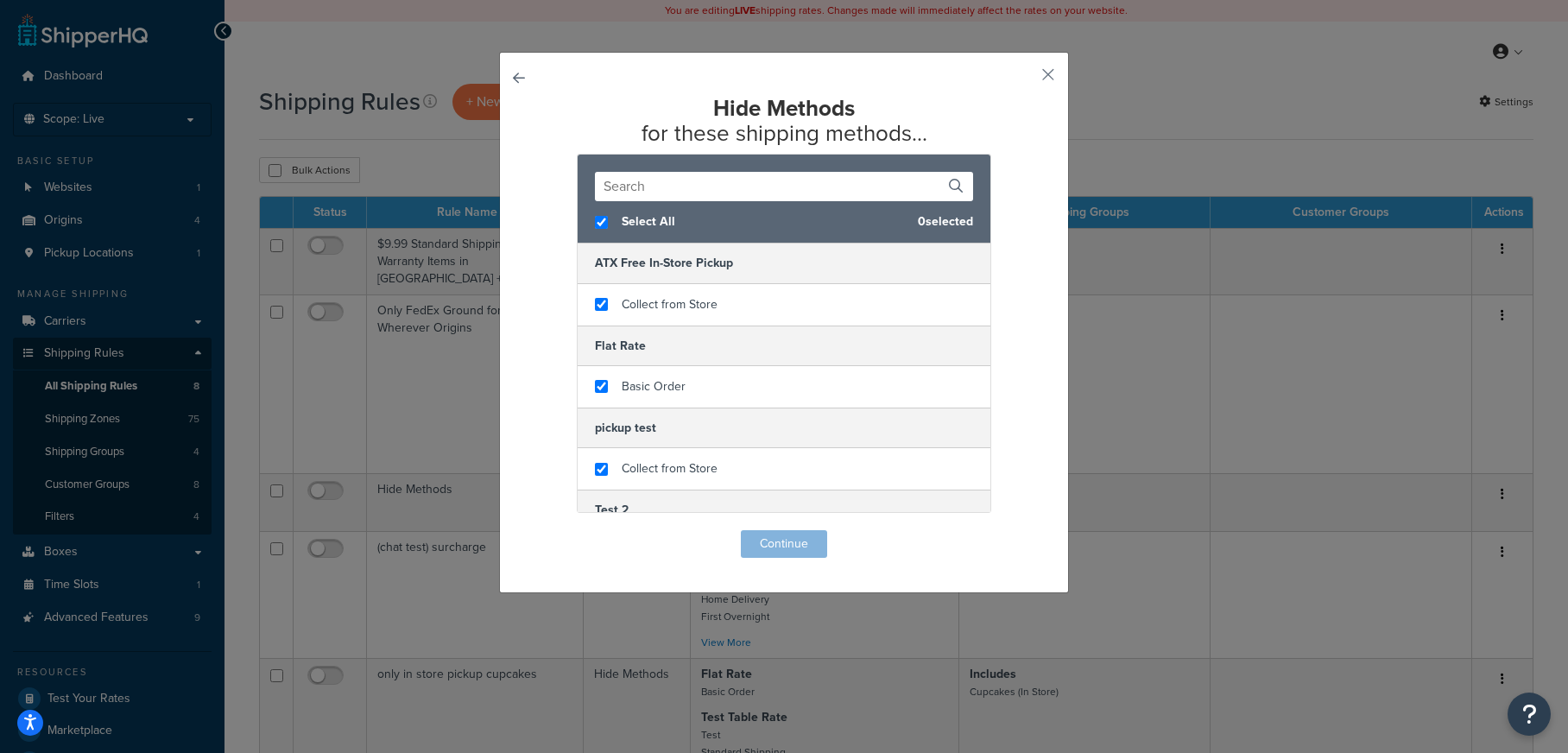
checkbox input "true"
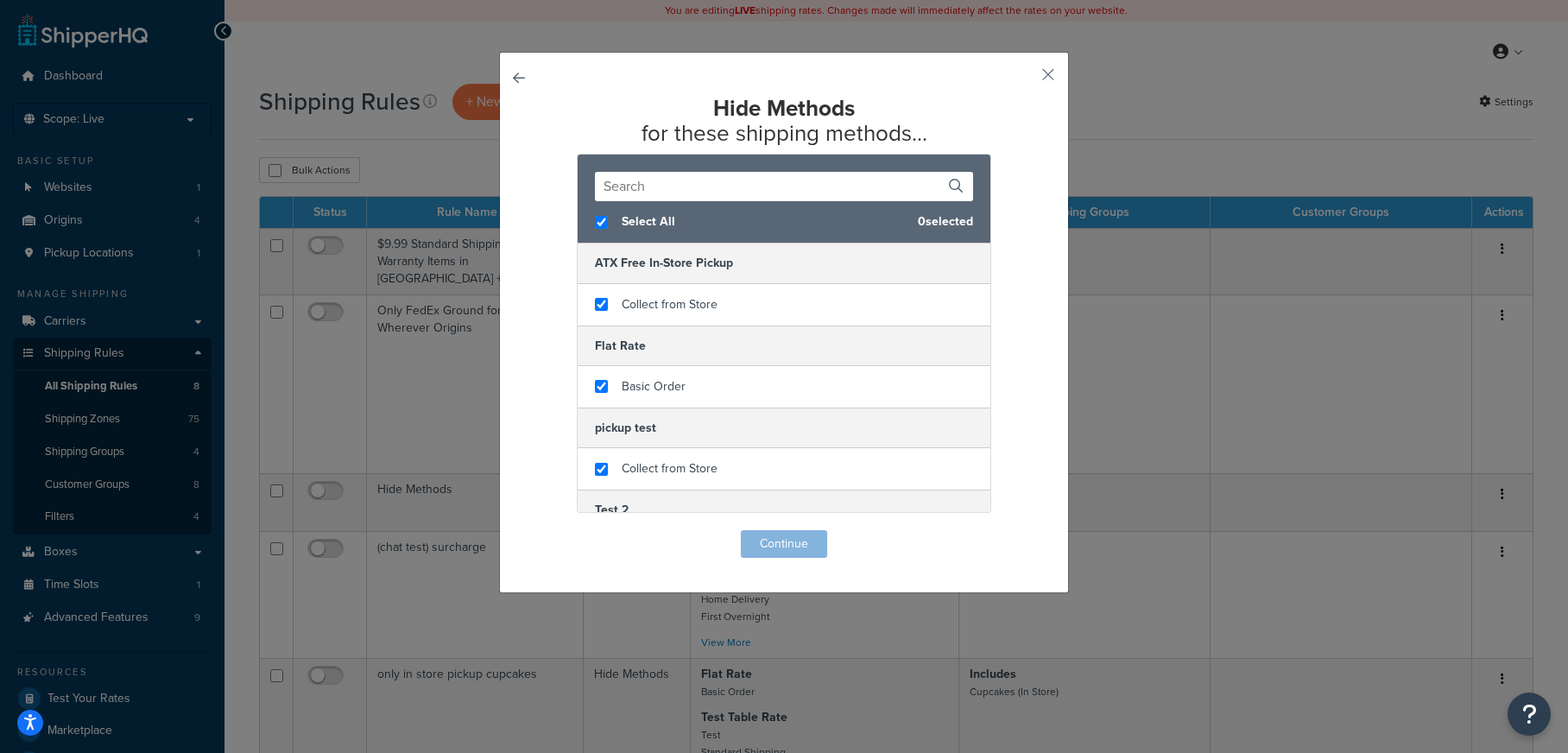
checkbox input "true"
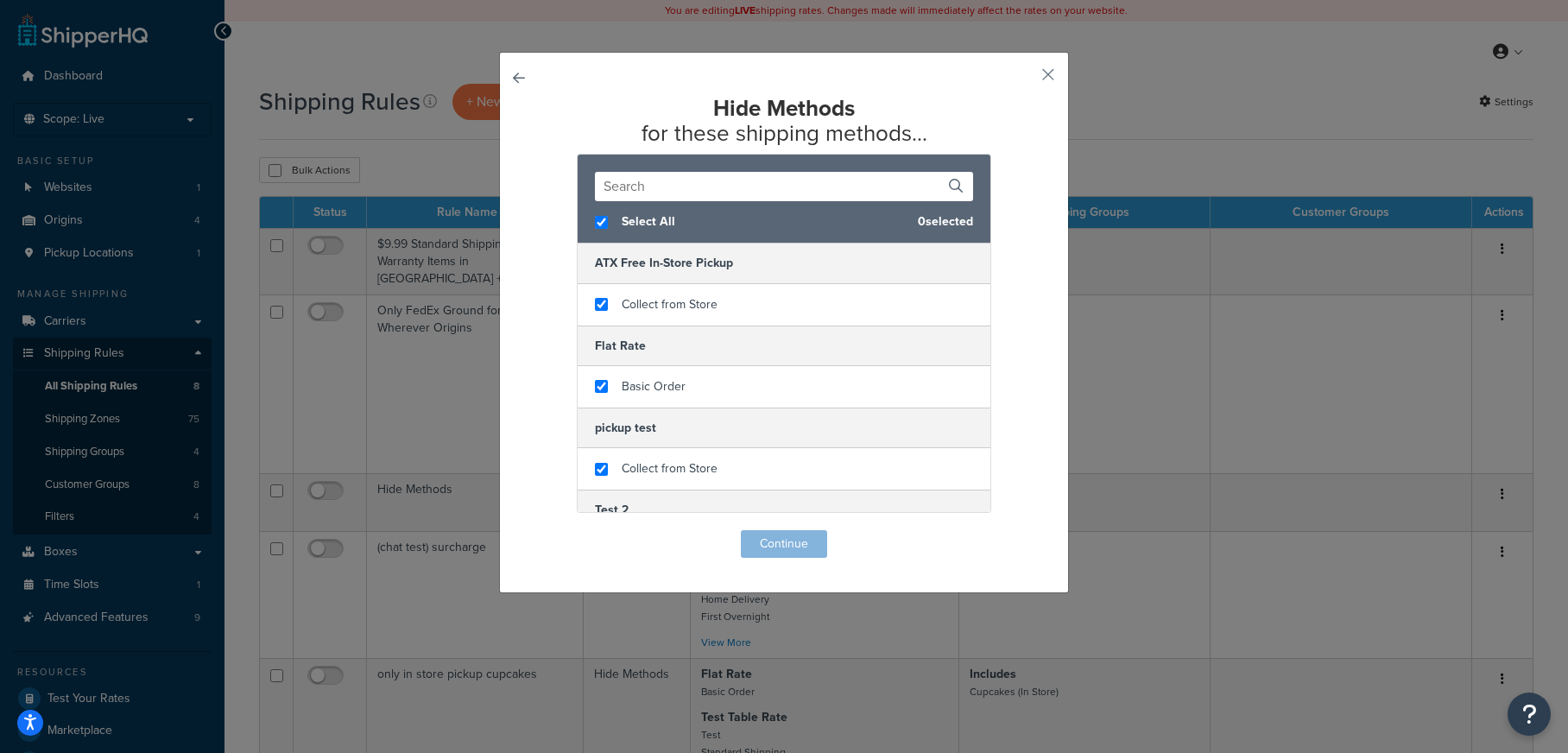
checkbox input "true"
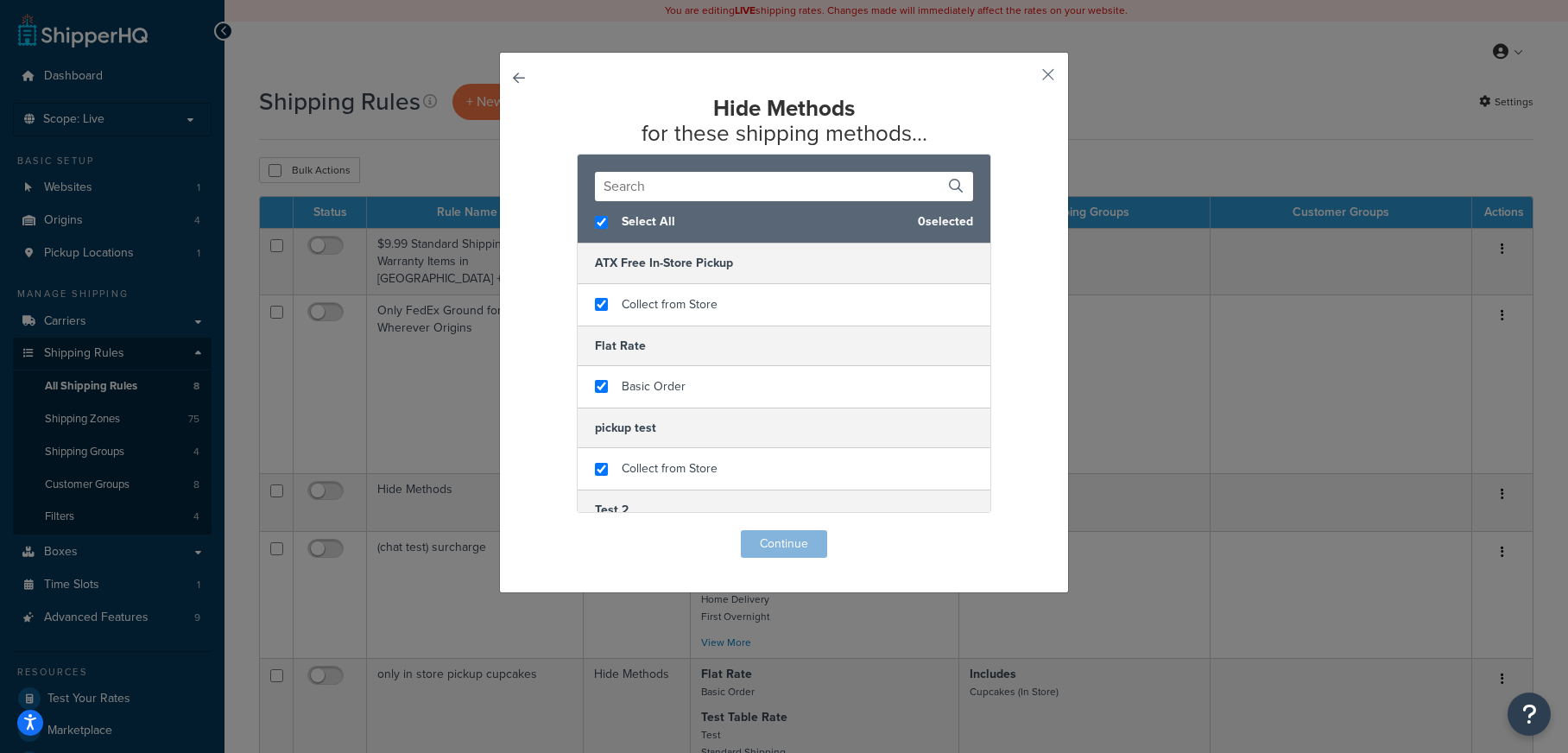
checkbox input "true"
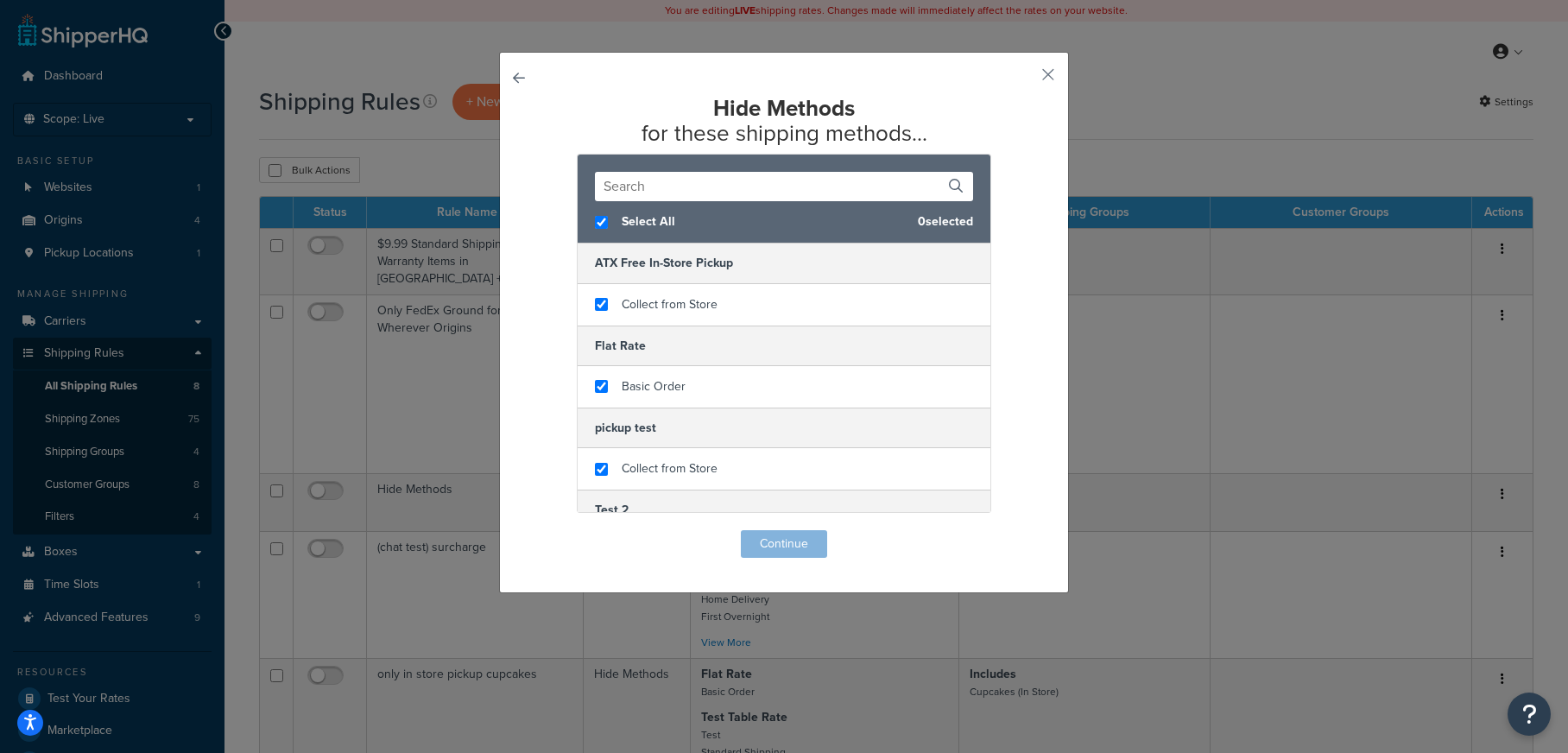
checkbox input "true"
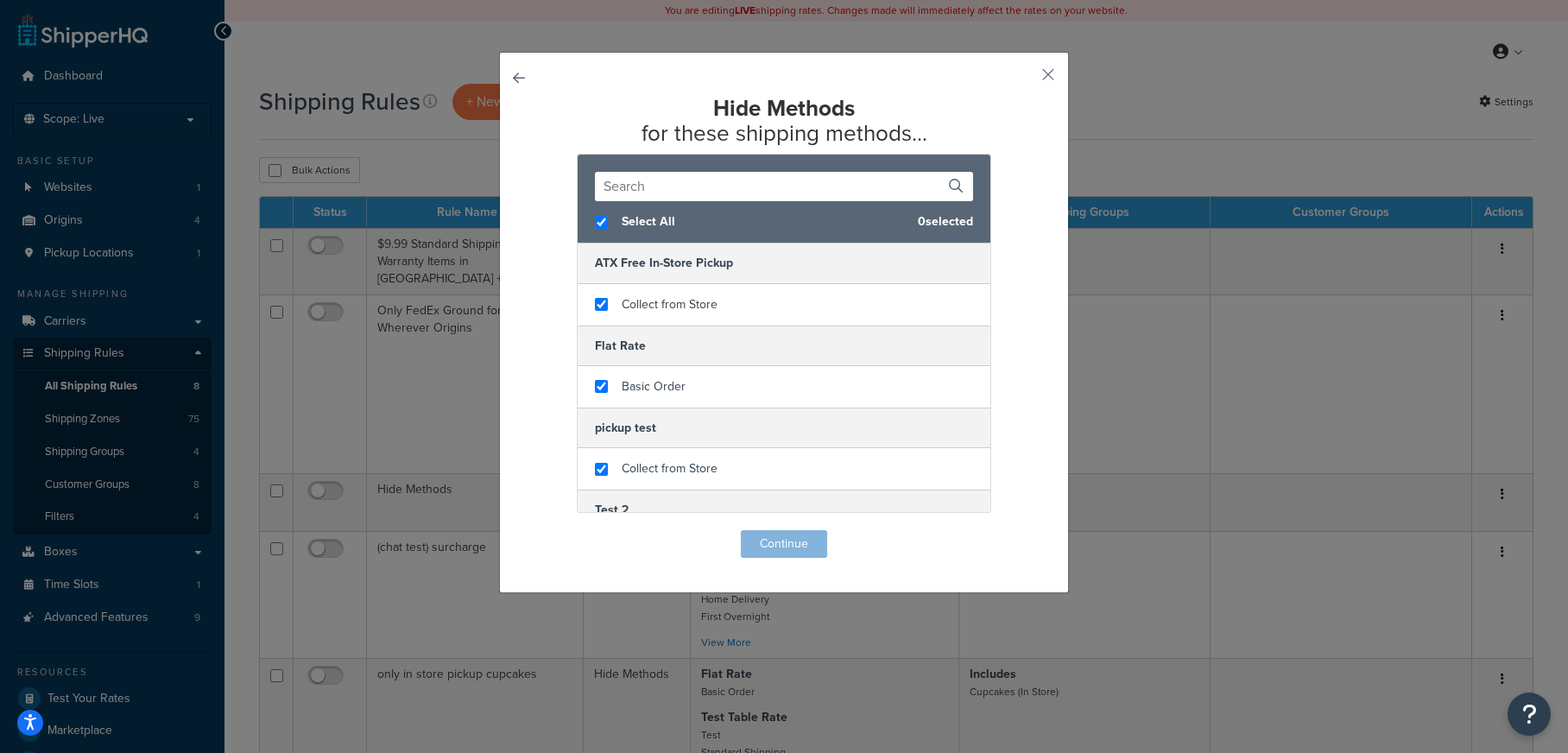
checkbox input "true"
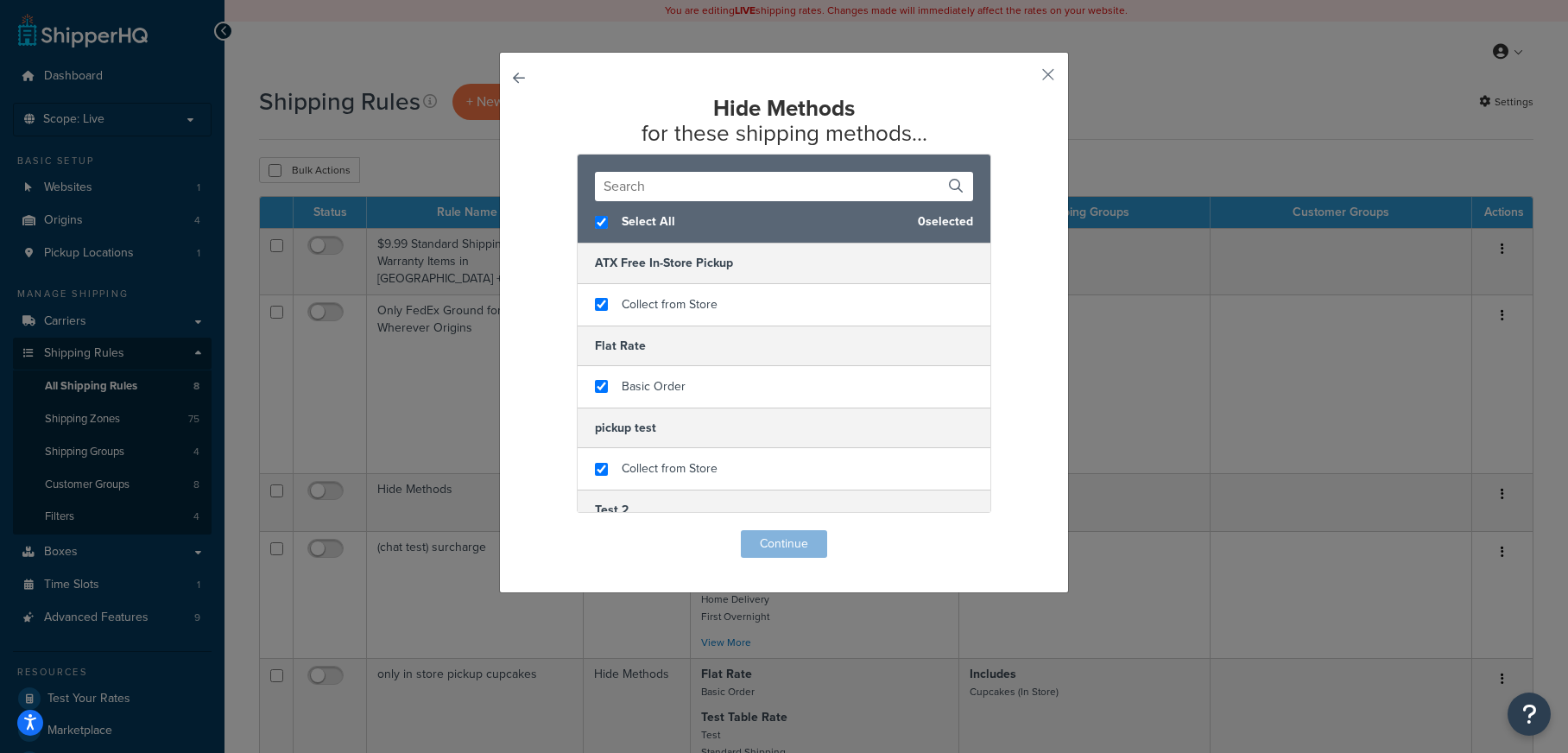
checkbox input "true"
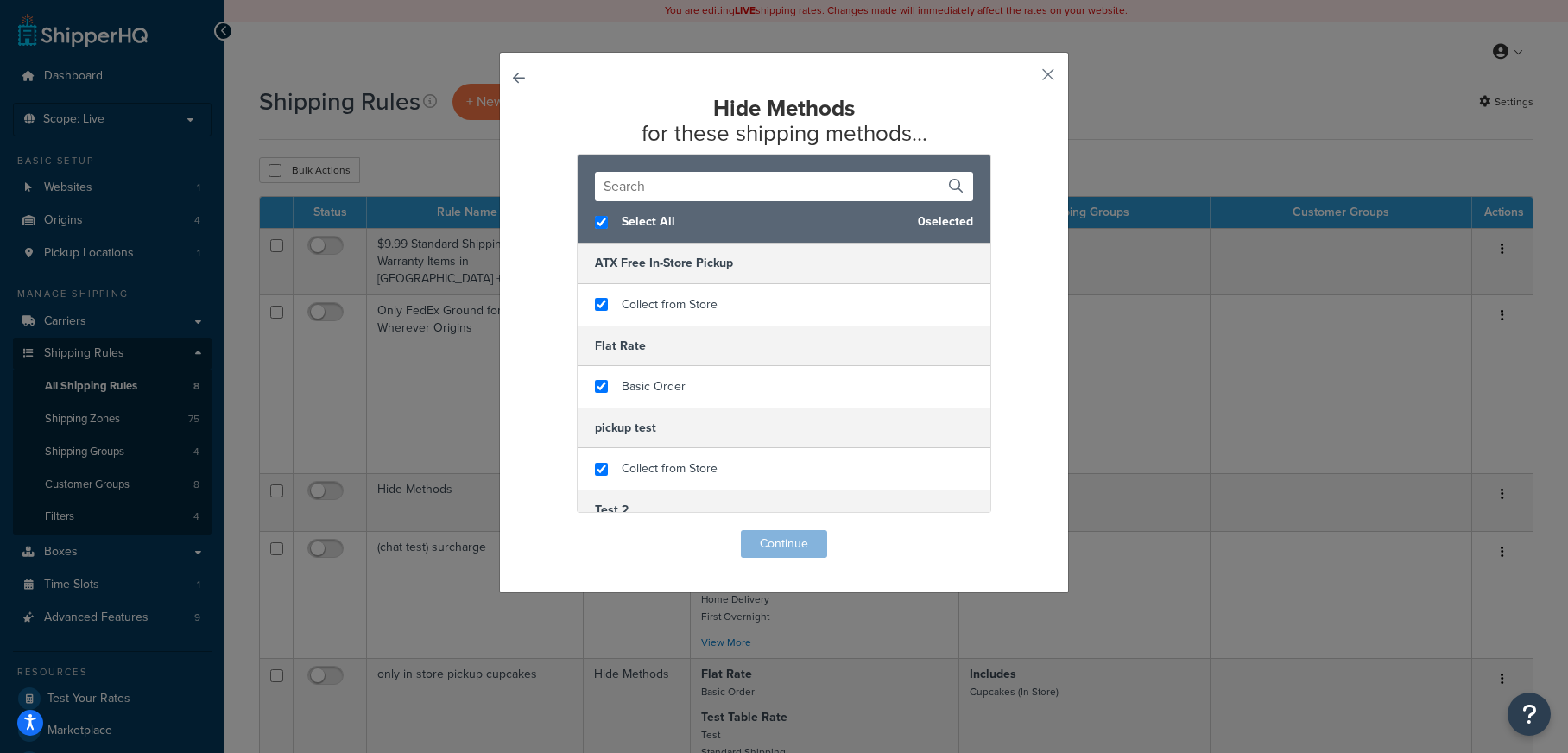
checkbox input "true"
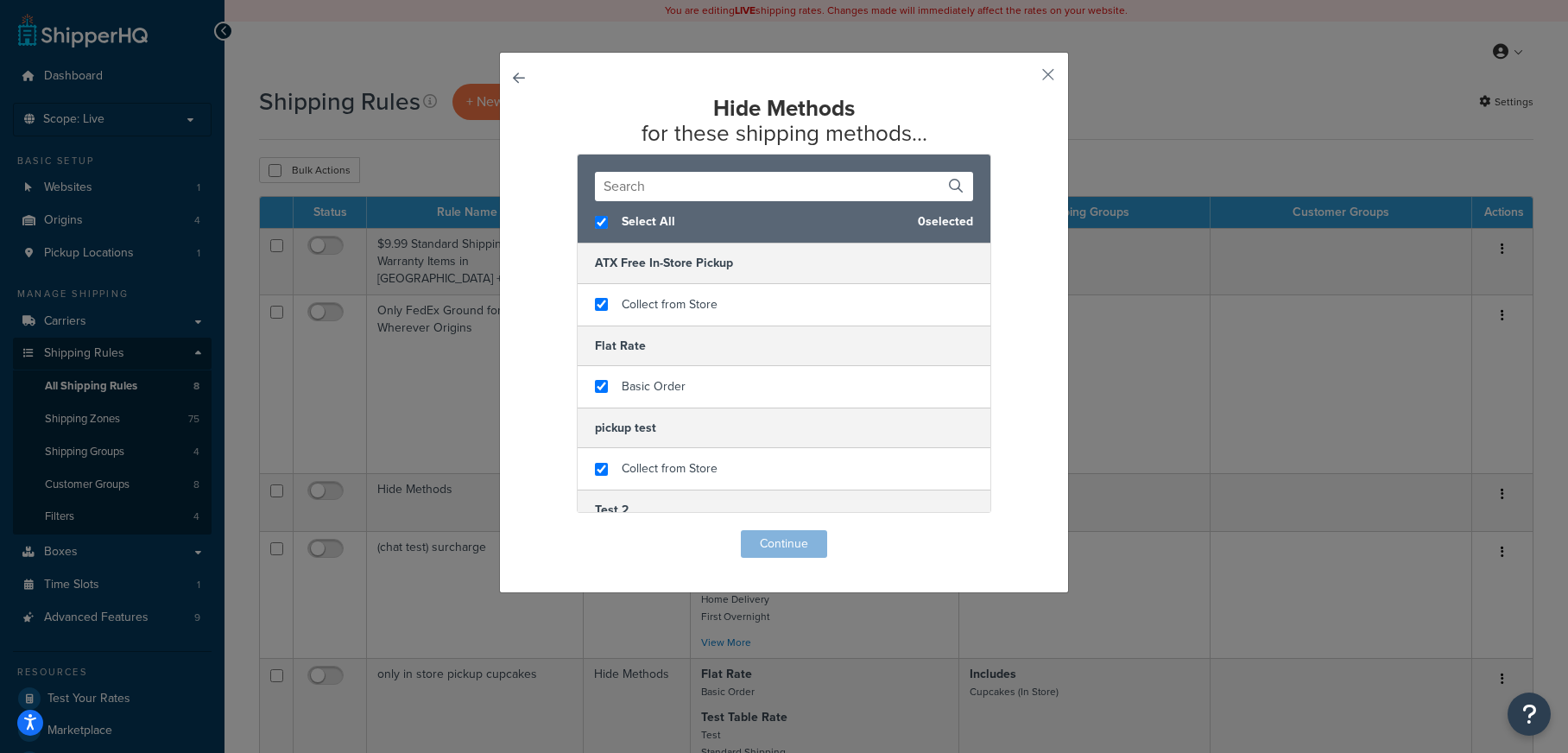
checkbox input "true"
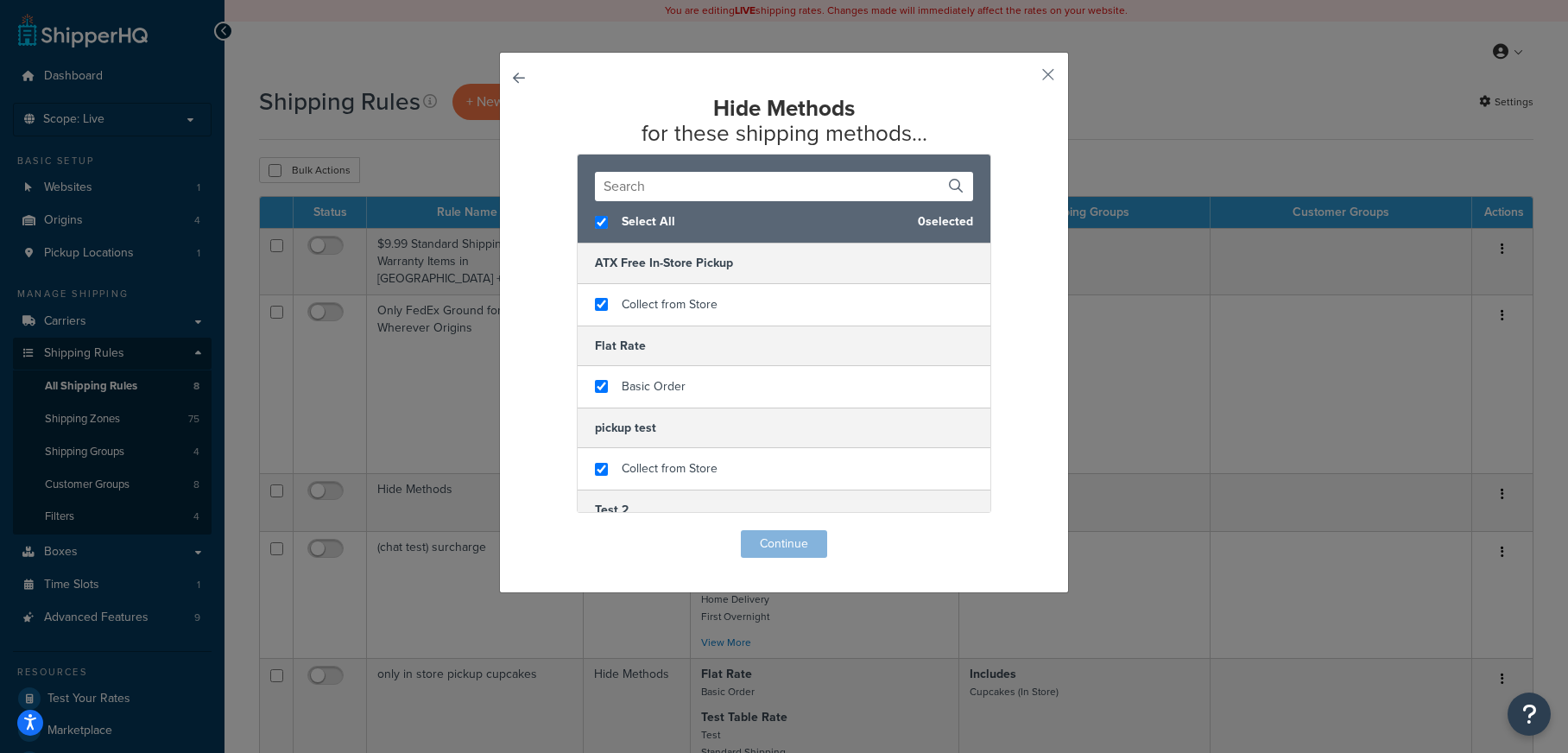
checkbox input "true"
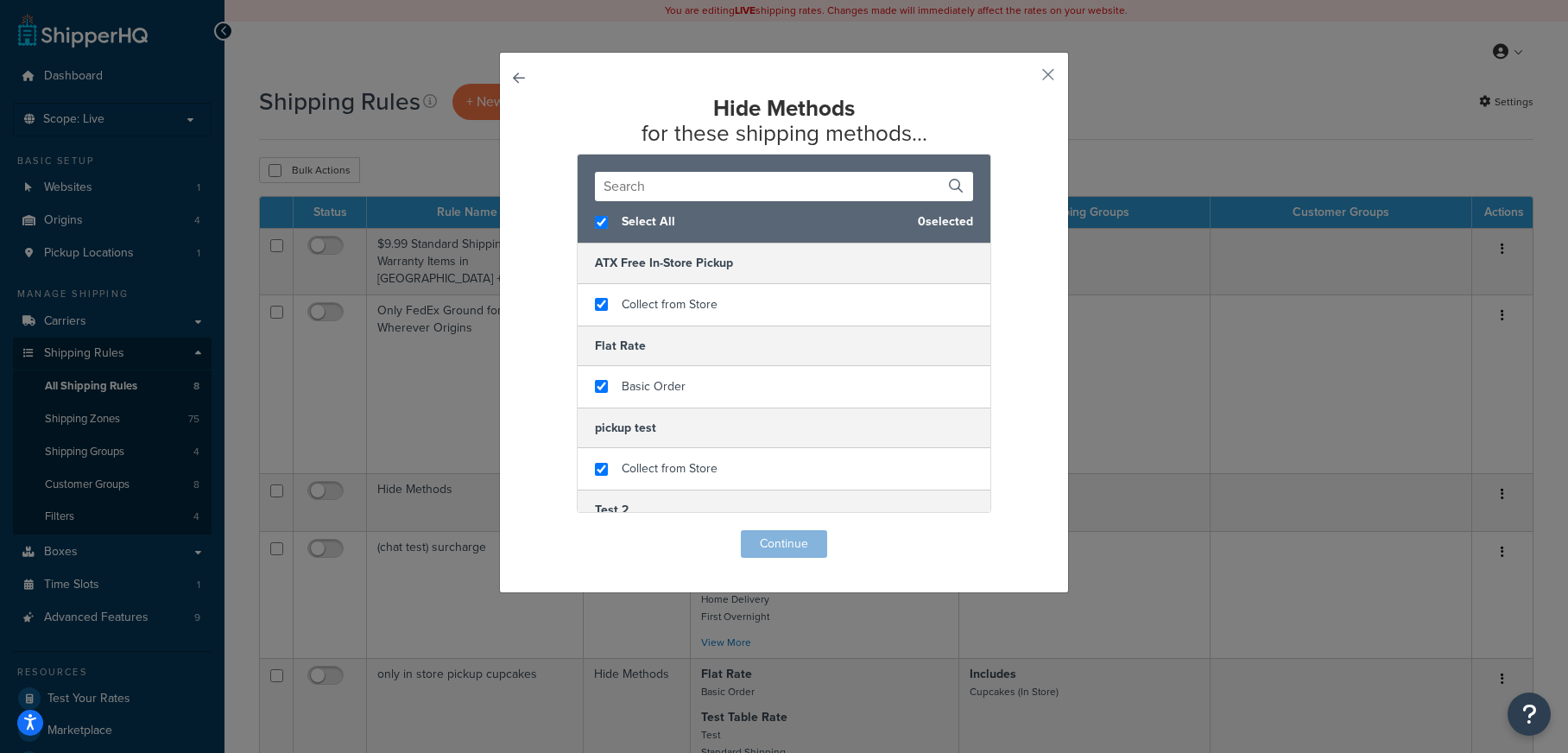
checkbox input "true"
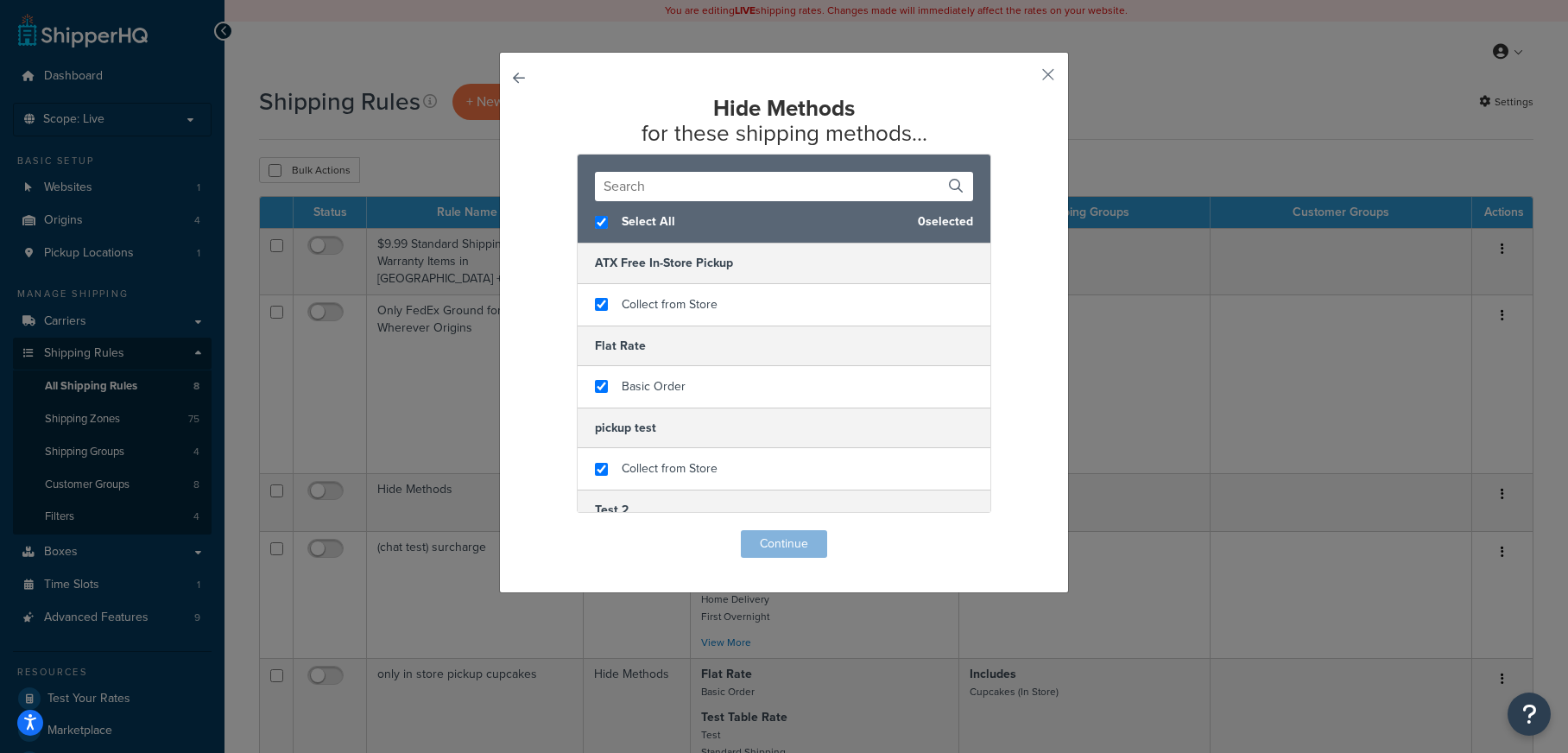
checkbox input "true"
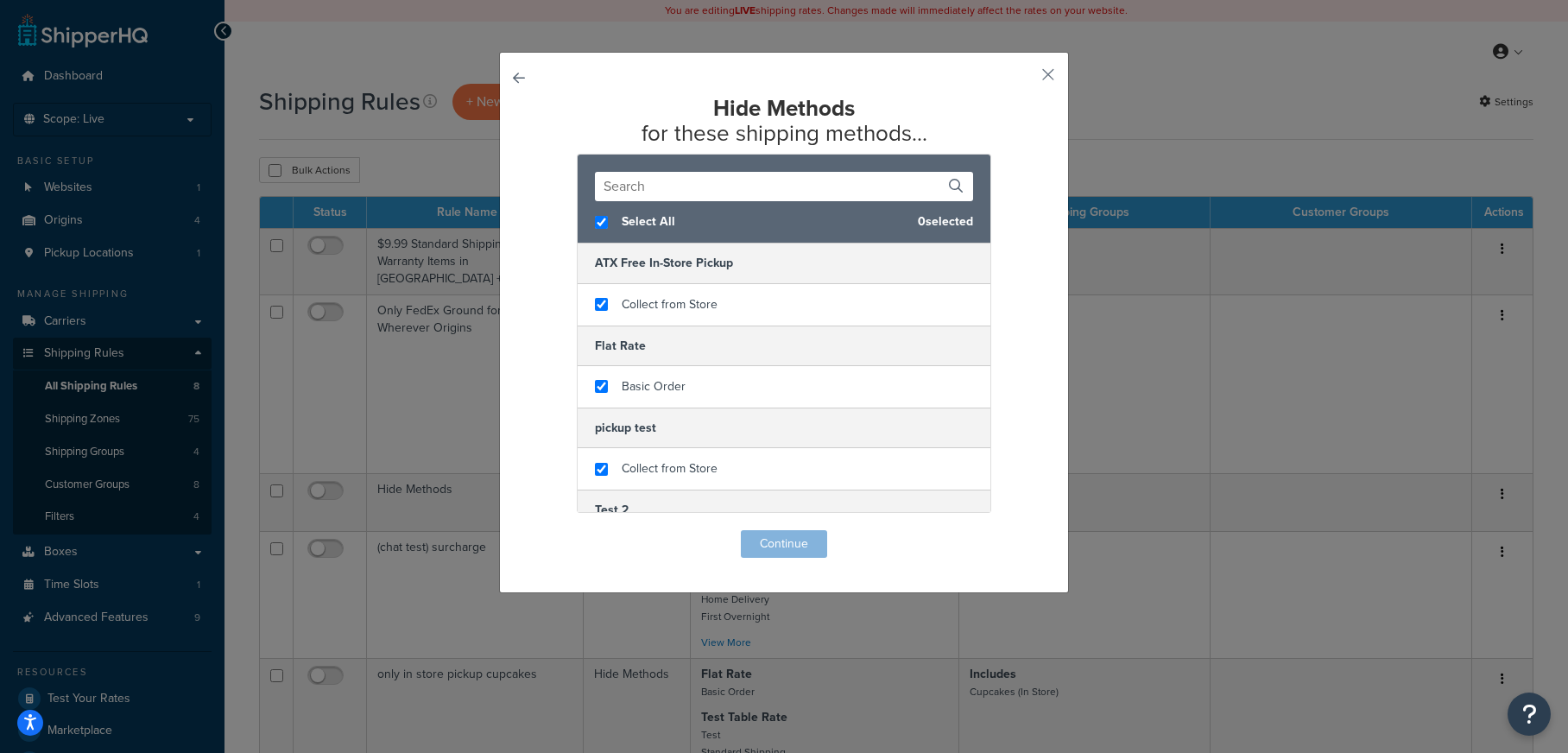
checkbox input "true"
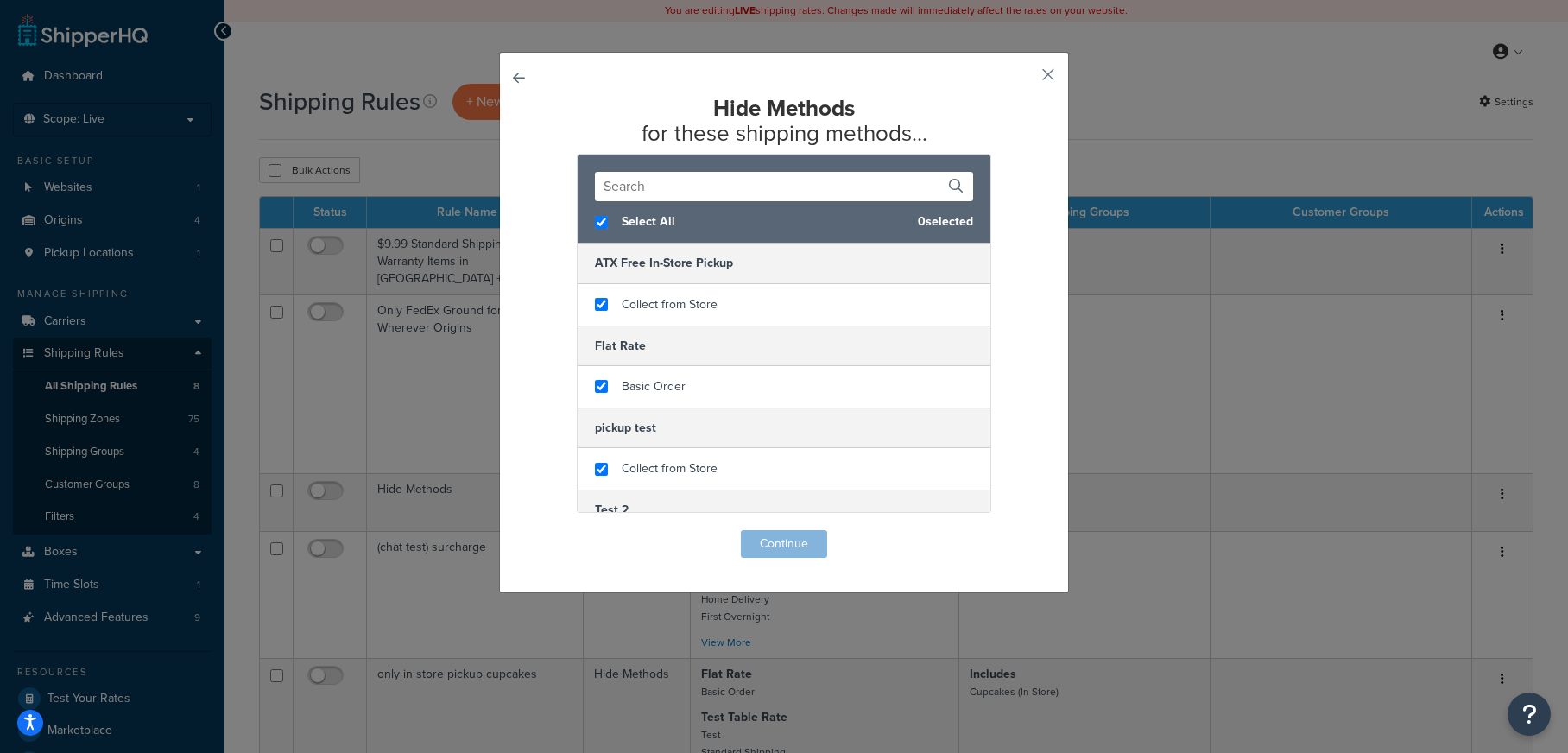
checkbox input "true"
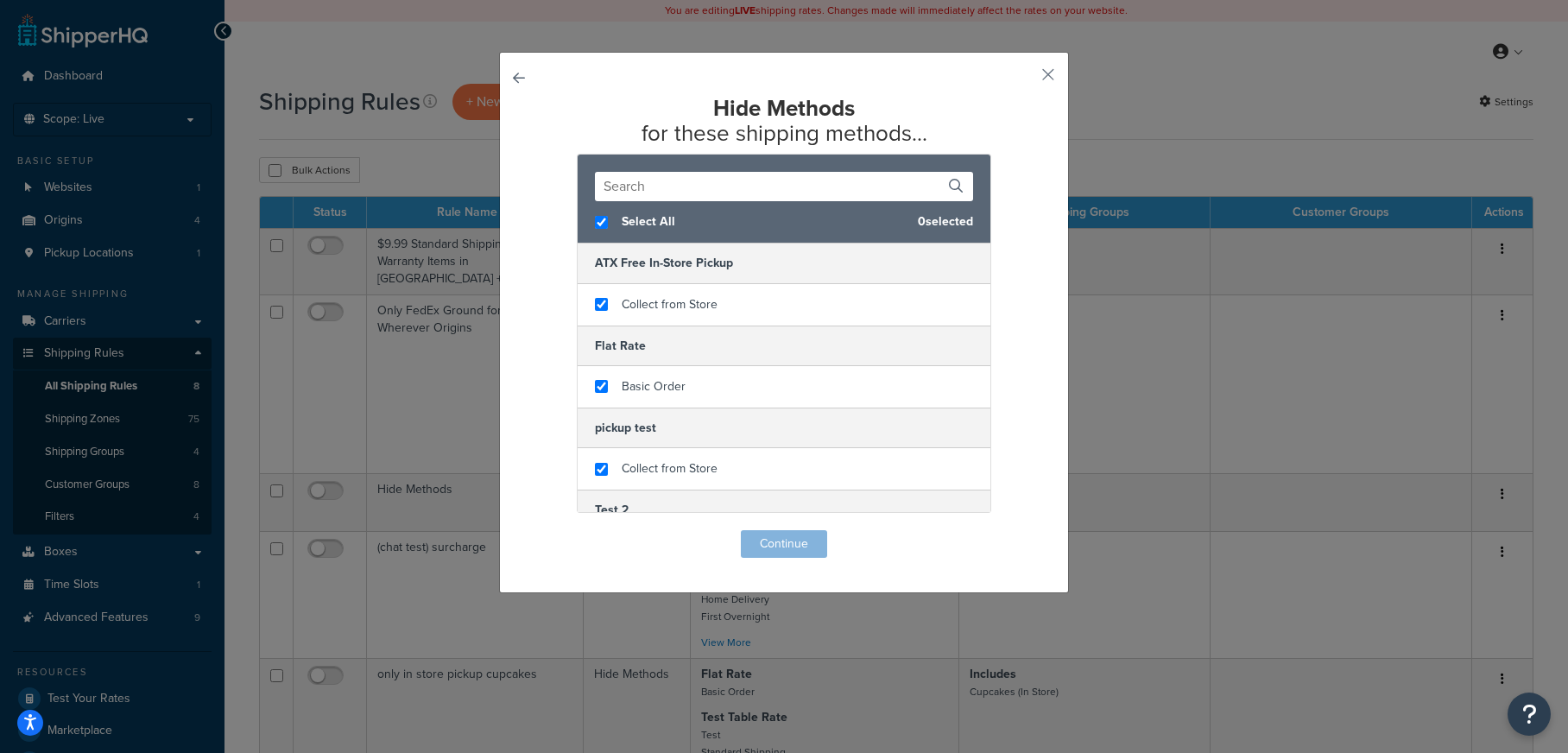
checkbox input "true"
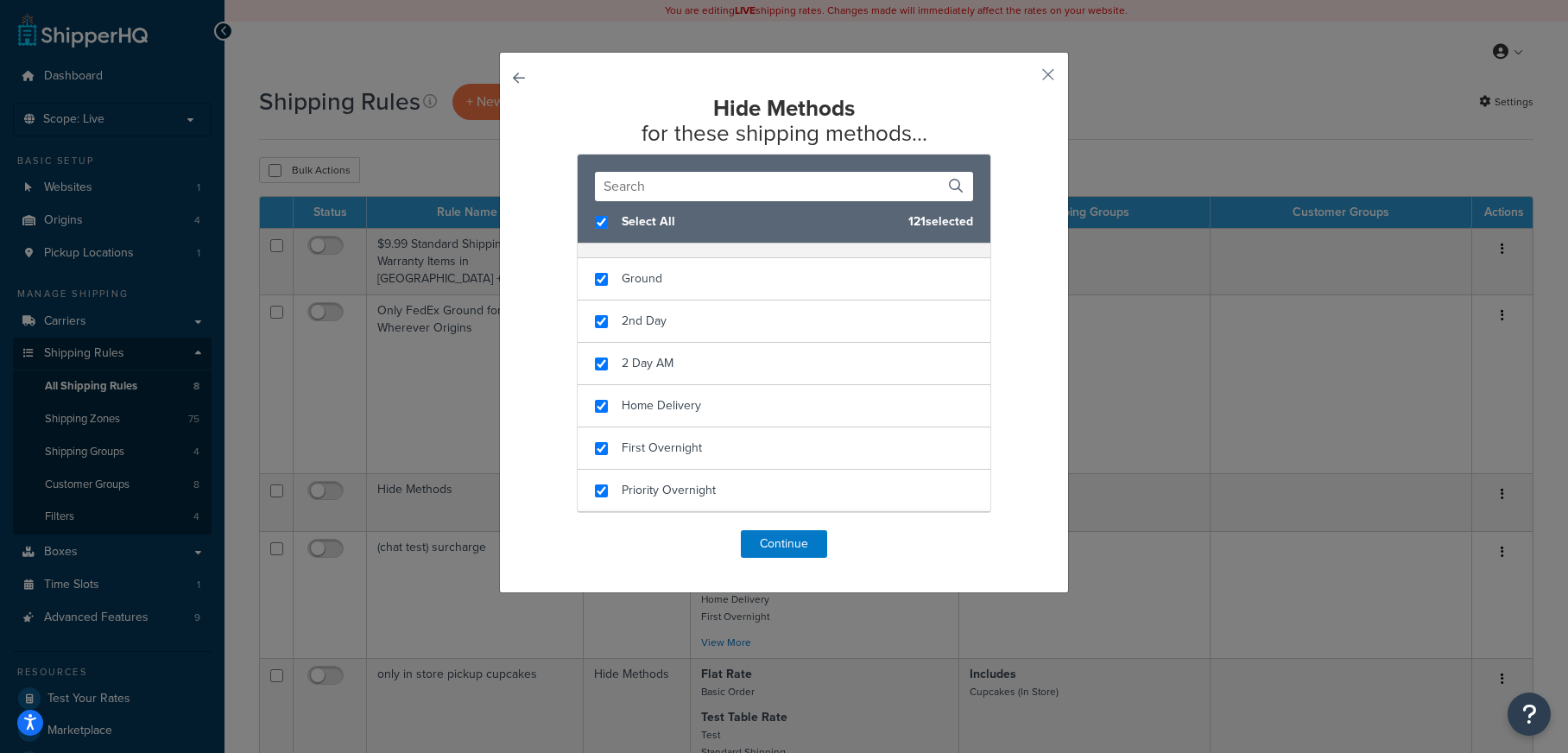
scroll to position [2842, 0]
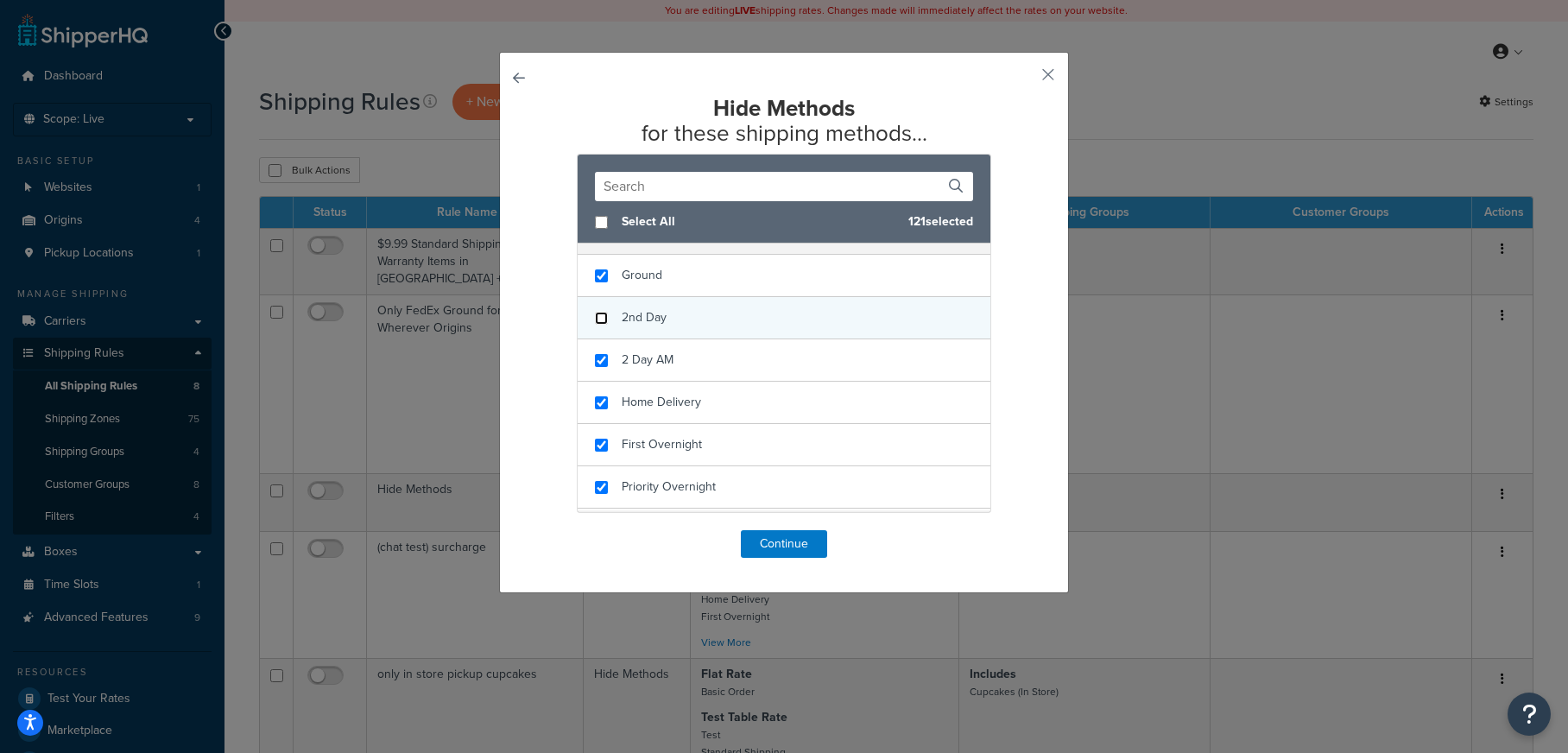
checkbox input "false"
click at [606, 317] on input "checkbox" at bounding box center [601, 318] width 13 height 13
checkbox input "false"
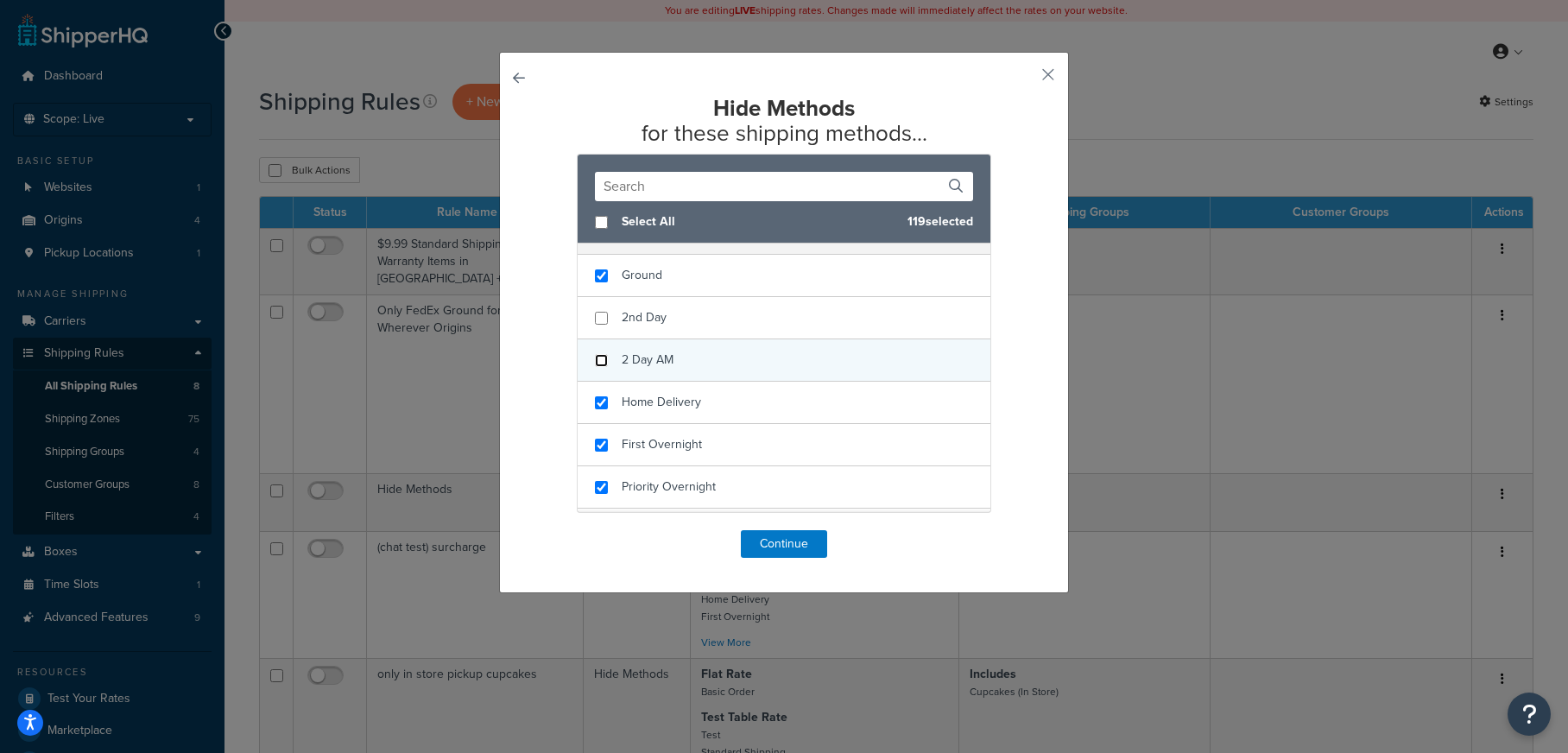
click at [605, 361] on input "checkbox" at bounding box center [601, 360] width 13 height 13
checkbox input "false"
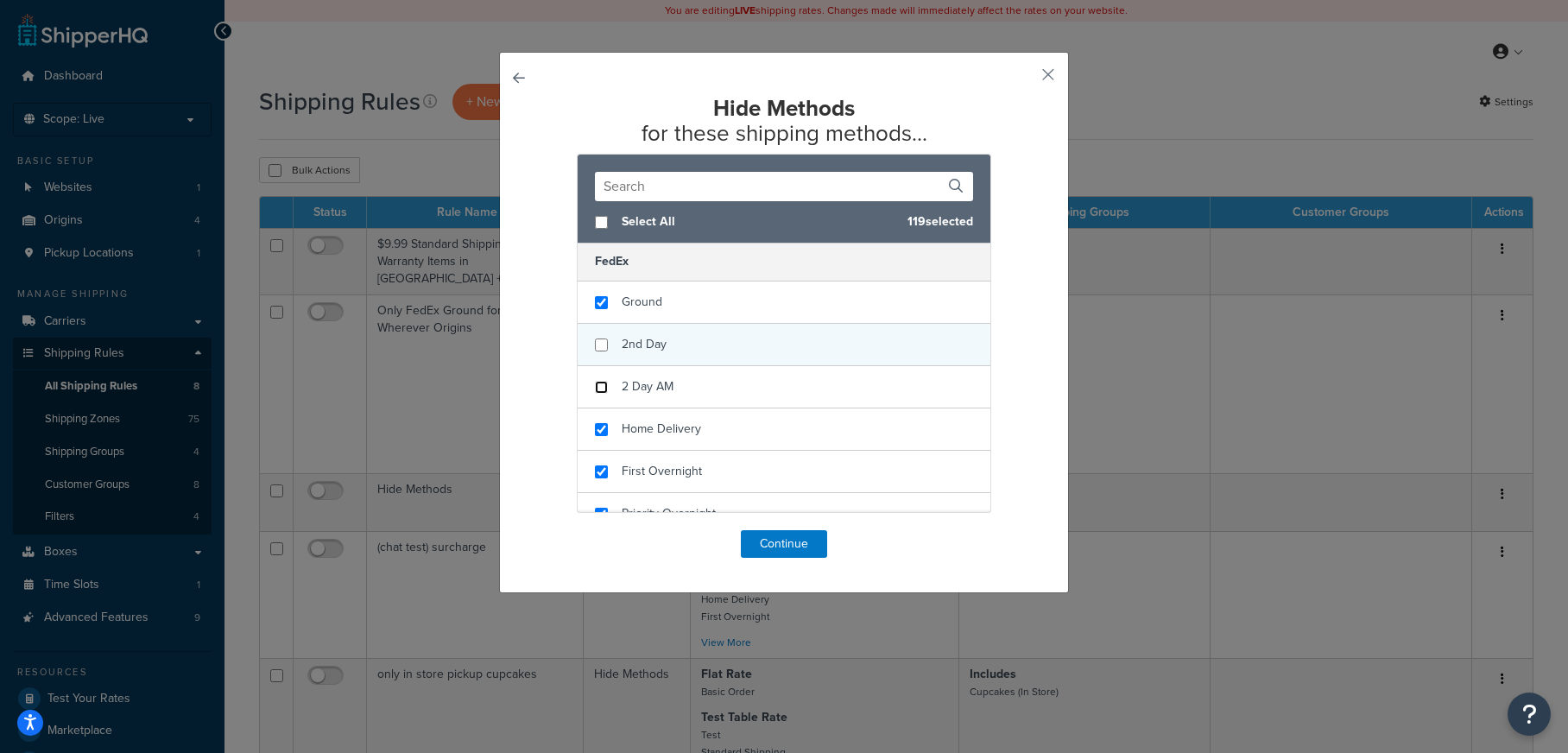
scroll to position [2806, 0]
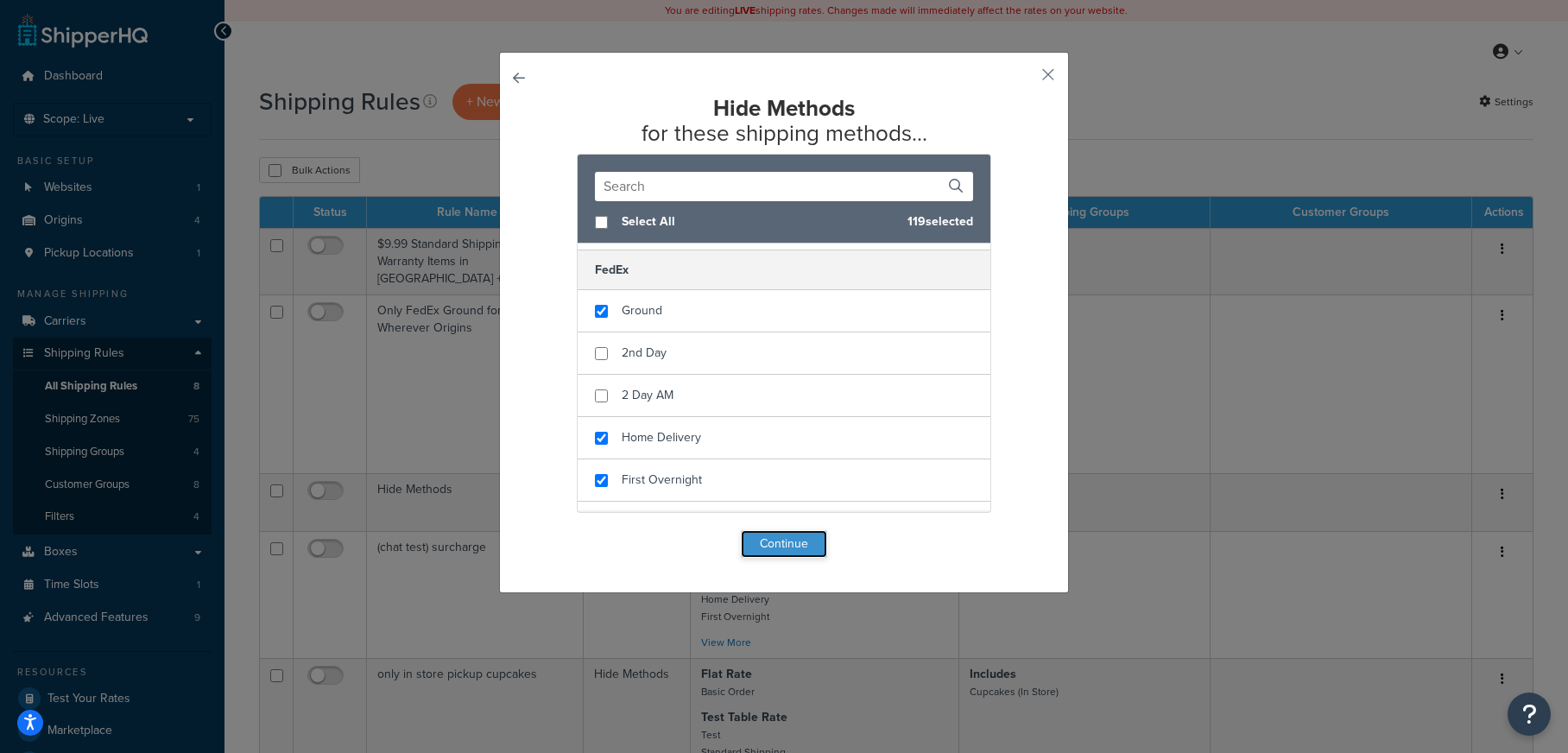
click at [811, 534] on button "Continue" at bounding box center [784, 544] width 86 height 28
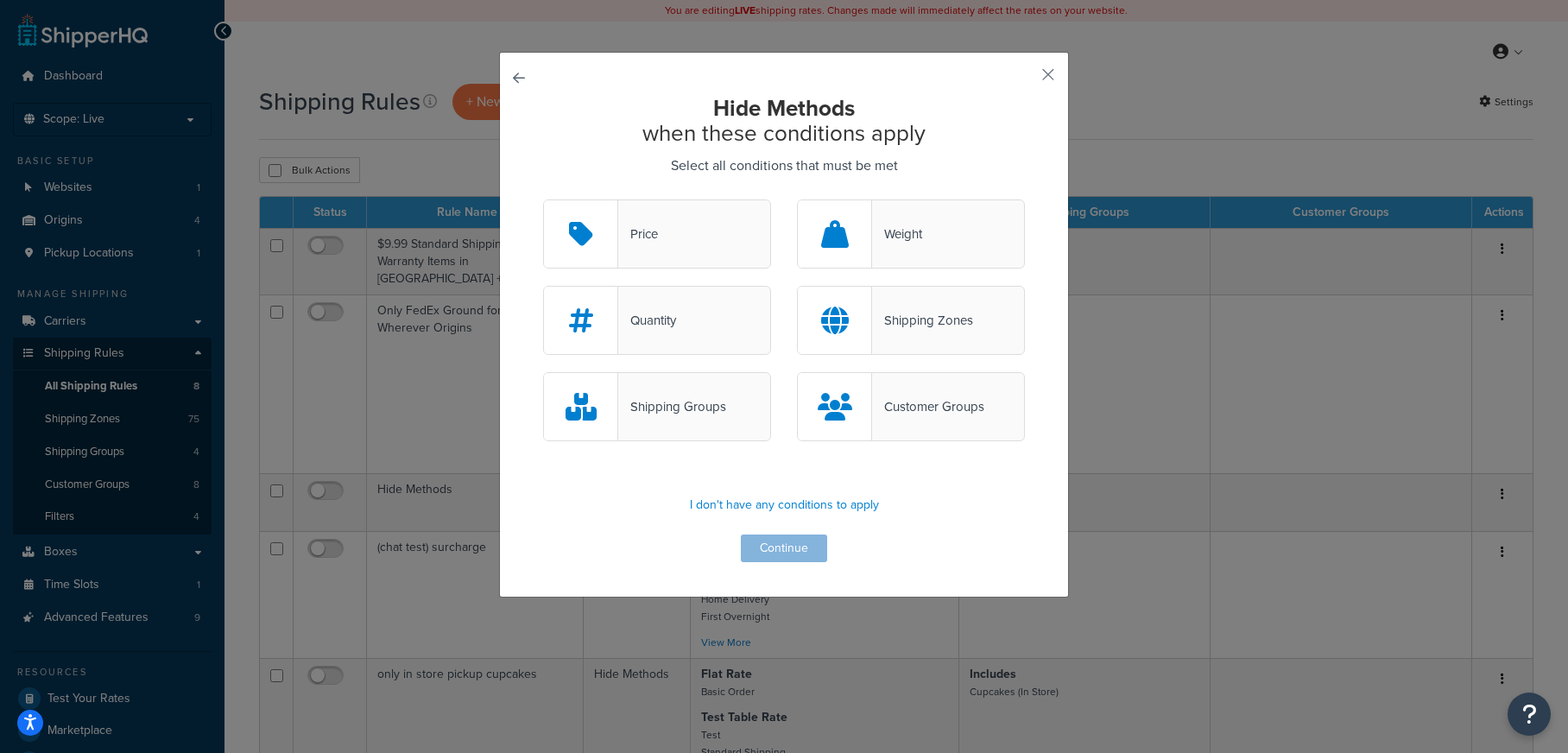
click at [726, 417] on div "Shipping Groups" at bounding box center [657, 406] width 228 height 69
click at [0, 0] on input "Shipping Groups" at bounding box center [0, 0] width 0 height 0
click at [814, 547] on button "Continue" at bounding box center [784, 548] width 86 height 28
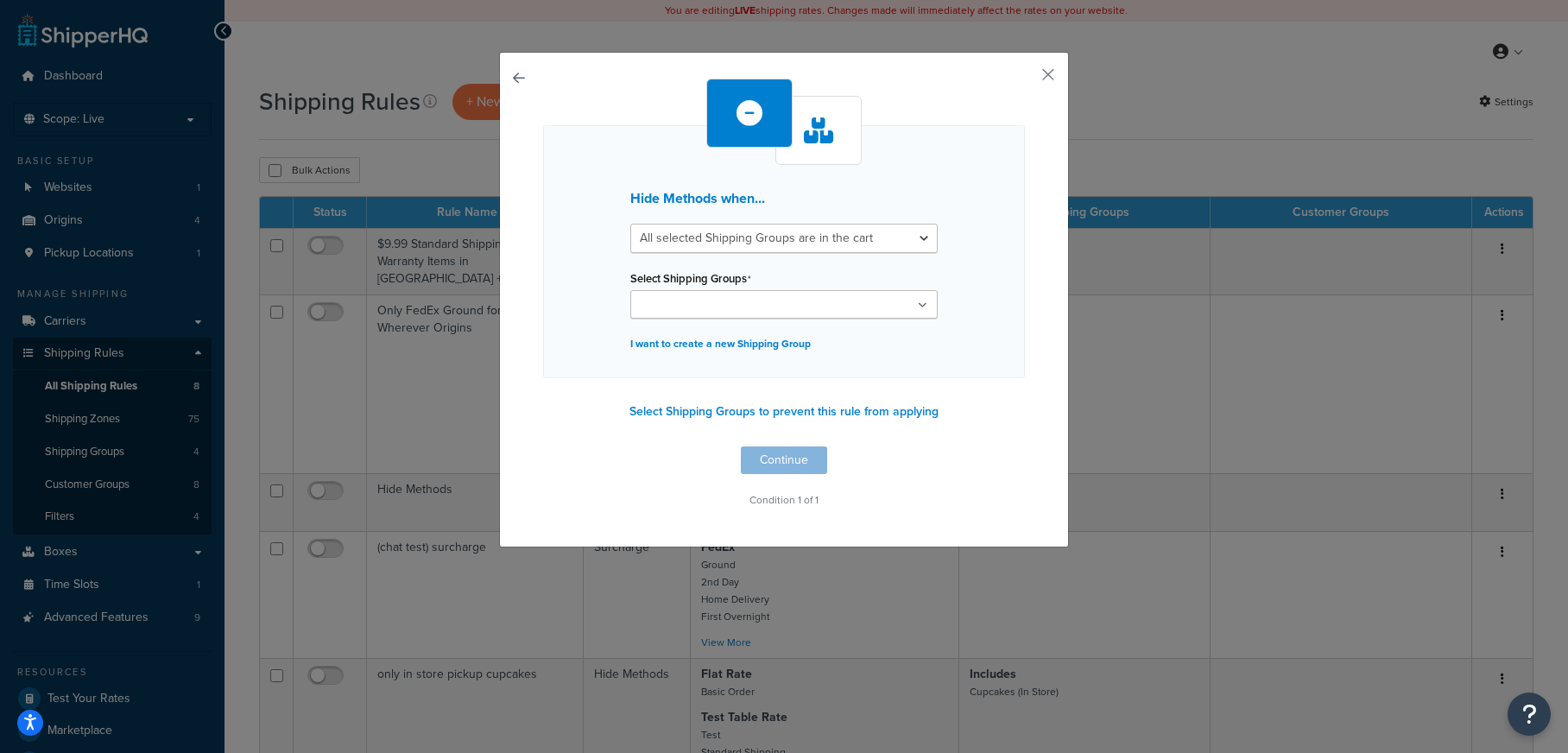
click at [880, 293] on ul at bounding box center [783, 304] width 307 height 28
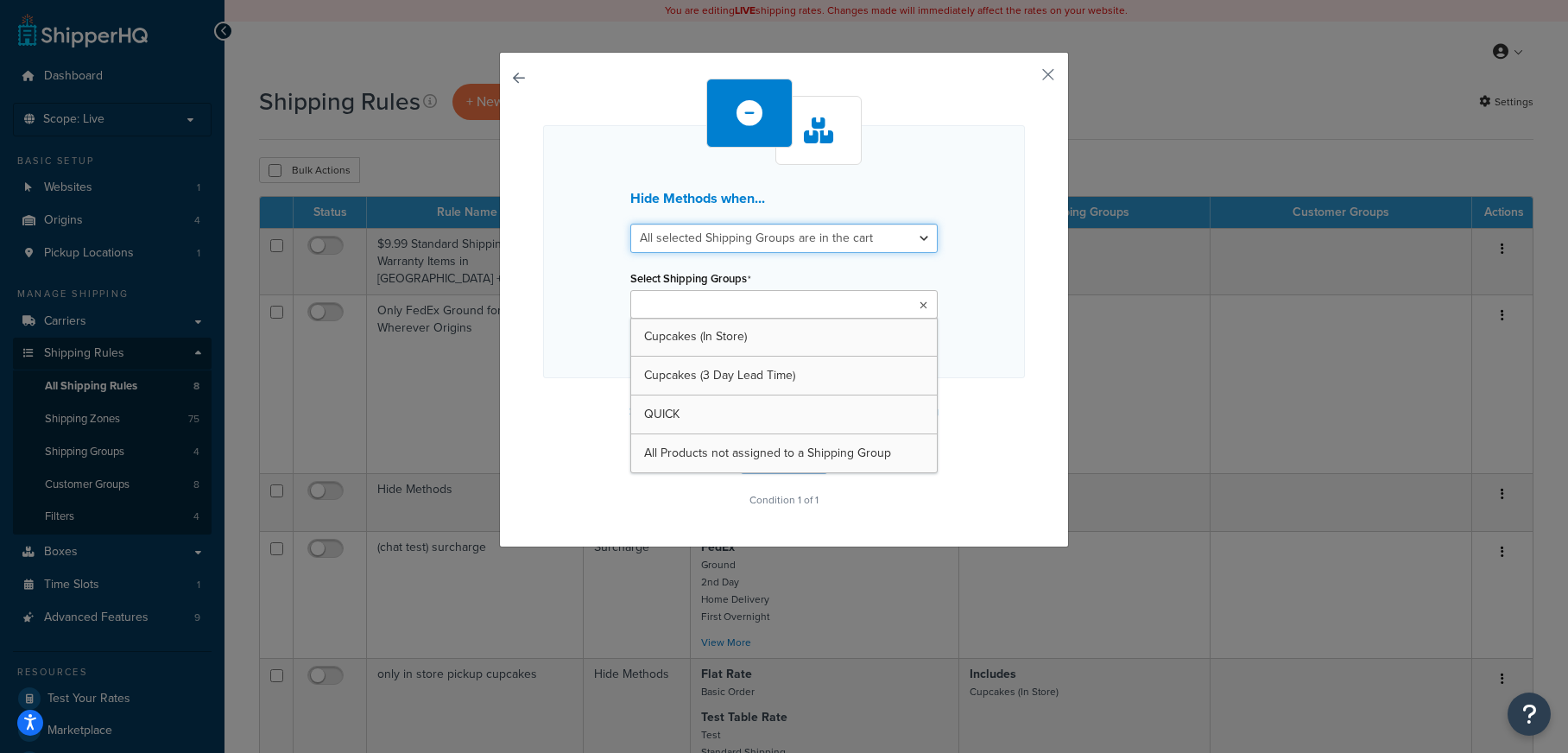
click at [869, 240] on select "All selected Shipping Groups are in the cart Any selected Shipping Groups are i…" at bounding box center [783, 238] width 307 height 29
click at [869, 306] on ul at bounding box center [783, 304] width 307 height 28
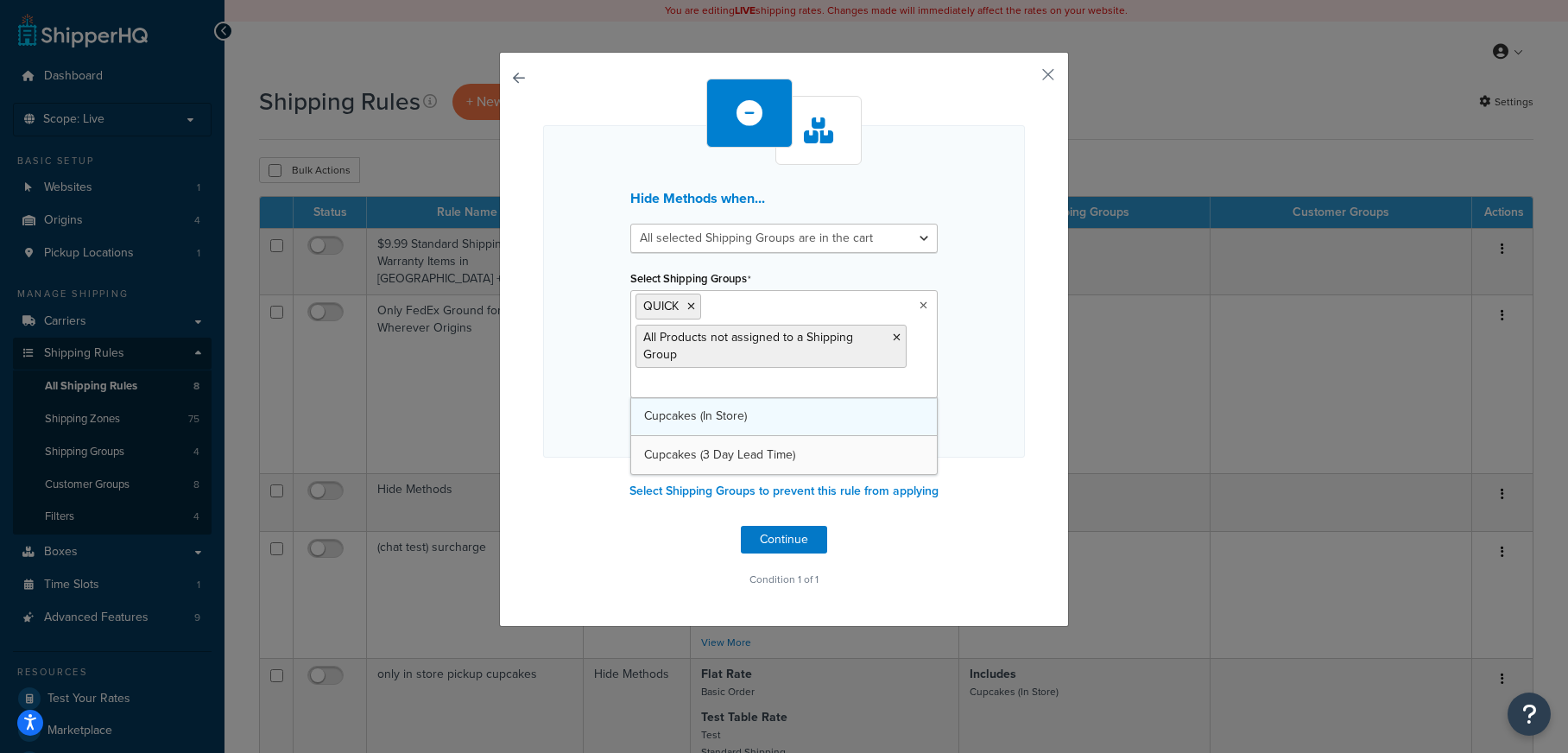
drag, startPoint x: 846, startPoint y: 413, endPoint x: 880, endPoint y: 402, distance: 35.2
click at [1011, 352] on div "Hide Methods when... All selected Shipping Groups are in the cart Any selected …" at bounding box center [784, 291] width 482 height 332
click at [691, 304] on icon at bounding box center [691, 306] width 8 height 10
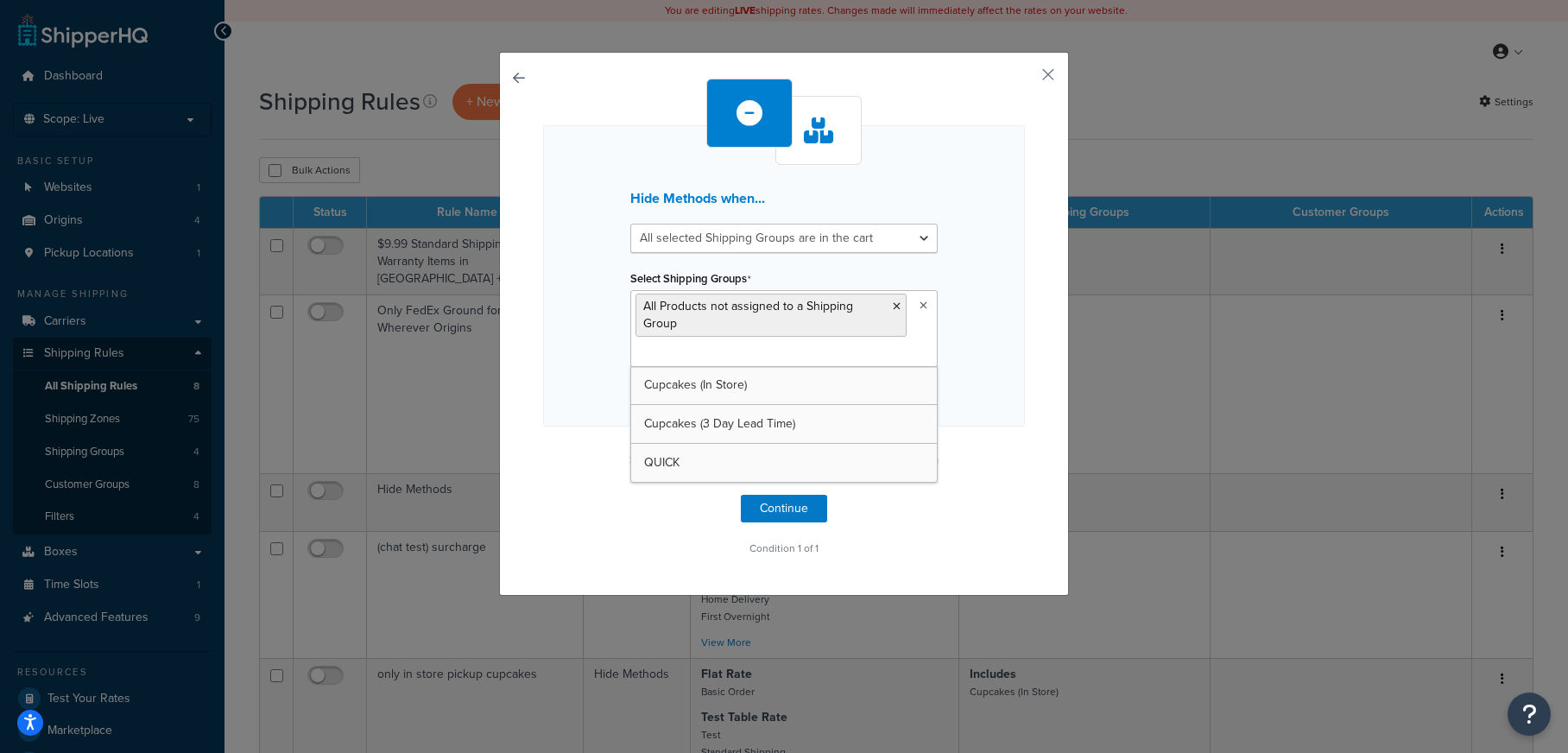
click at [1009, 268] on div "Hide Methods when... All selected Shipping Groups are in the cart Any selected …" at bounding box center [784, 275] width 482 height 301
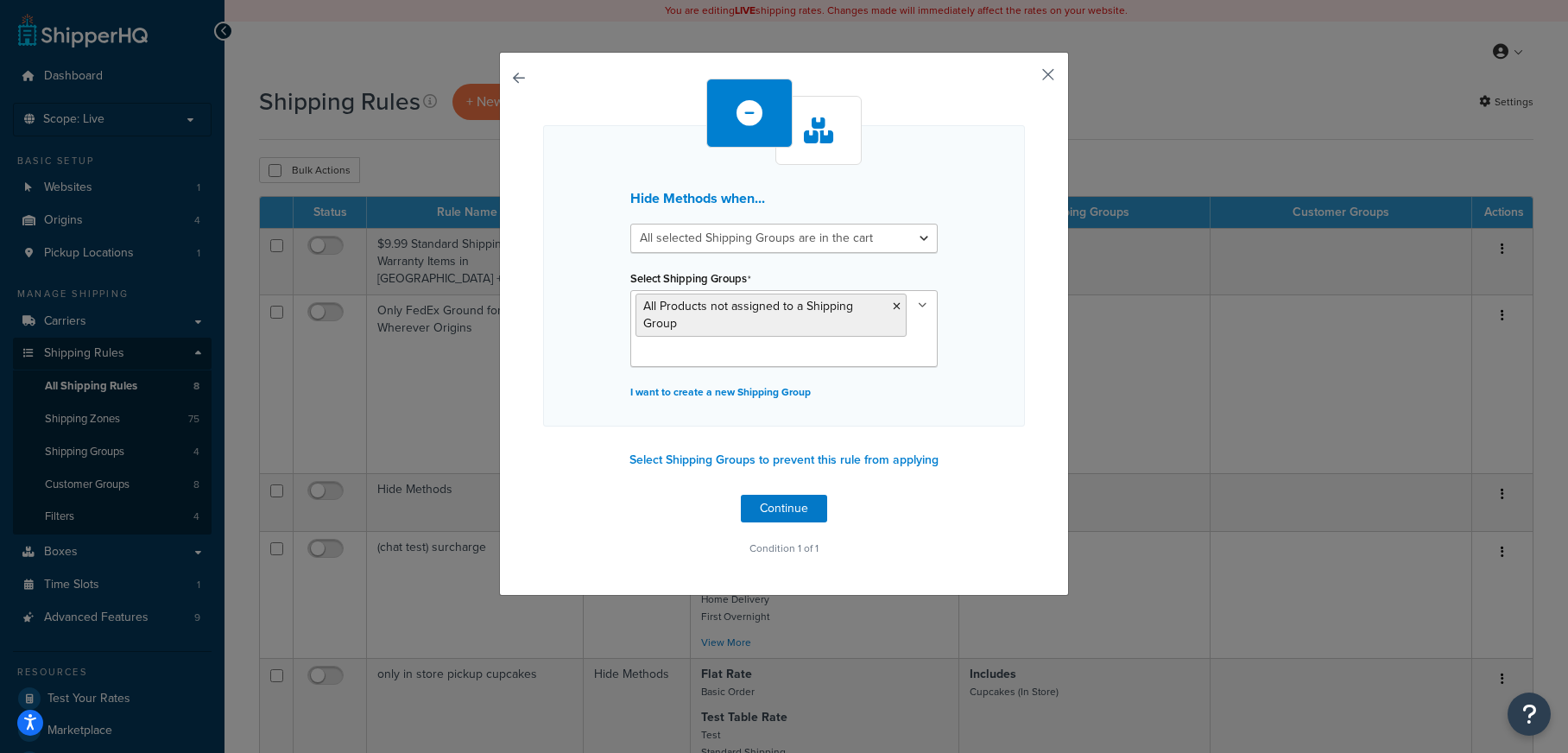
click at [1025, 79] on button "button" at bounding box center [1022, 81] width 4 height 4
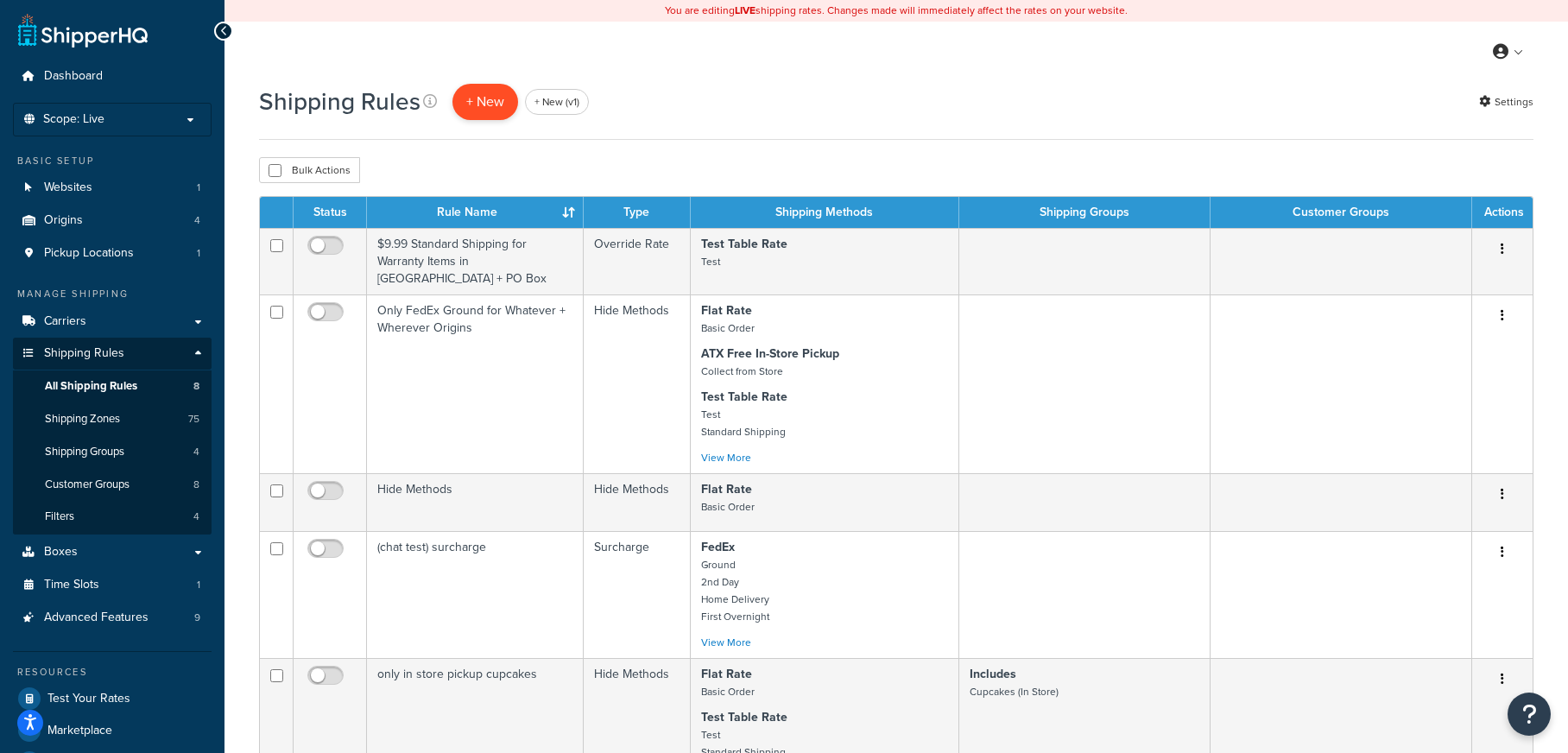
click at [512, 94] on p "+ New" at bounding box center [485, 101] width 66 height 35
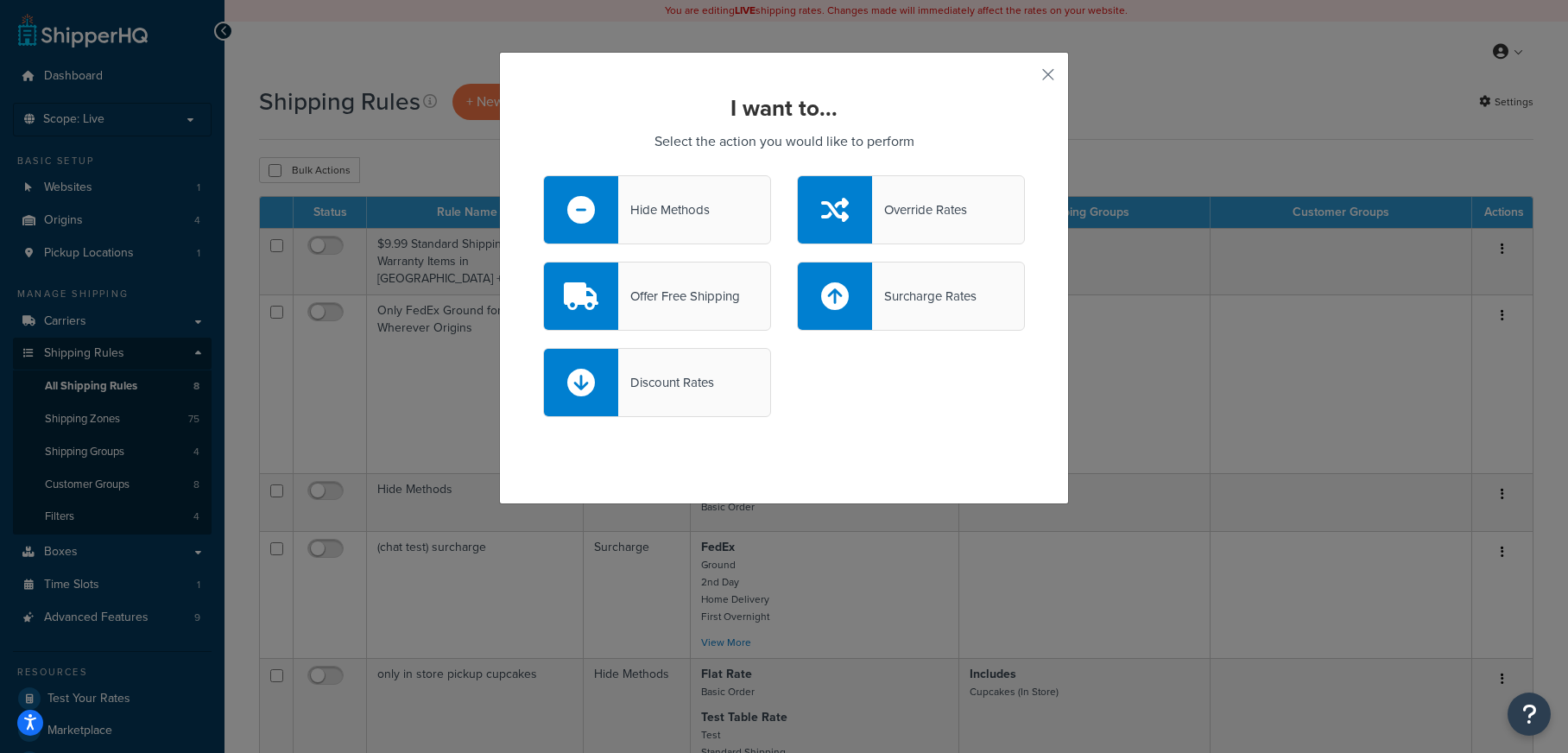
click at [716, 224] on div "Hide Methods" at bounding box center [657, 209] width 228 height 69
click at [0, 0] on input "Hide Methods" at bounding box center [0, 0] width 0 height 0
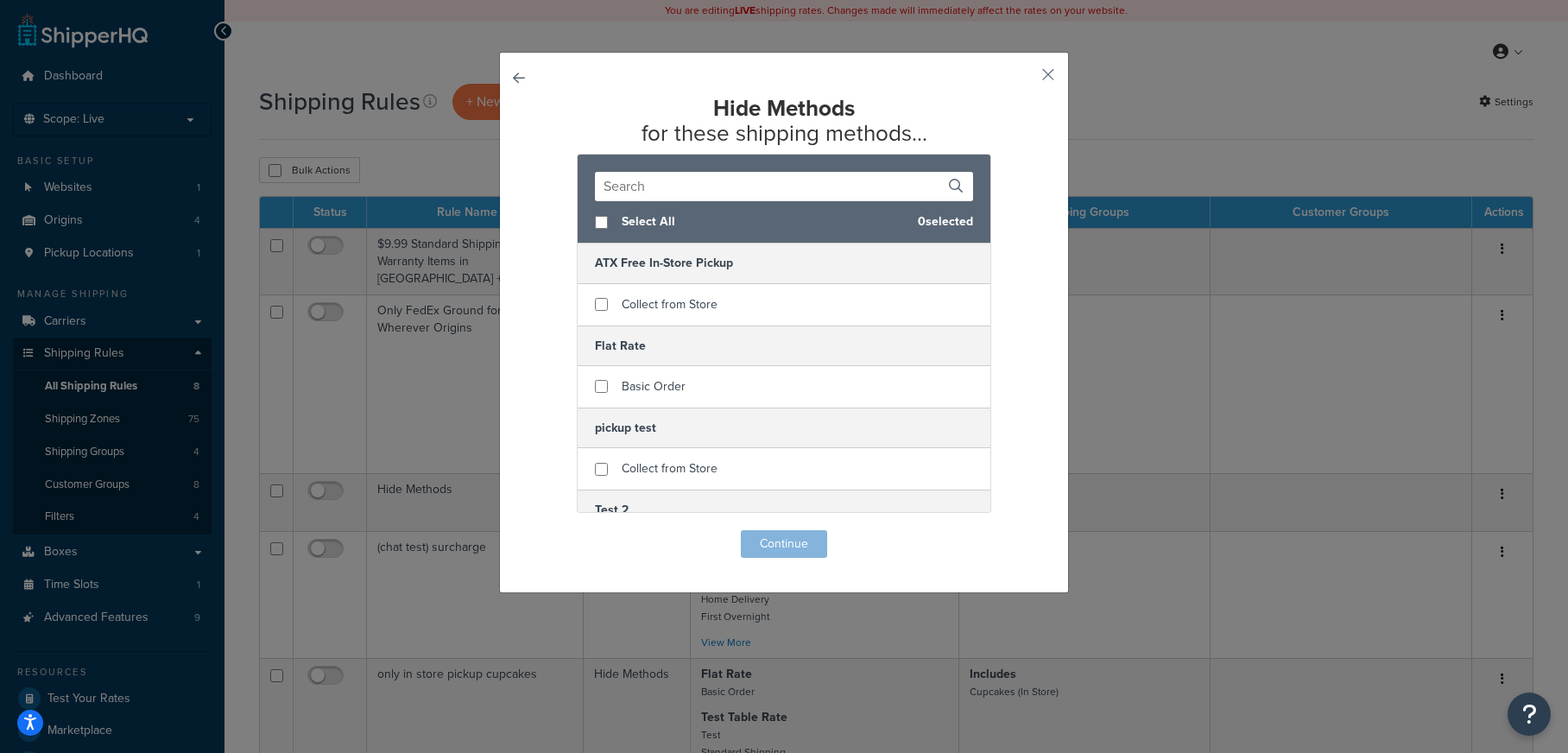
click at [671, 188] on input "text" at bounding box center [784, 186] width 378 height 29
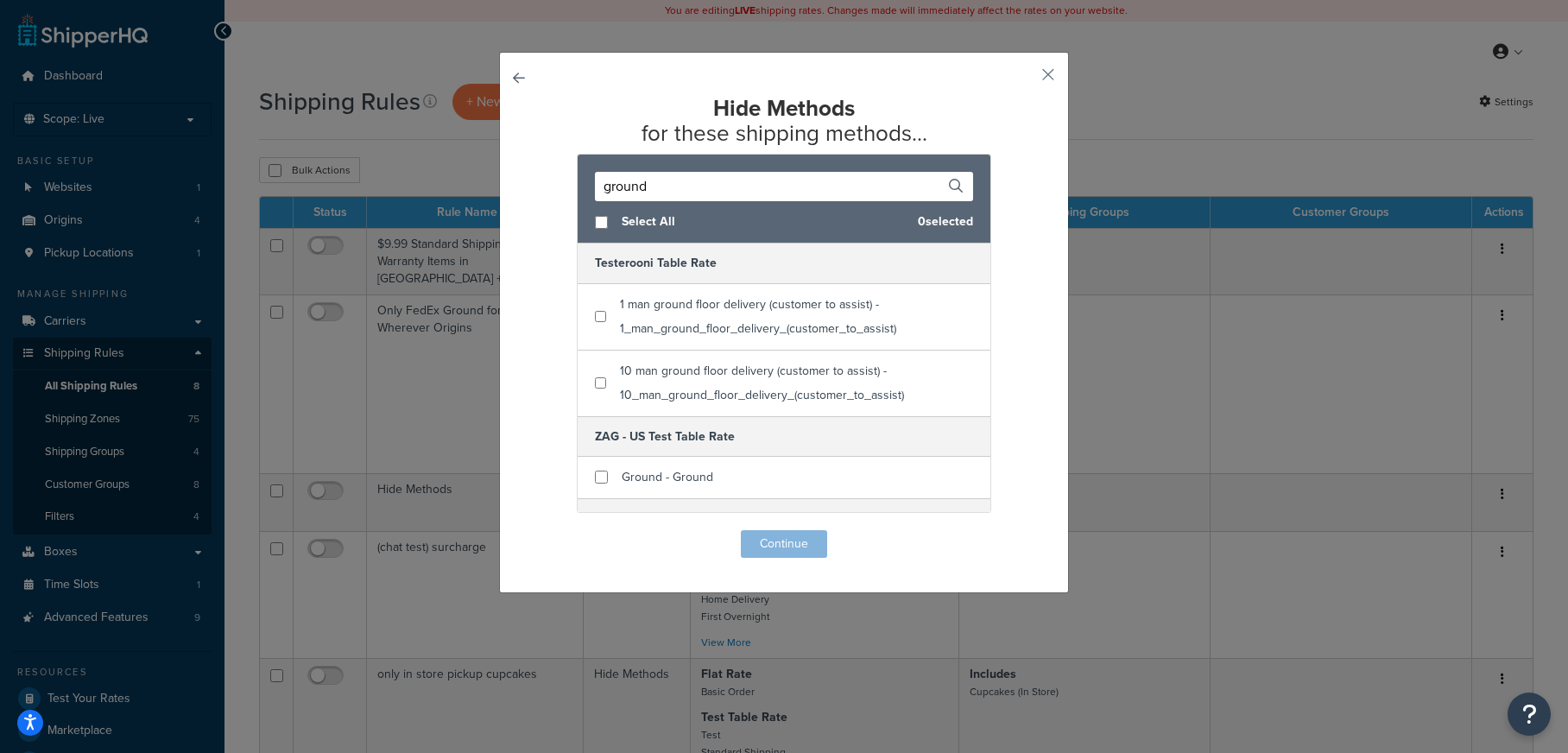
type input "ground"
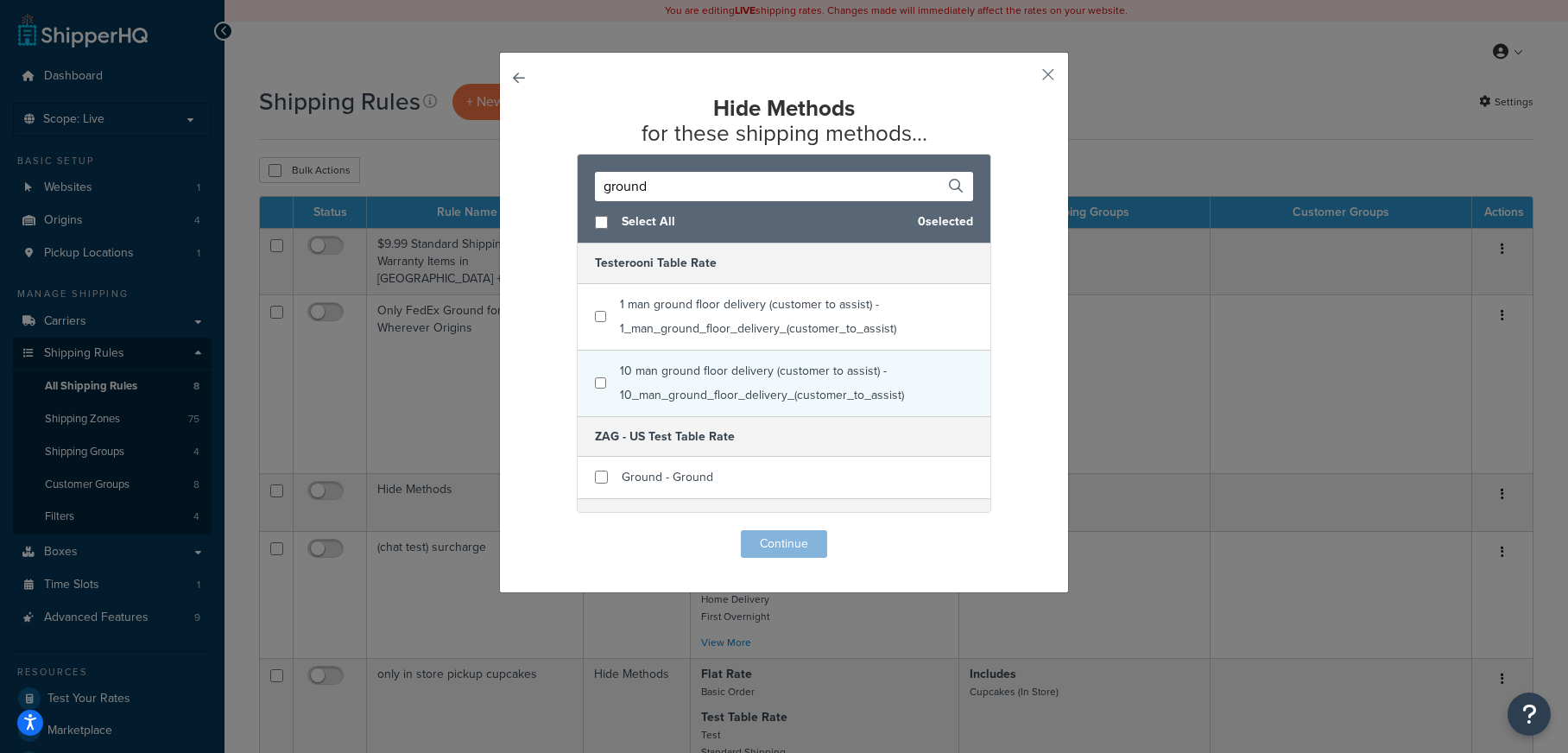
drag, startPoint x: 649, startPoint y: 216, endPoint x: 706, endPoint y: 356, distance: 151.8
click at [649, 216] on span "Select All" at bounding box center [762, 222] width 282 height 24
checkbox input "true"
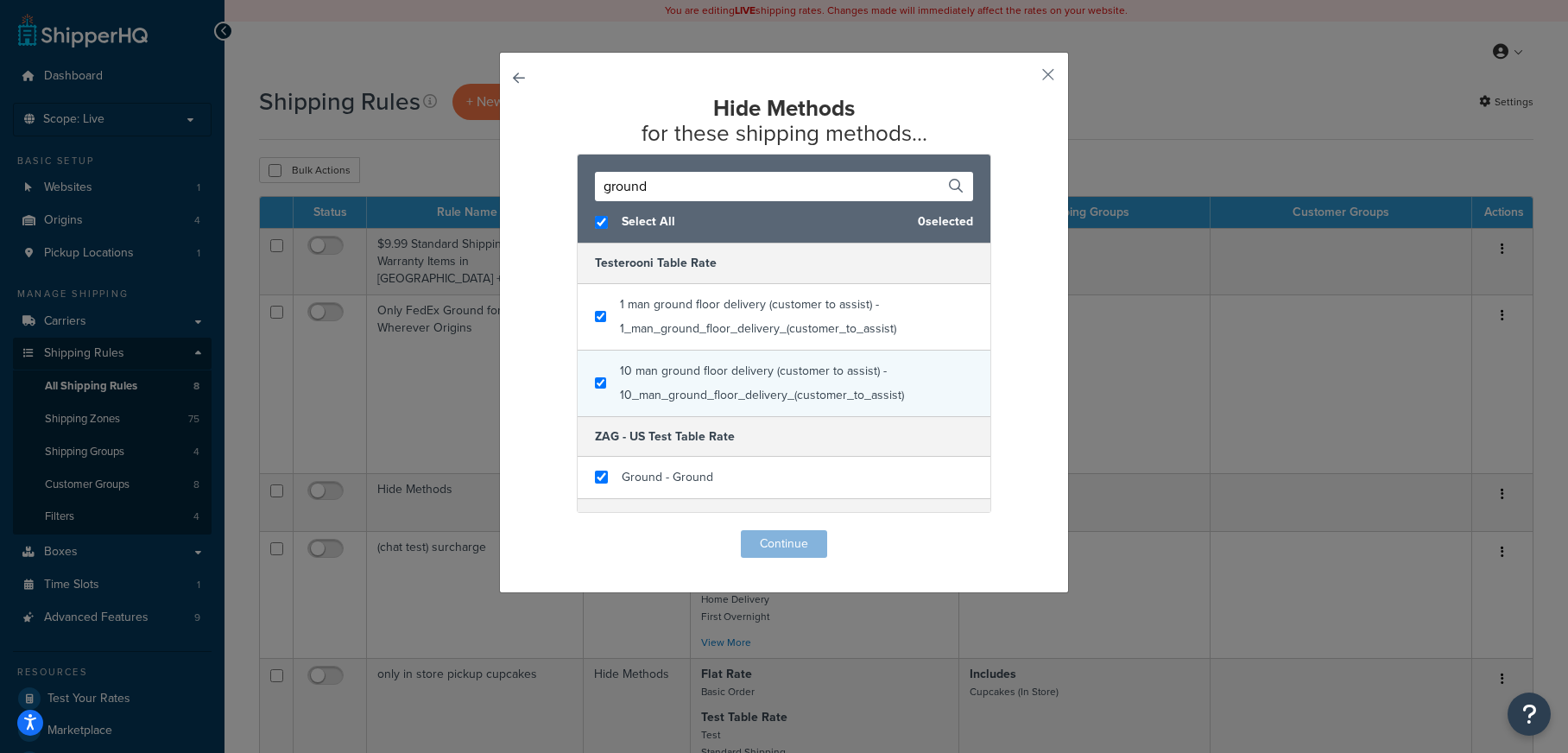
checkbox input "true"
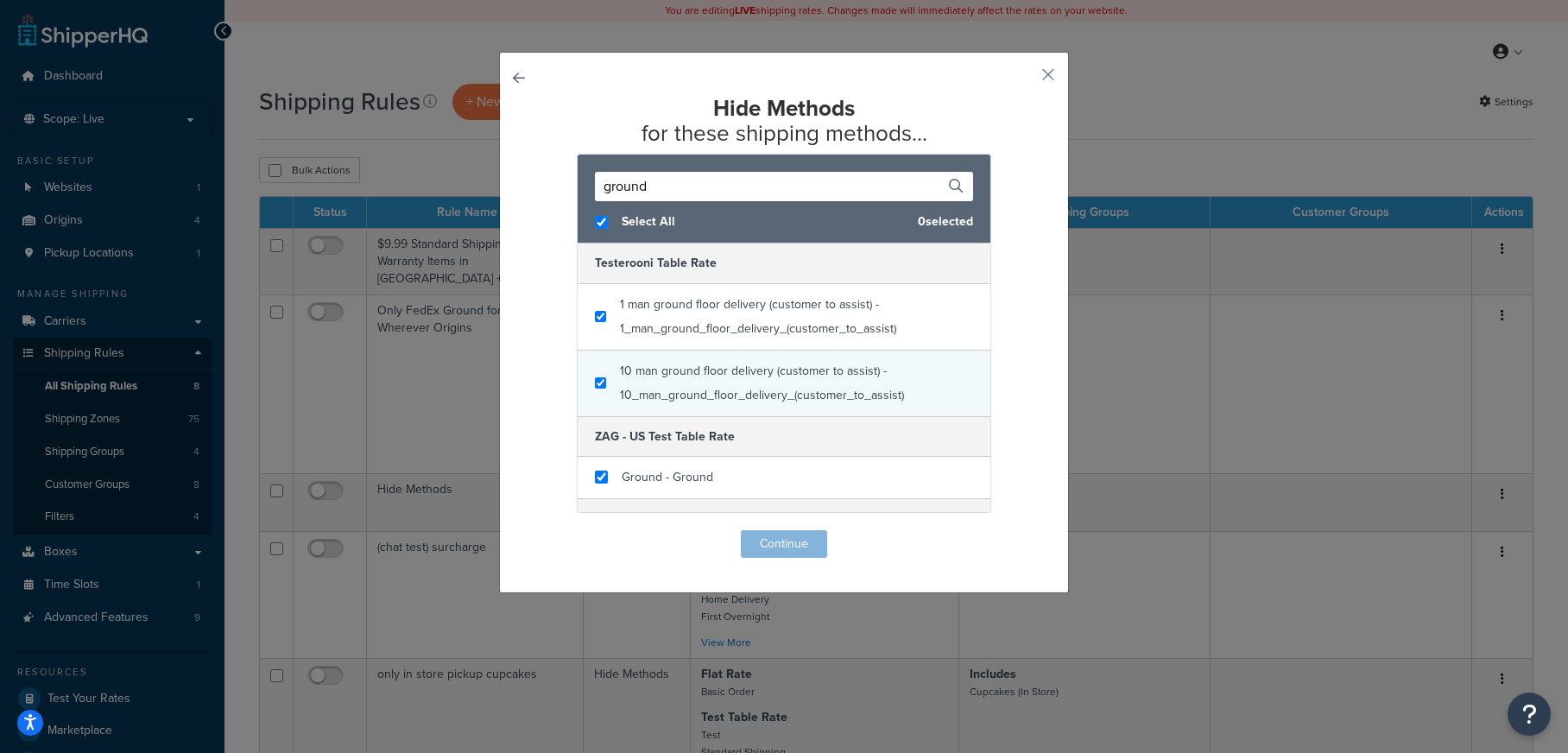
checkbox input "true"
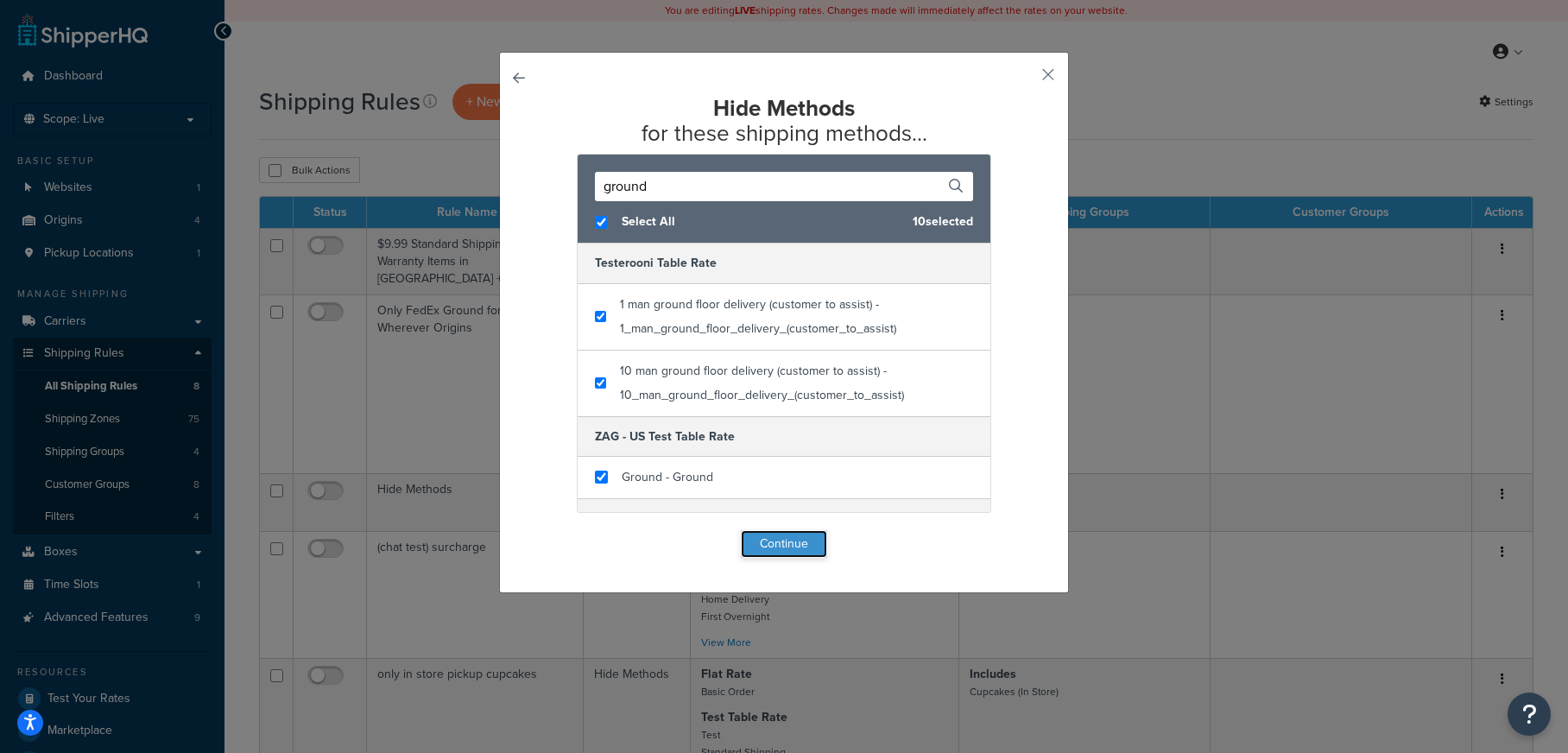
click at [814, 535] on button "Continue" at bounding box center [784, 544] width 86 height 28
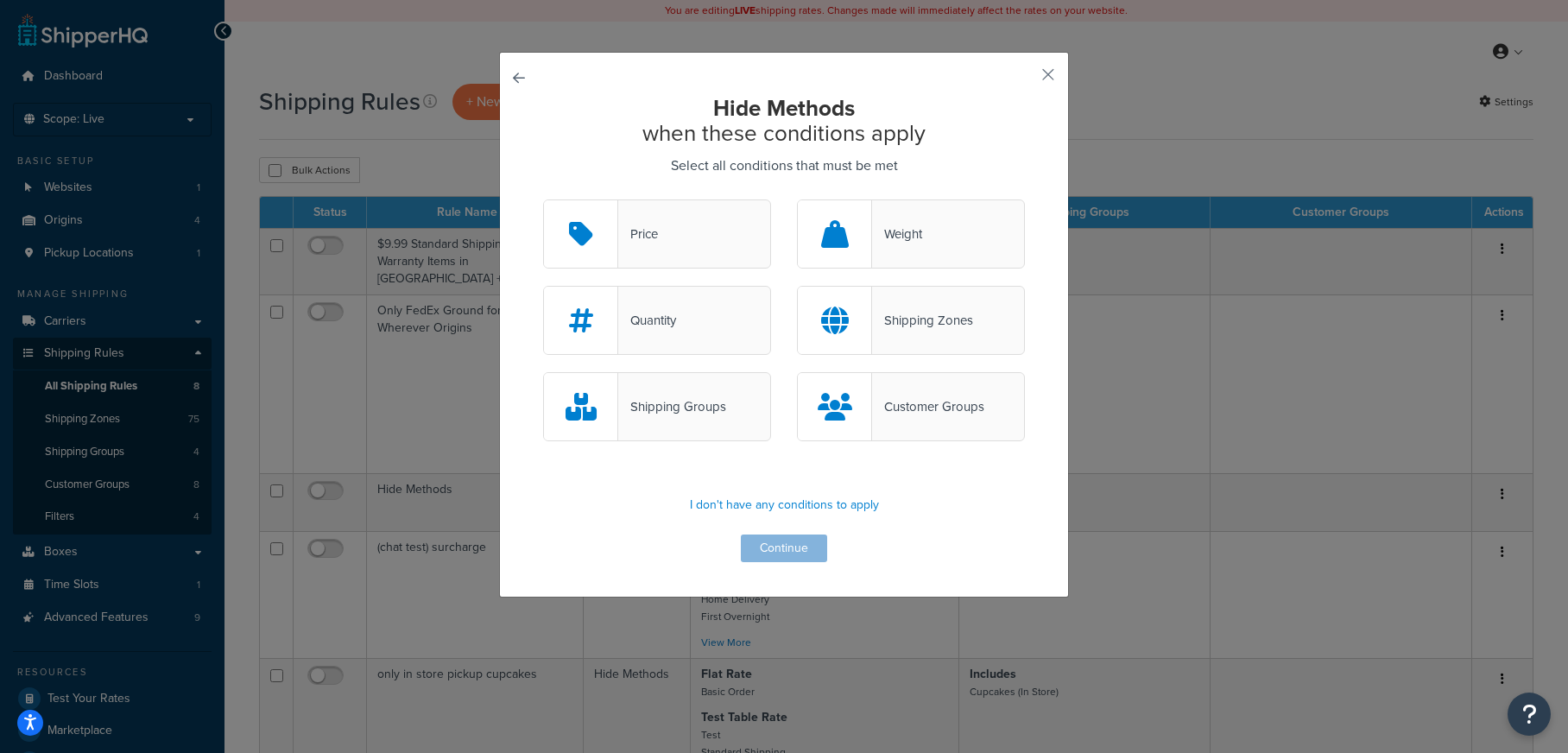
click at [685, 413] on div "Shipping Groups" at bounding box center [672, 406] width 108 height 24
click at [0, 0] on input "Shipping Groups" at bounding box center [0, 0] width 0 height 0
click at [797, 543] on button "Continue" at bounding box center [784, 548] width 86 height 28
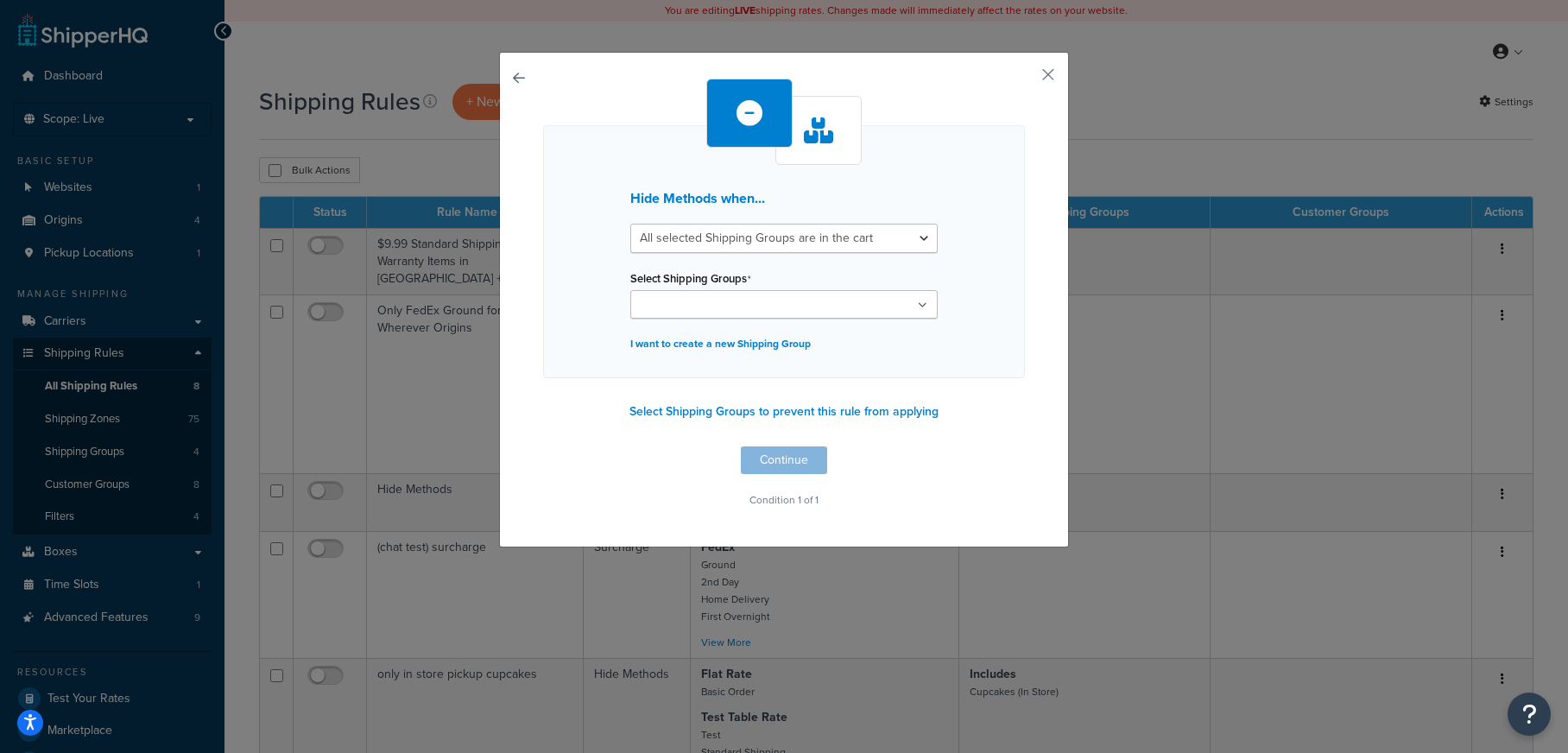
click at [757, 307] on input "Select Shipping Groups" at bounding box center [711, 305] width 153 height 19
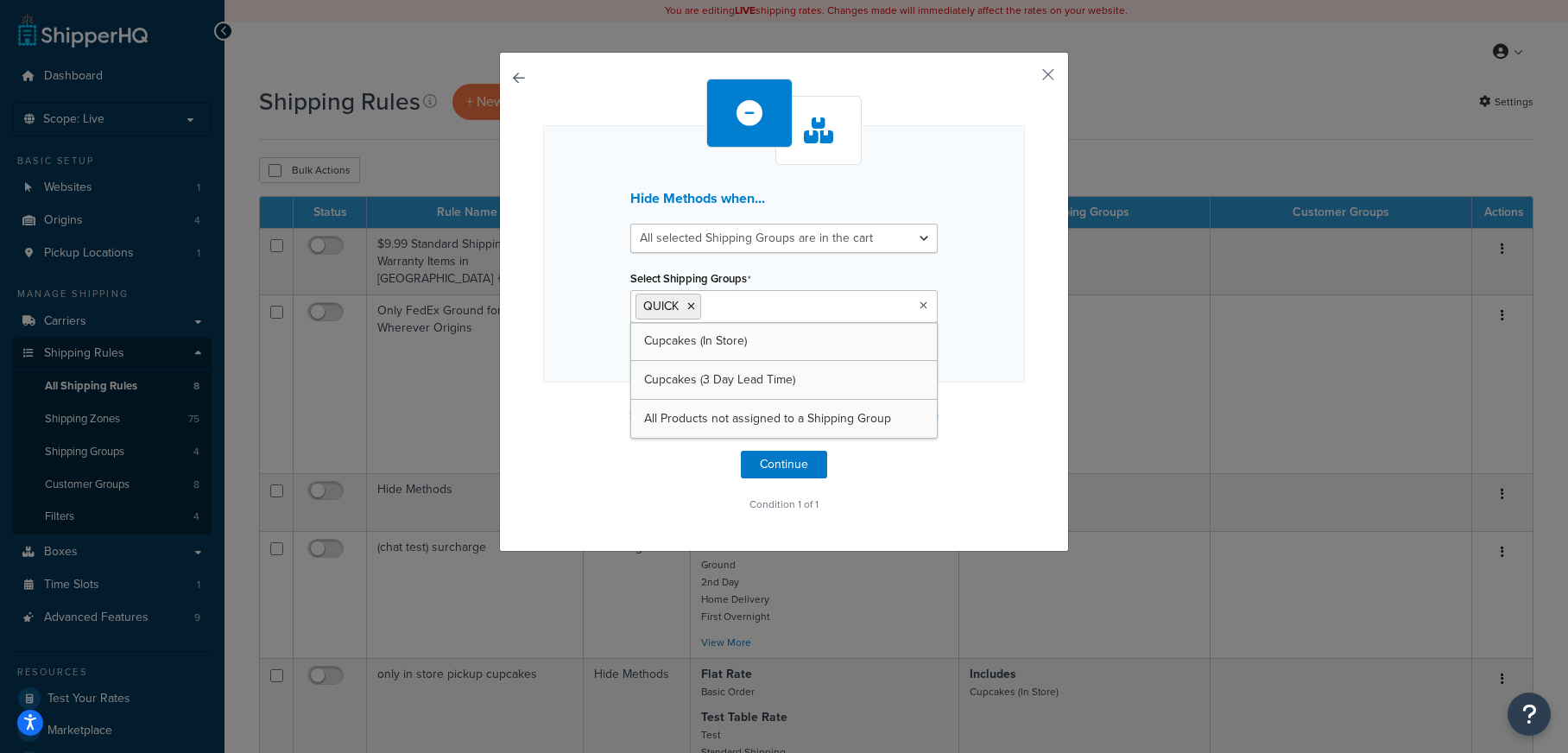
click at [1020, 339] on div "Hide Methods when... All selected Shipping Groups are in the cart Any selected …" at bounding box center [784, 253] width 482 height 257
